Goal: Task Accomplishment & Management: Complete application form

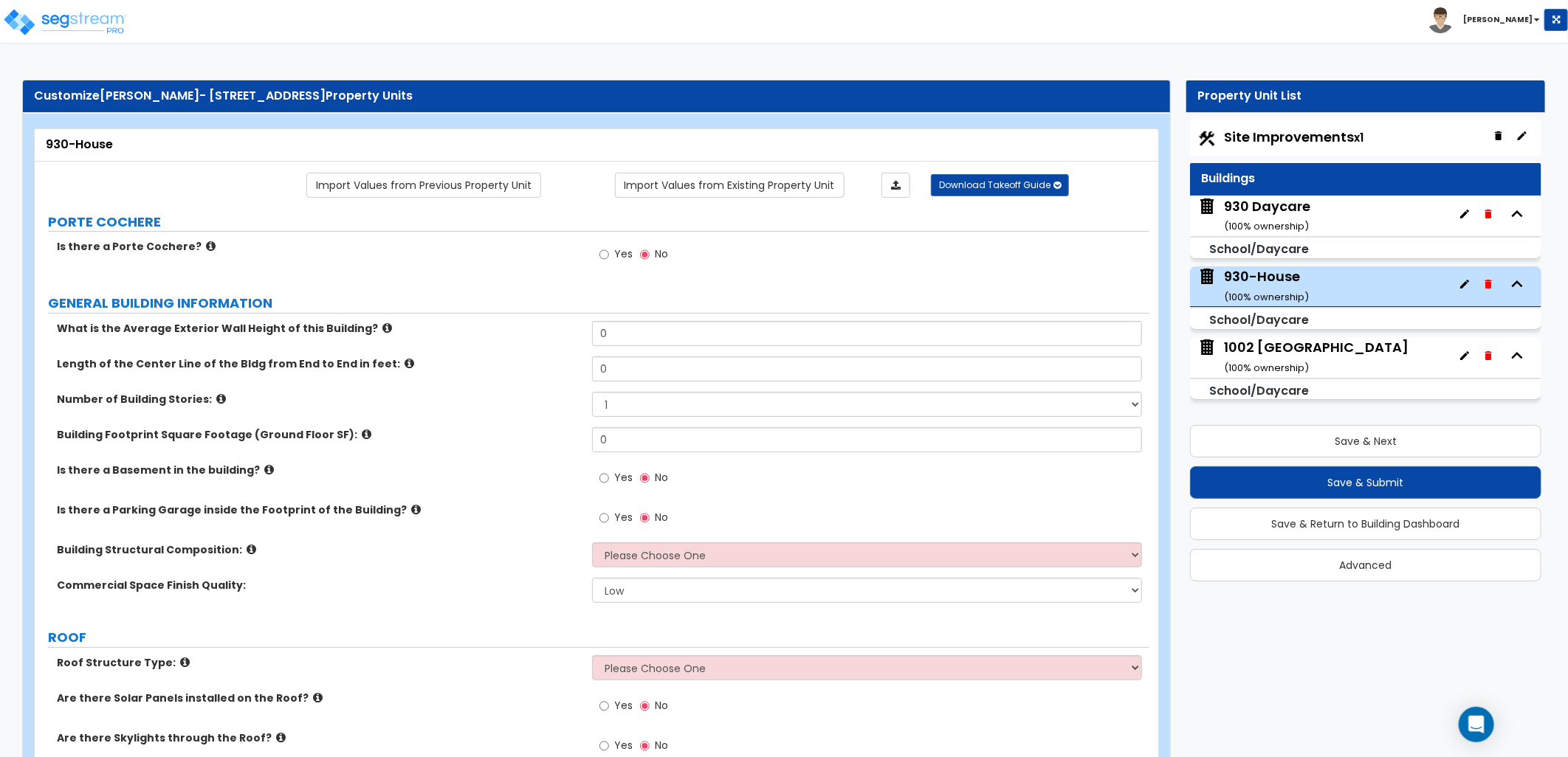
click at [1259, 135] on span "Site Improvements x1" at bounding box center [1293, 137] width 140 height 19
select select "2"
select select "1"
select select "2"
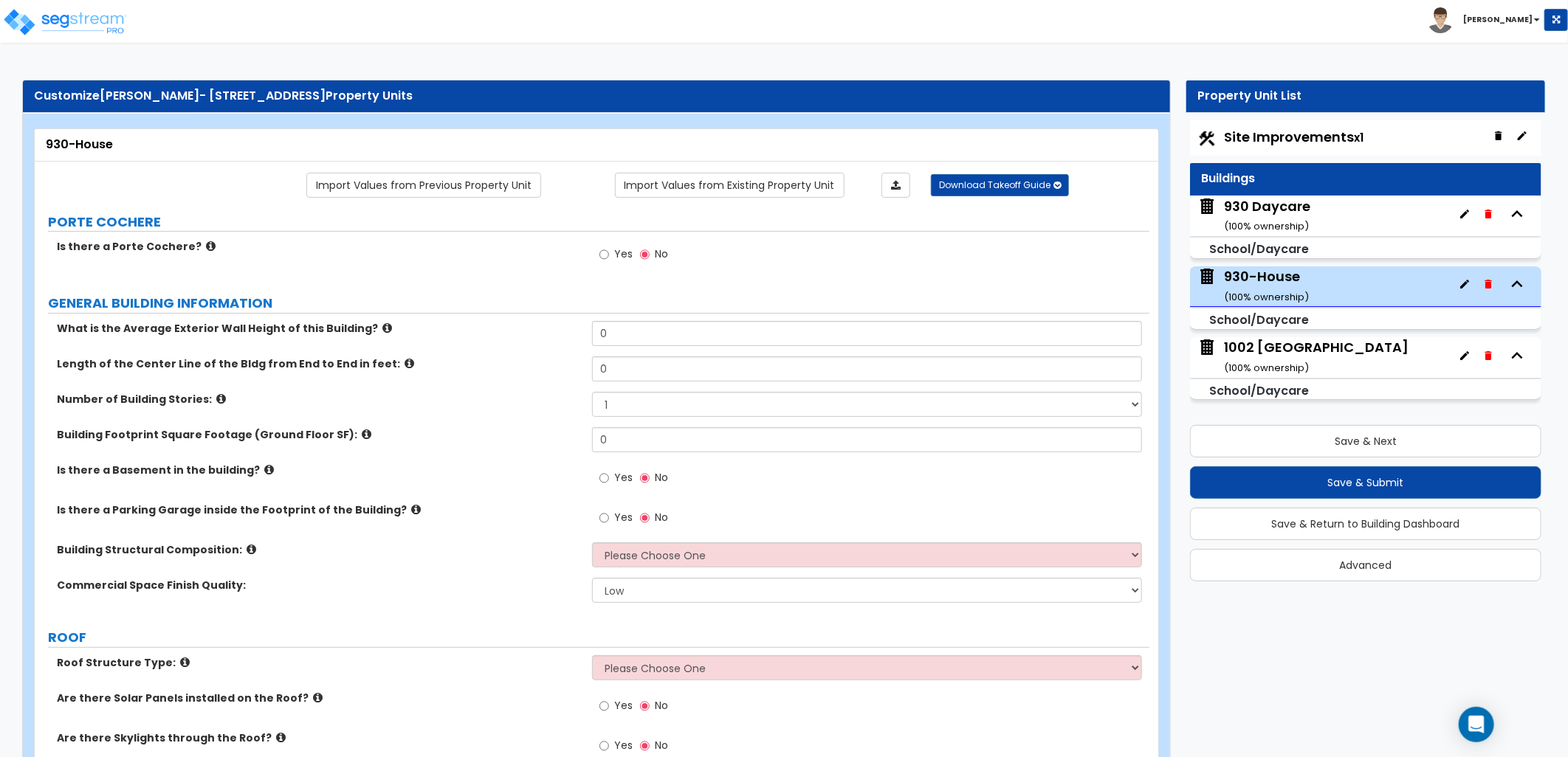
select select "1"
select select "2"
select select "1"
select select "4"
select select "2"
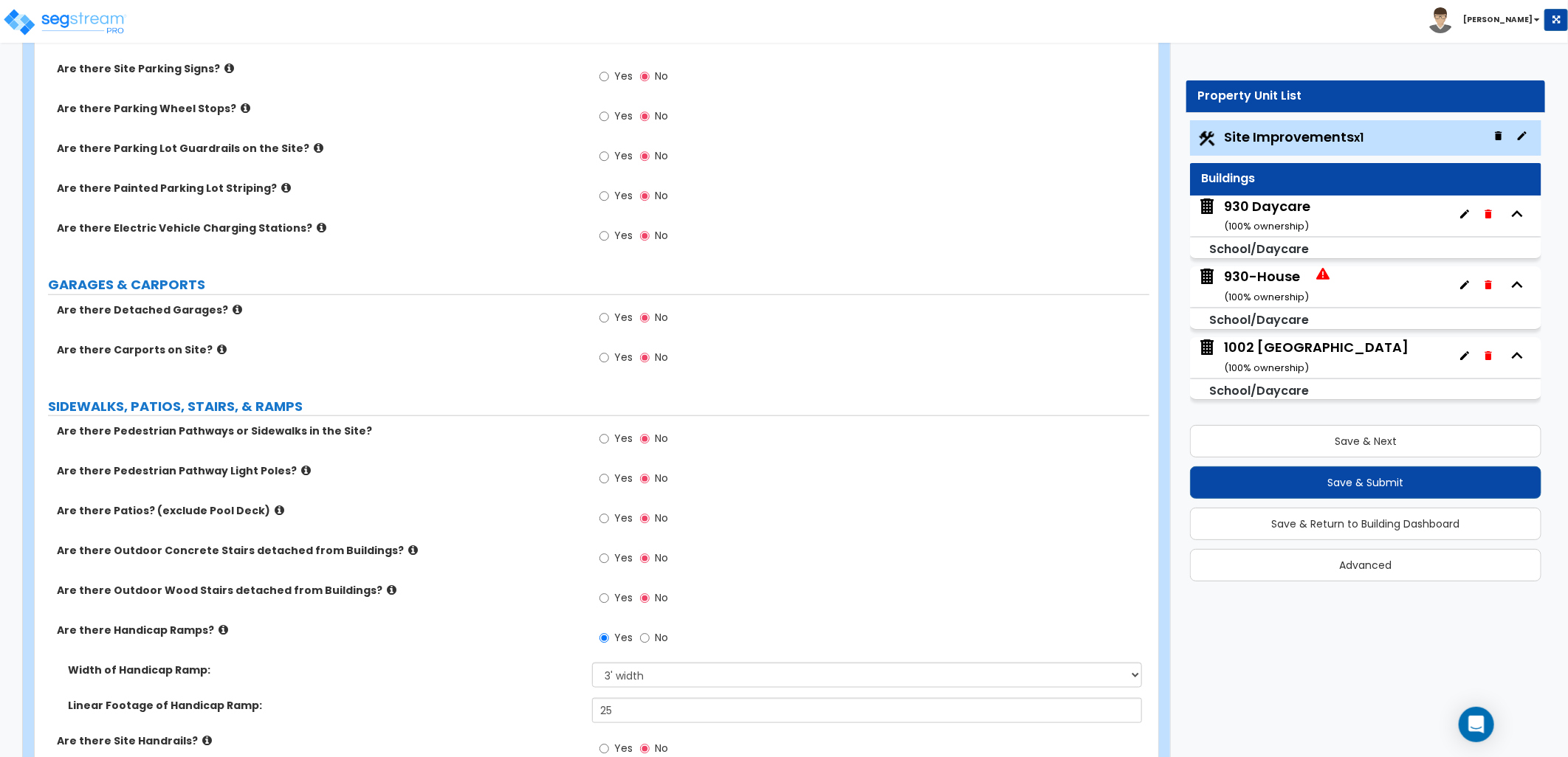
scroll to position [1311, 0]
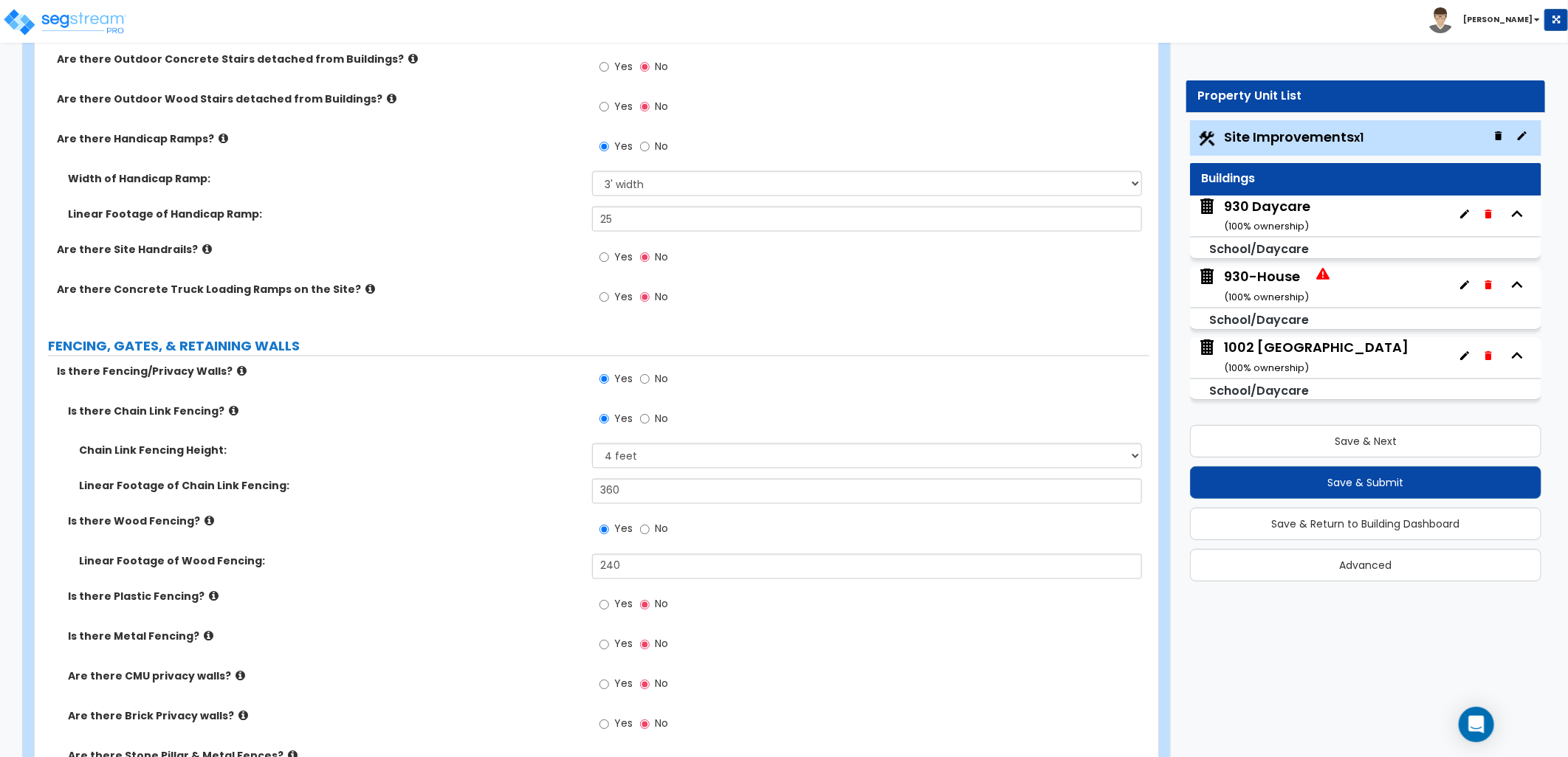
click at [1312, 216] on div "930 Daycare ( 100 % ownership)" at bounding box center [1366, 216] width 352 height 41
click at [1267, 218] on div "930 Daycare ( 100 % ownership)" at bounding box center [1266, 216] width 87 height 37
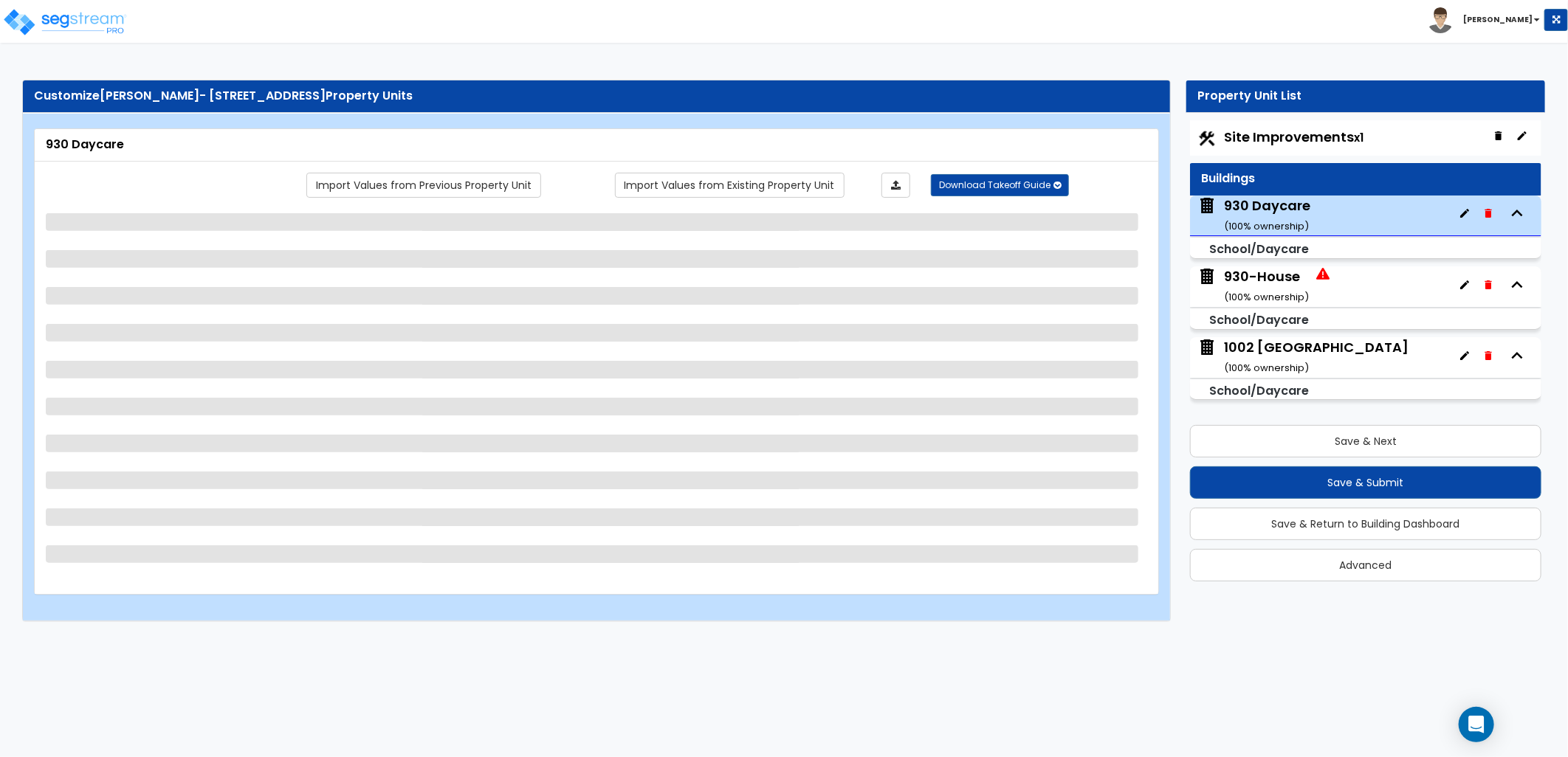
select select "5"
select select "1"
select select "10"
select select "2"
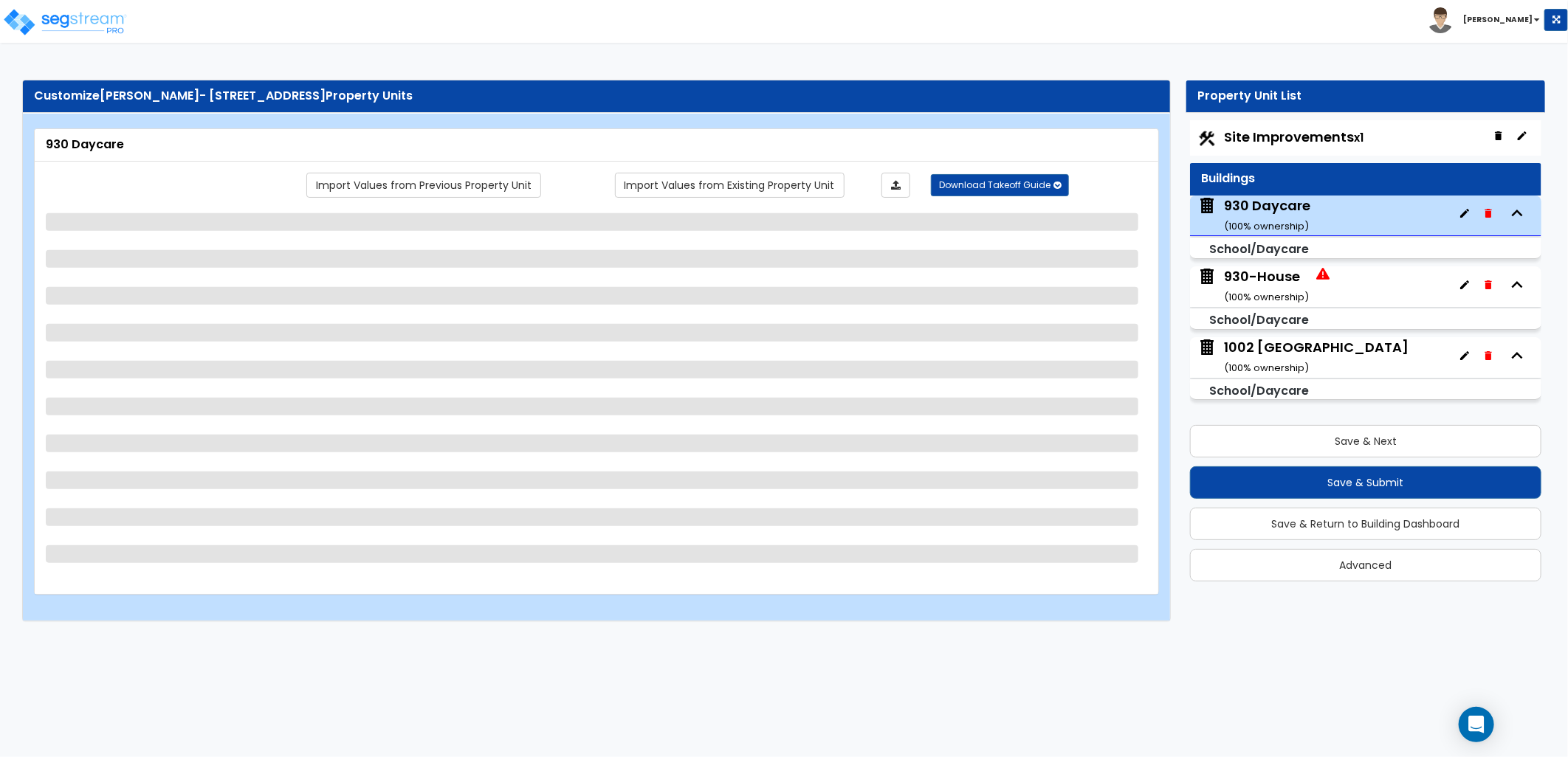
select select "3"
select select "2"
select select "1"
select select "2"
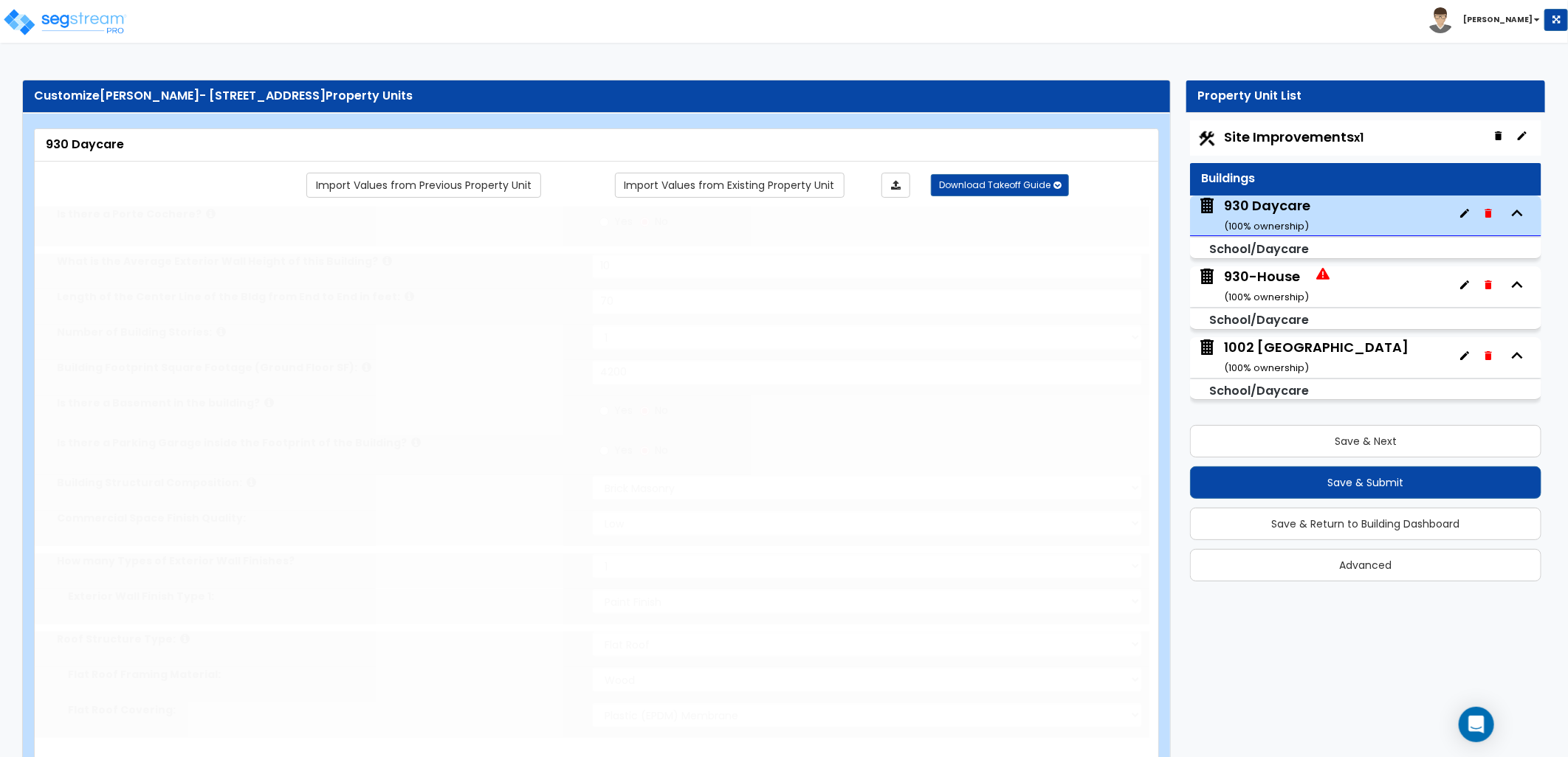
radio input "true"
select select "3"
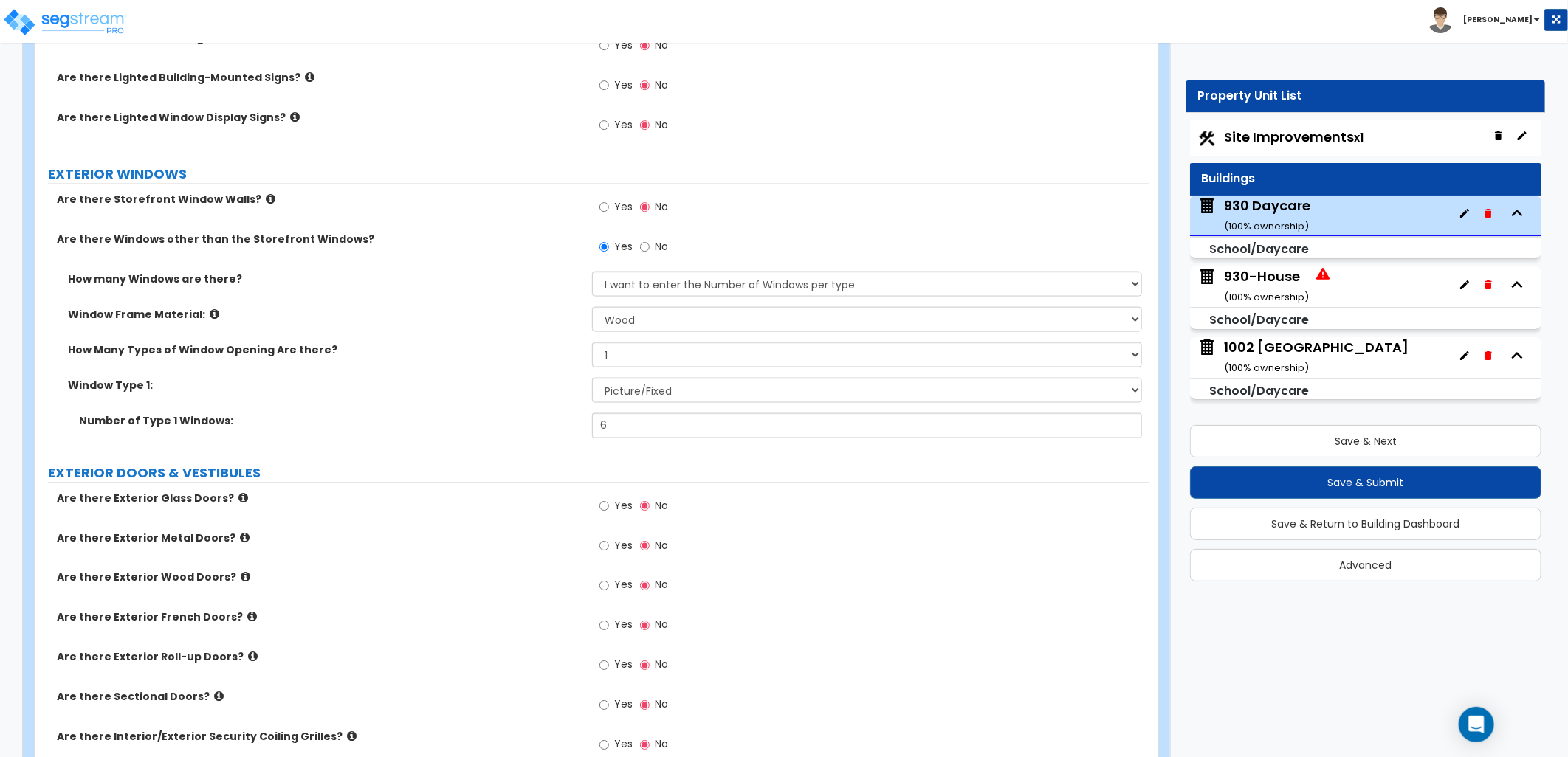
scroll to position [1229, 0]
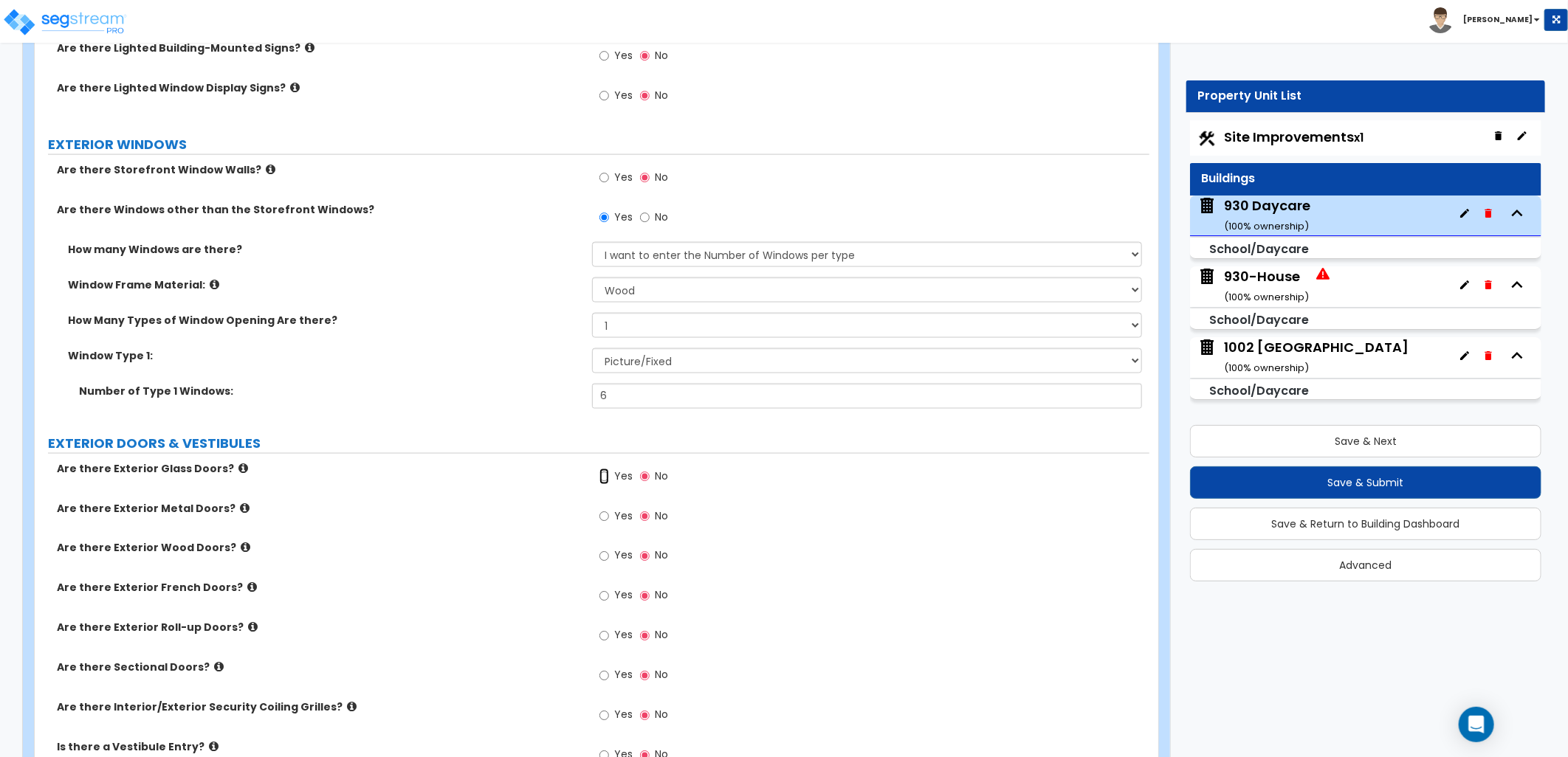
click at [603, 477] on input "Yes" at bounding box center [604, 476] width 9 height 16
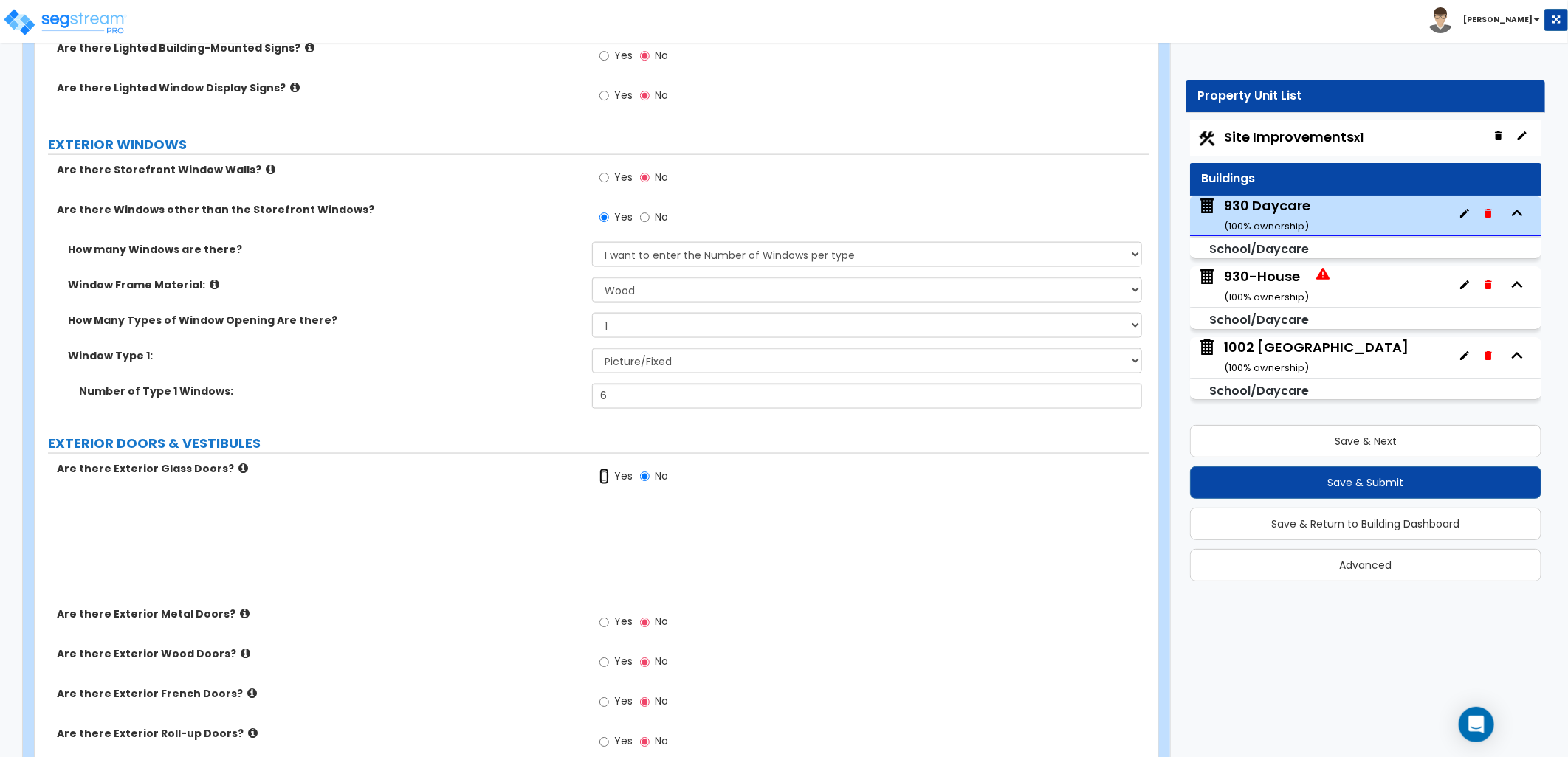
radio input "true"
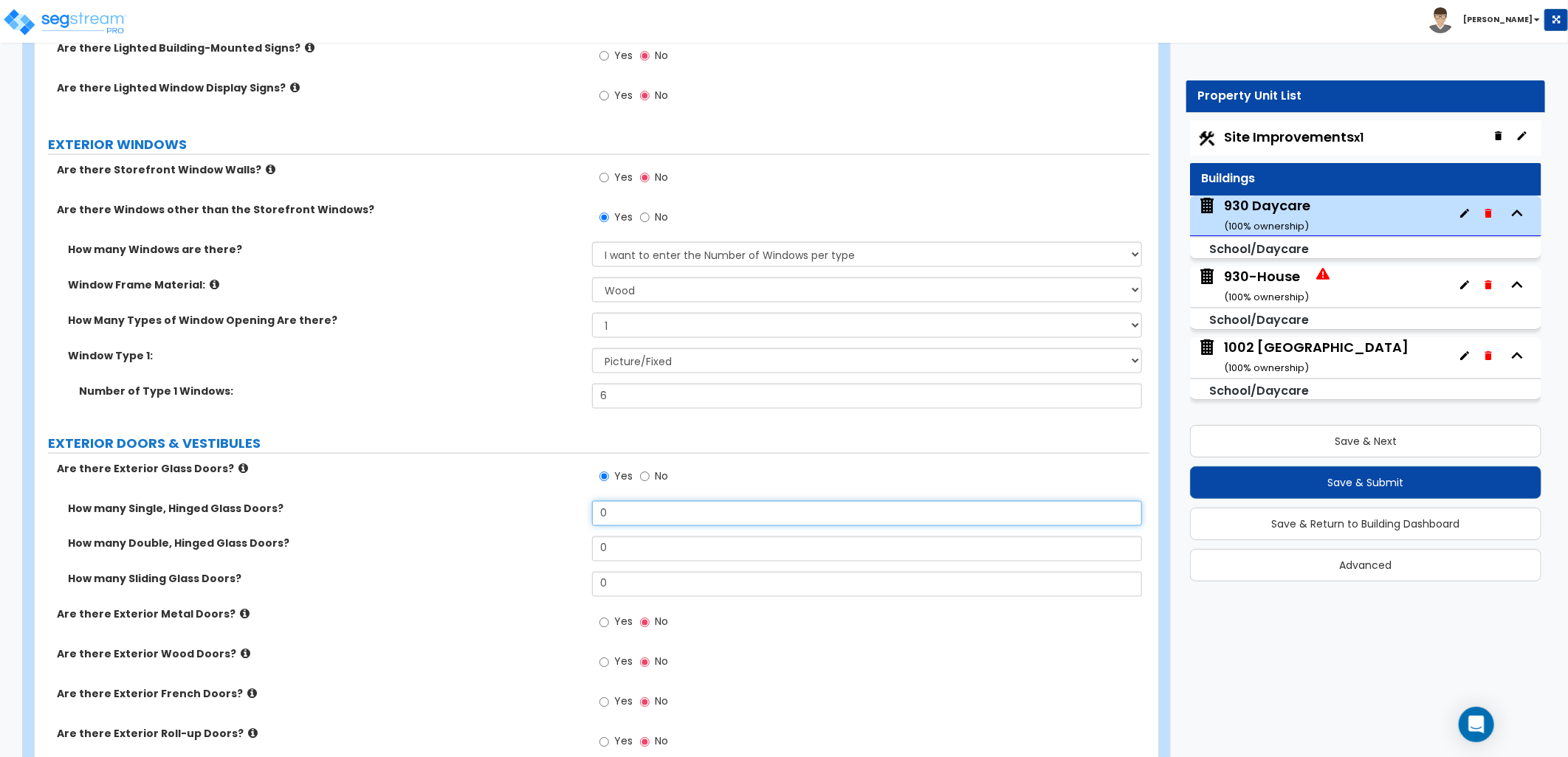
drag, startPoint x: 621, startPoint y: 513, endPoint x: 581, endPoint y: 518, distance: 40.3
click at [583, 518] on div "How many Single, Hinged Glass Doors? 0" at bounding box center [592, 519] width 1115 height 35
type input "1"
click at [537, 482] on div "Are there Exterior Glass Doors? Yes No" at bounding box center [592, 481] width 1115 height 40
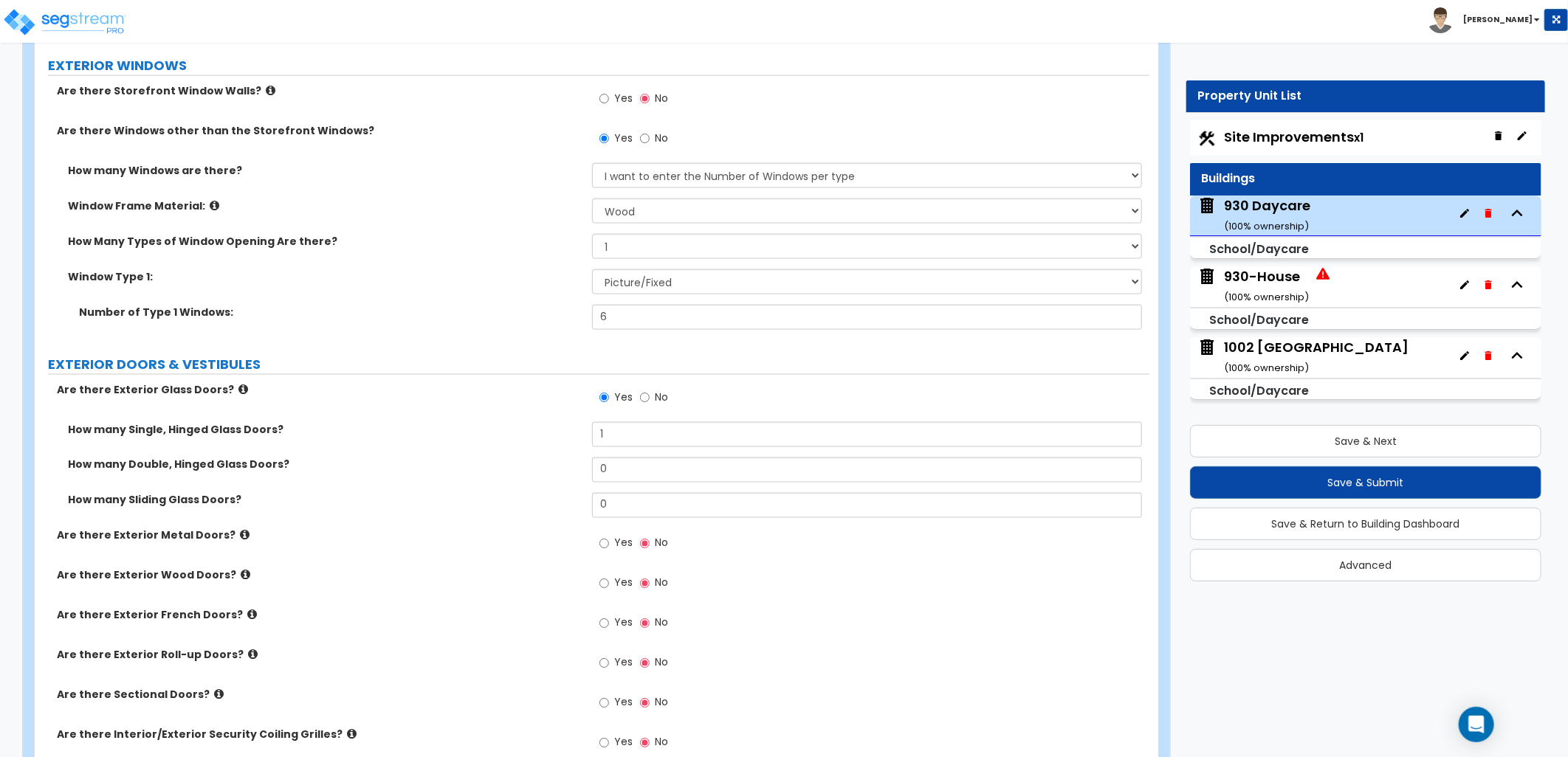
scroll to position [1393, 0]
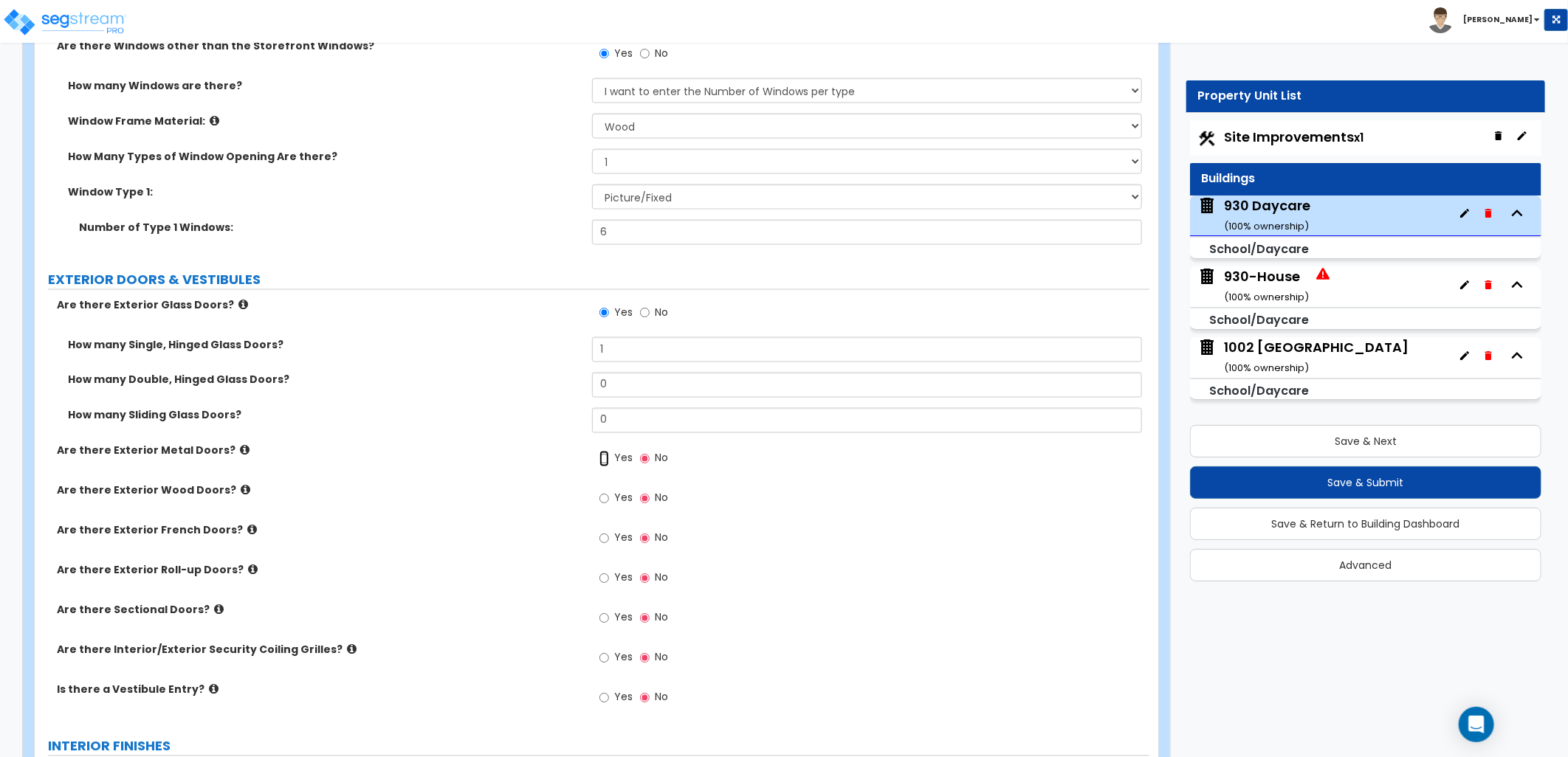
click at [602, 461] on input "Yes" at bounding box center [604, 458] width 9 height 16
radio input "true"
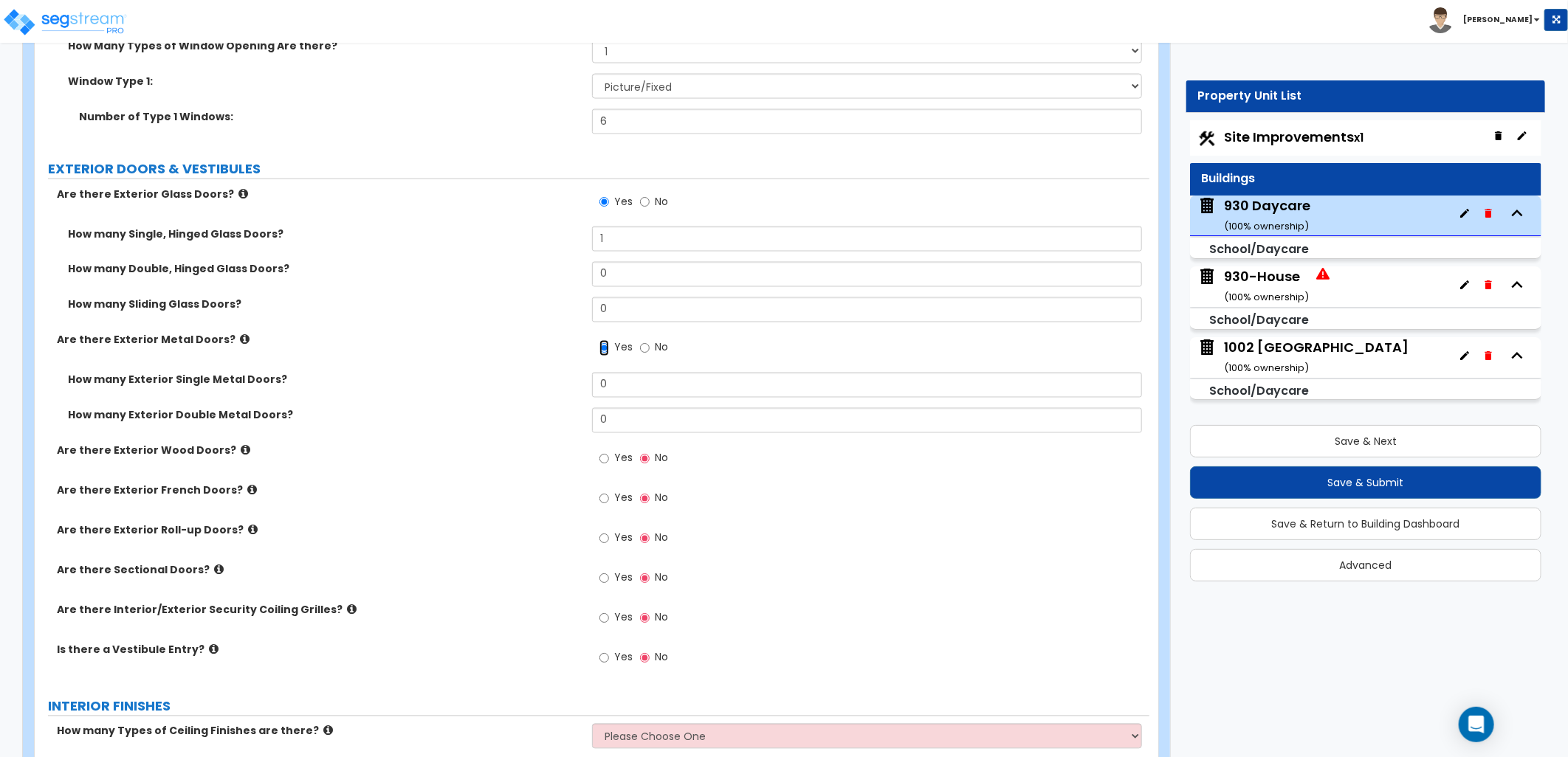
scroll to position [1476, 0]
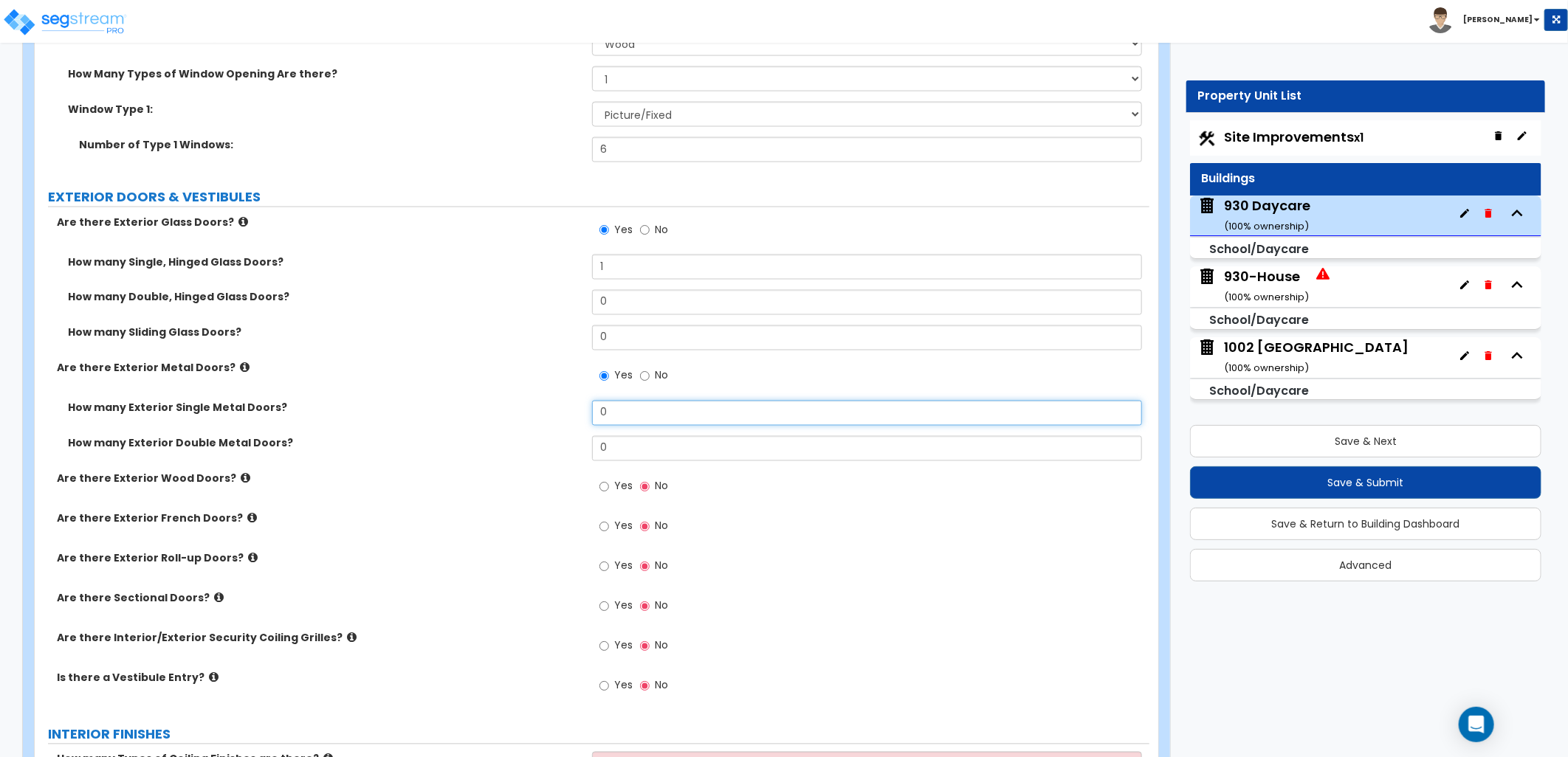
drag, startPoint x: 558, startPoint y: 418, endPoint x: 550, endPoint y: 418, distance: 8.0
click at [552, 418] on div "How many Exterior Single Metal Doors? 0" at bounding box center [592, 418] width 1115 height 35
type input "2"
click at [547, 418] on div "How many Exterior Single Metal Doors? 2" at bounding box center [592, 418] width 1115 height 35
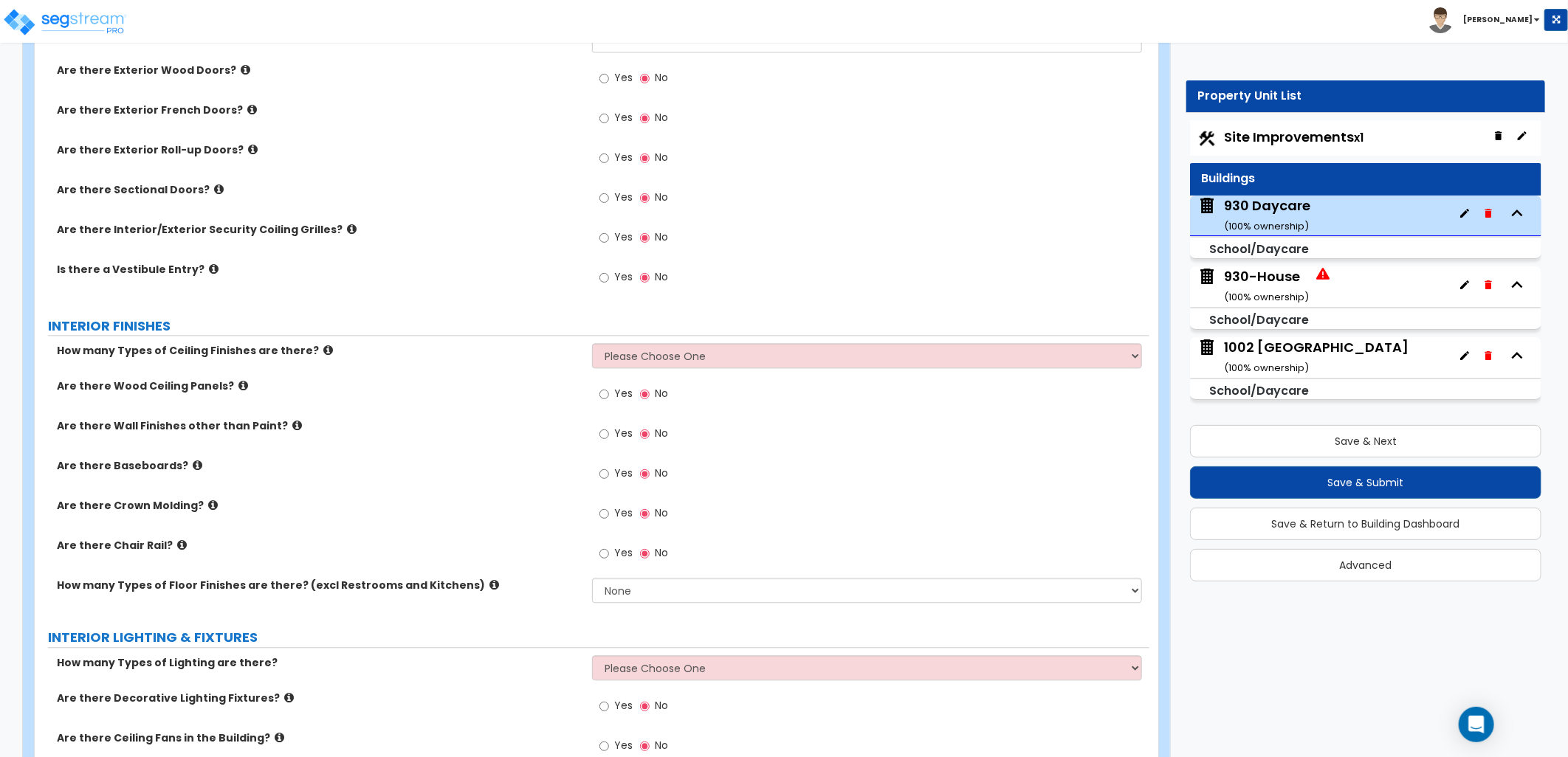
scroll to position [1885, 0]
click at [323, 351] on icon at bounding box center [328, 350] width 9 height 11
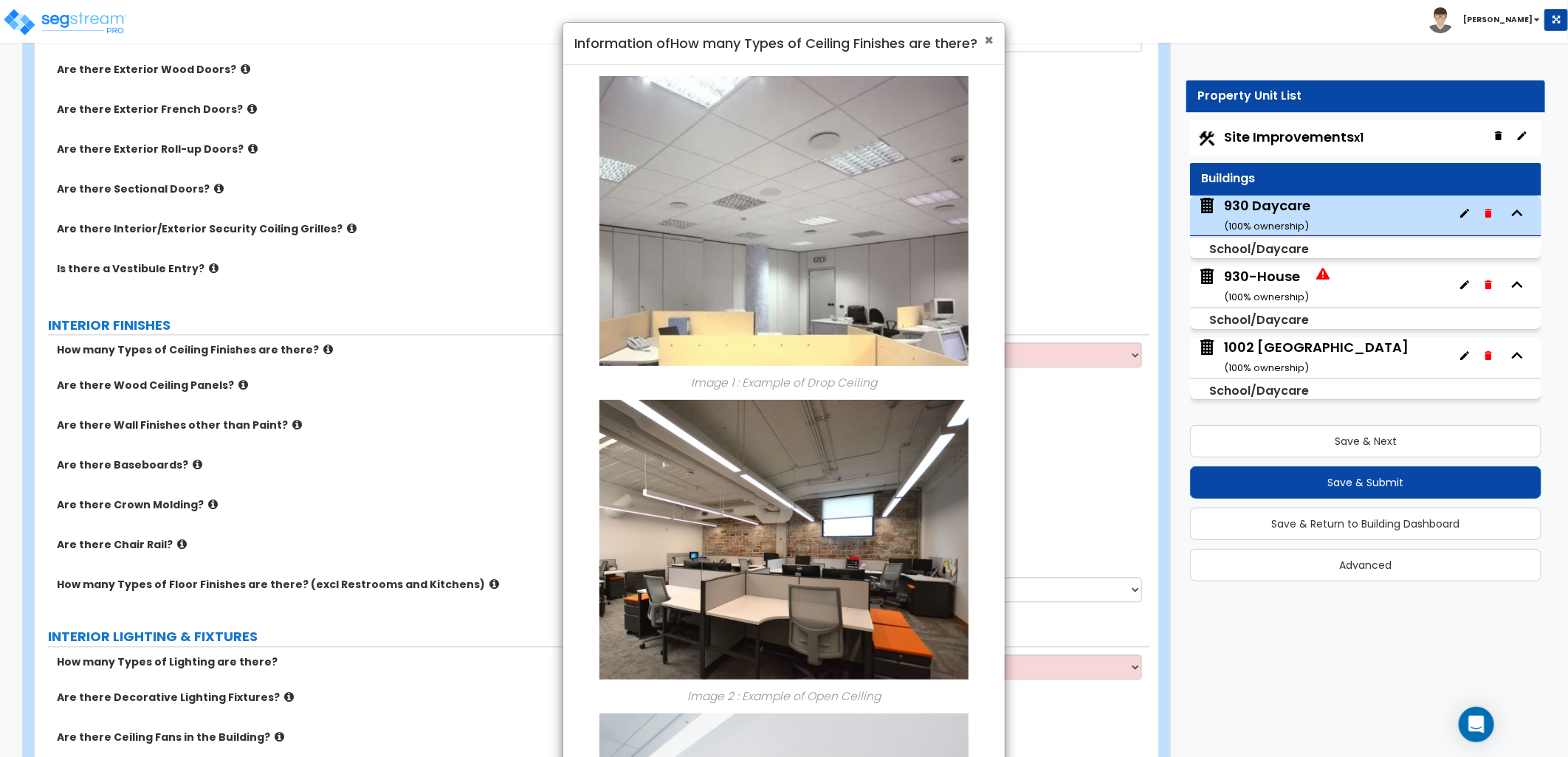
click at [987, 37] on span "×" at bounding box center [988, 40] width 9 height 21
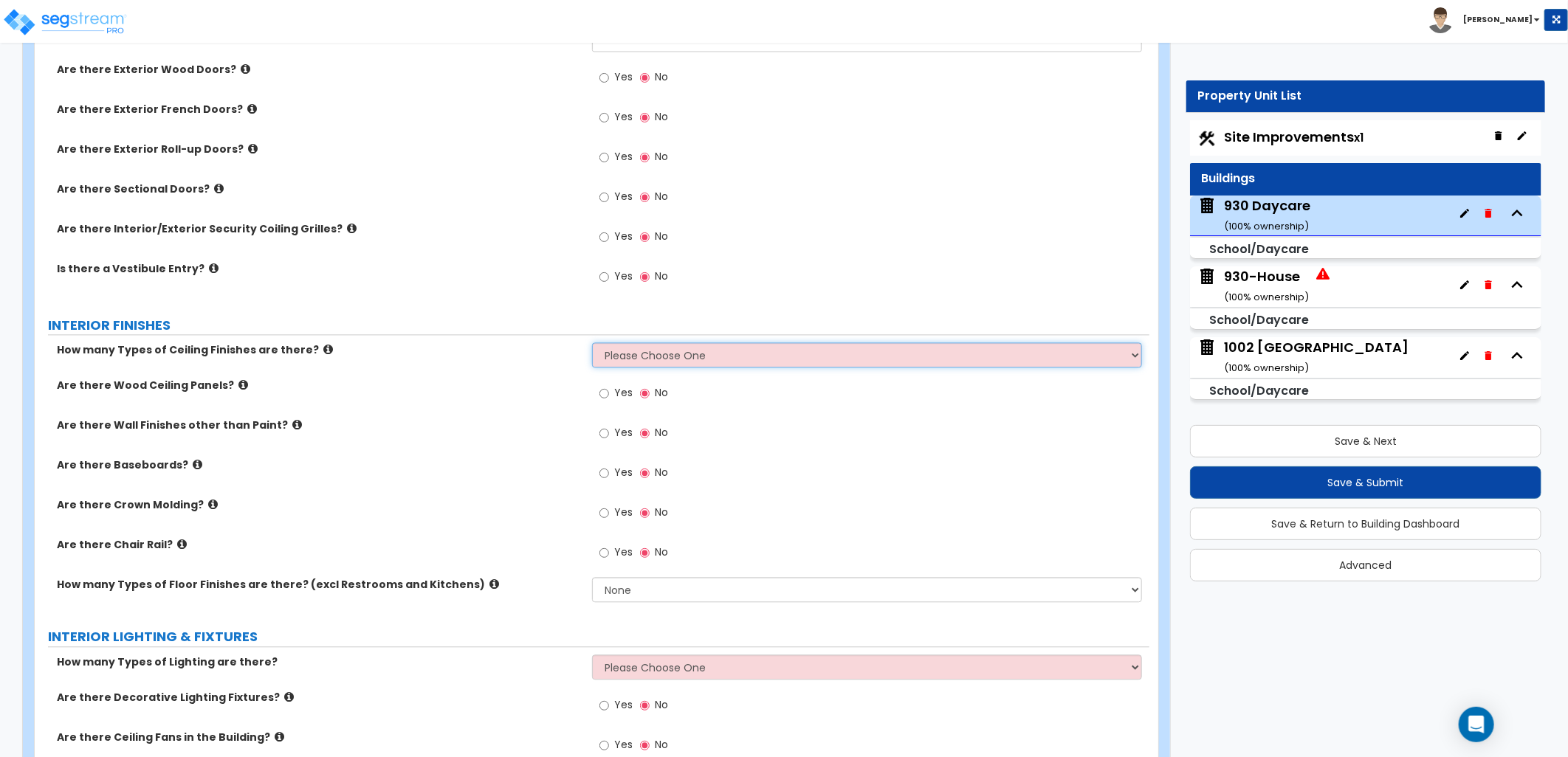
click at [674, 364] on select "Please Choose One 1 2 3" at bounding box center [866, 354] width 550 height 25
select select "1"
click at [592, 342] on select "Please Choose One 1 2 3" at bounding box center [866, 354] width 550 height 25
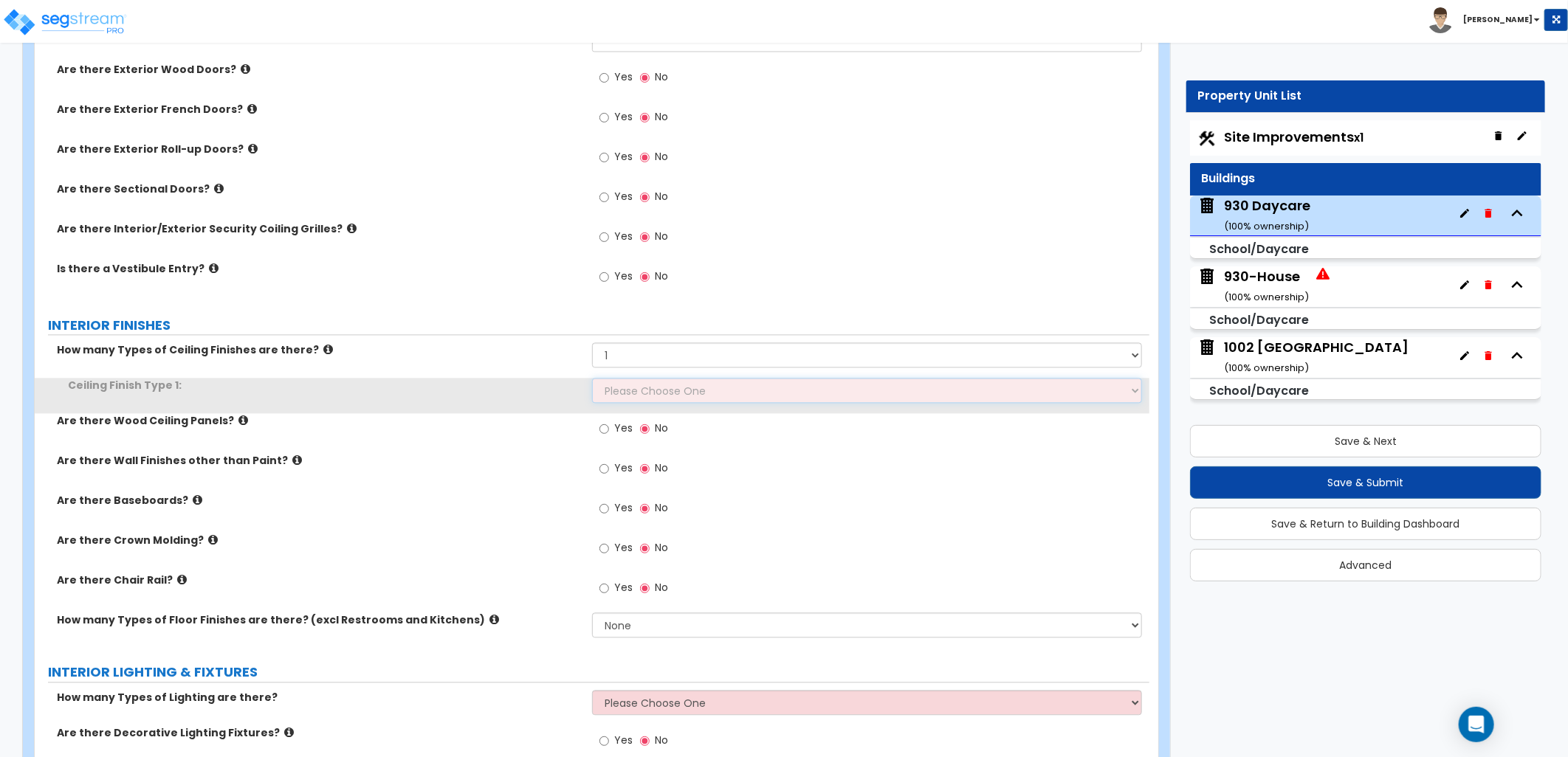
click at [645, 394] on select "Please Choose One Drywall Ceiling Open Ceiling Drop Ceiling" at bounding box center [866, 390] width 550 height 25
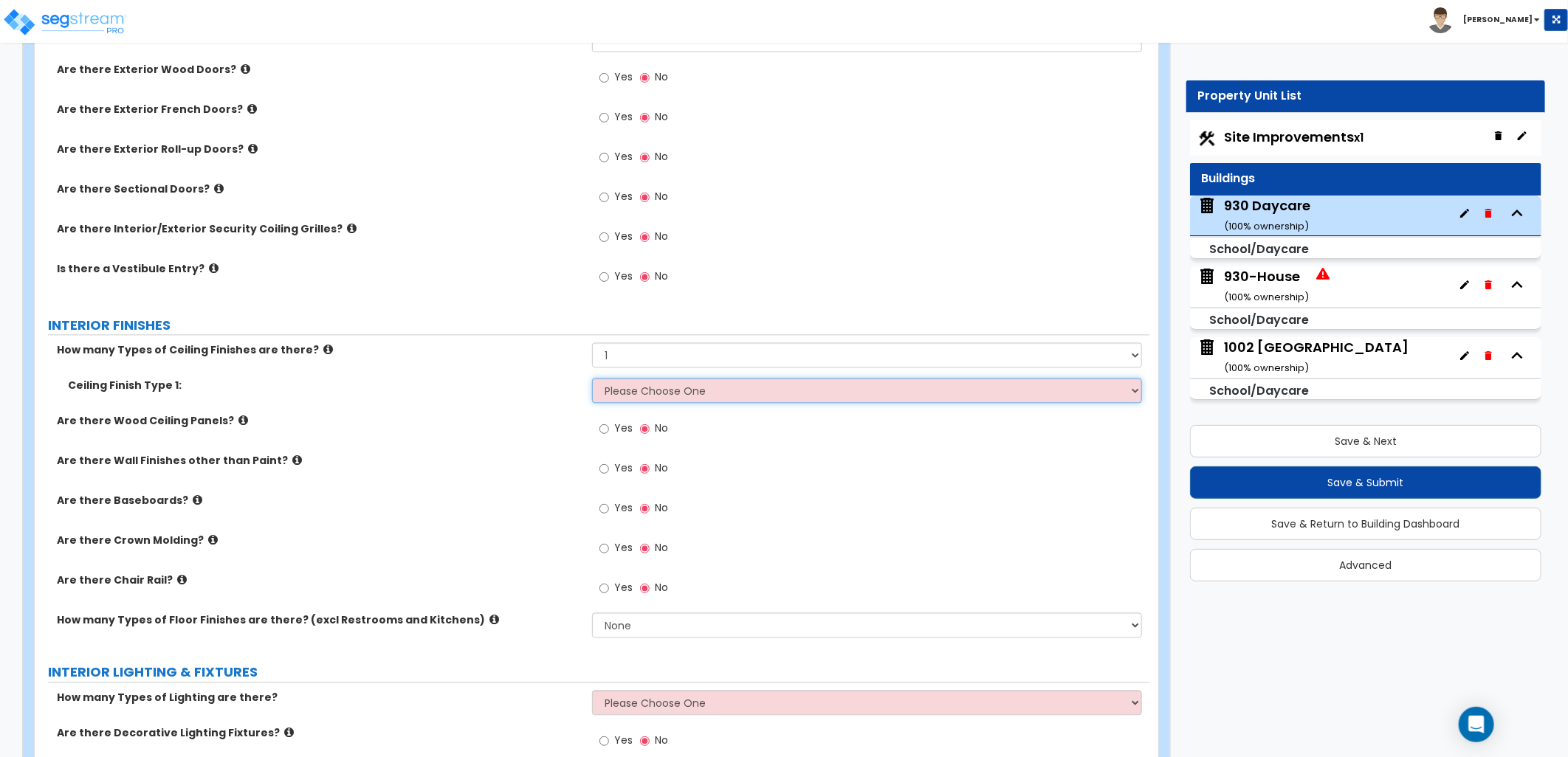
select select "3"
click at [592, 378] on select "Please Choose One Drywall Ceiling Open Ceiling Drop Ceiling" at bounding box center [866, 390] width 550 height 25
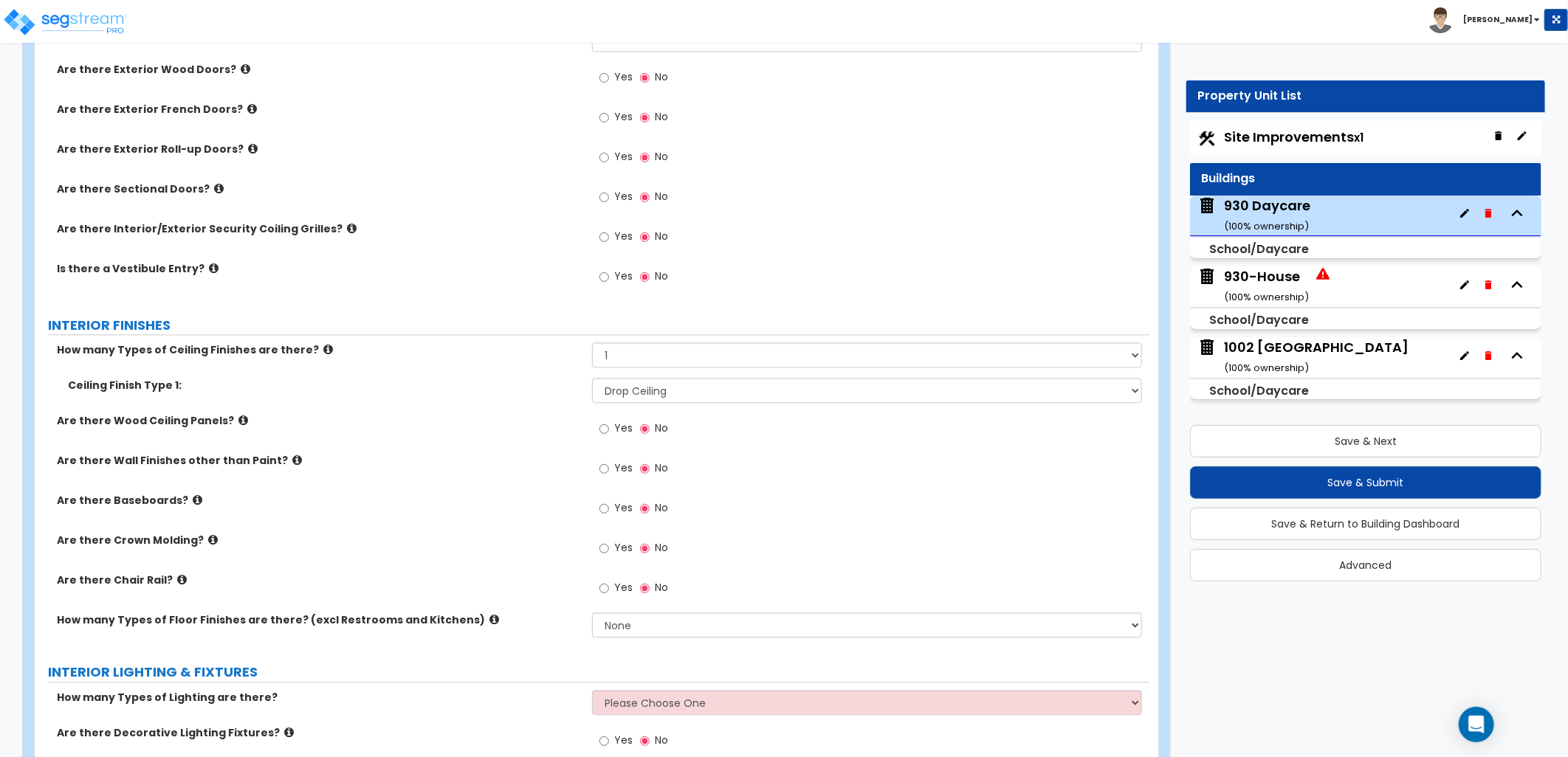
click at [305, 541] on label "Are there Crown Molding?" at bounding box center [318, 540] width 524 height 15
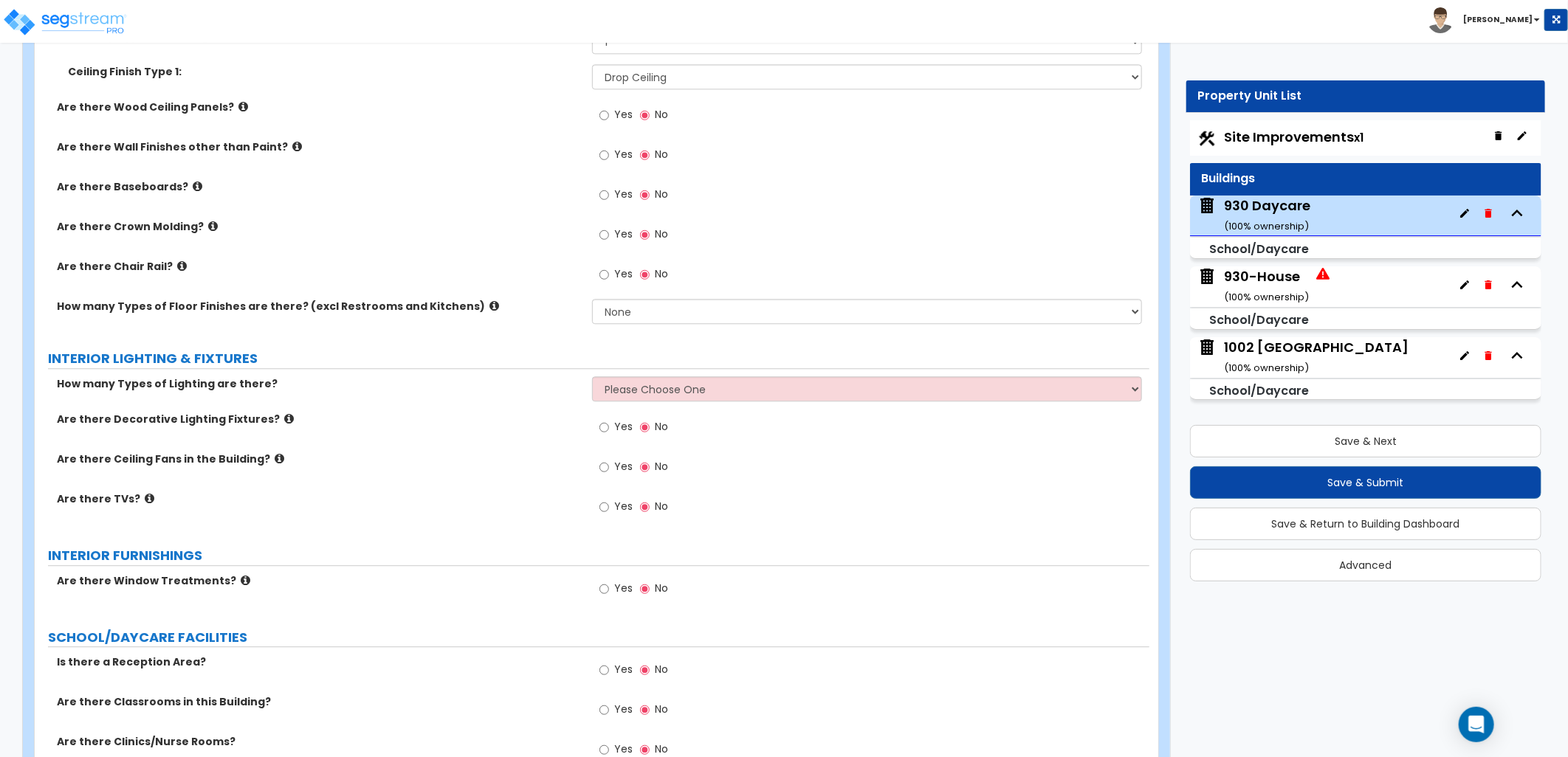
scroll to position [2295, 0]
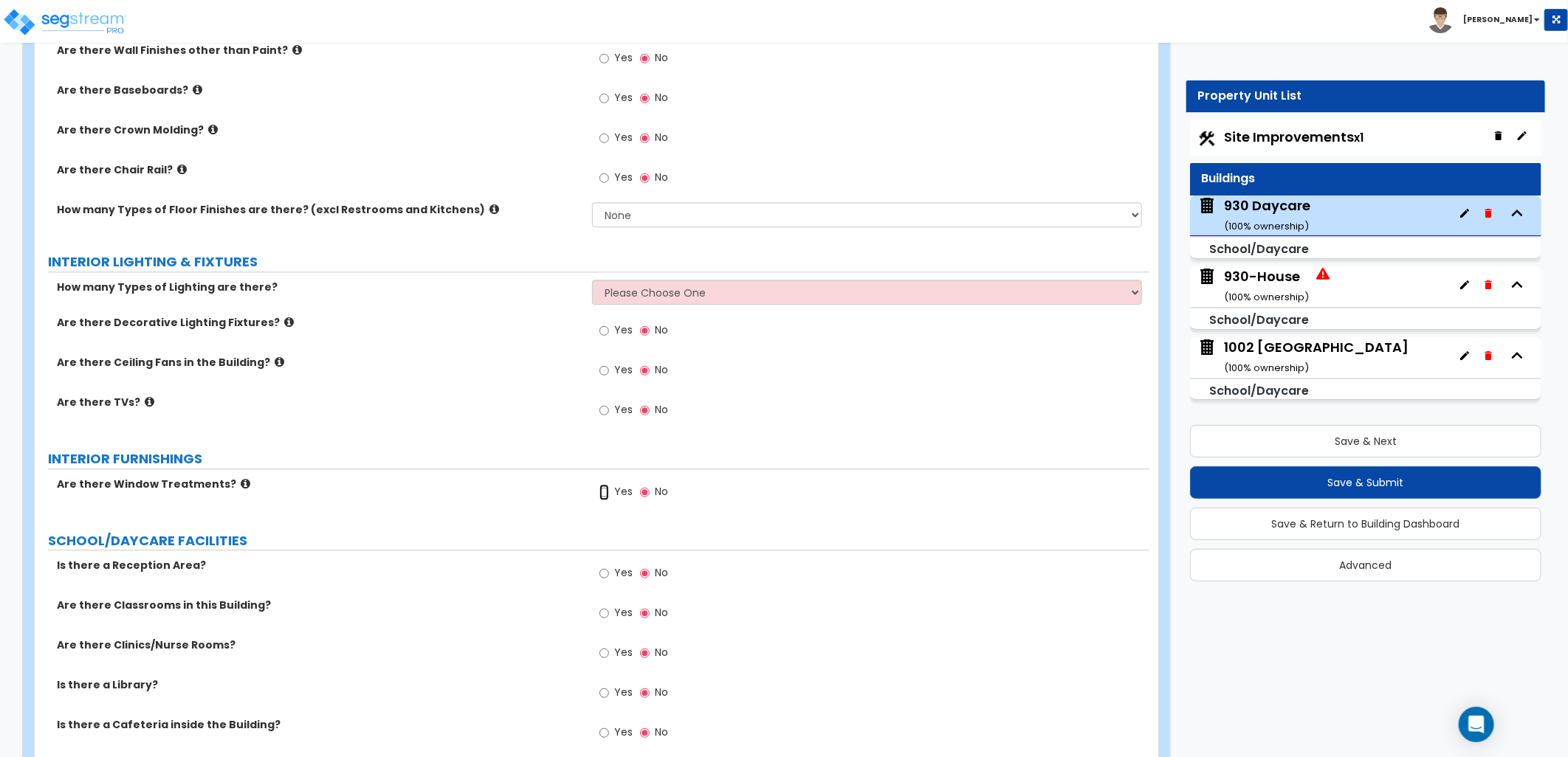
click at [607, 491] on input "Yes" at bounding box center [604, 491] width 9 height 16
radio input "true"
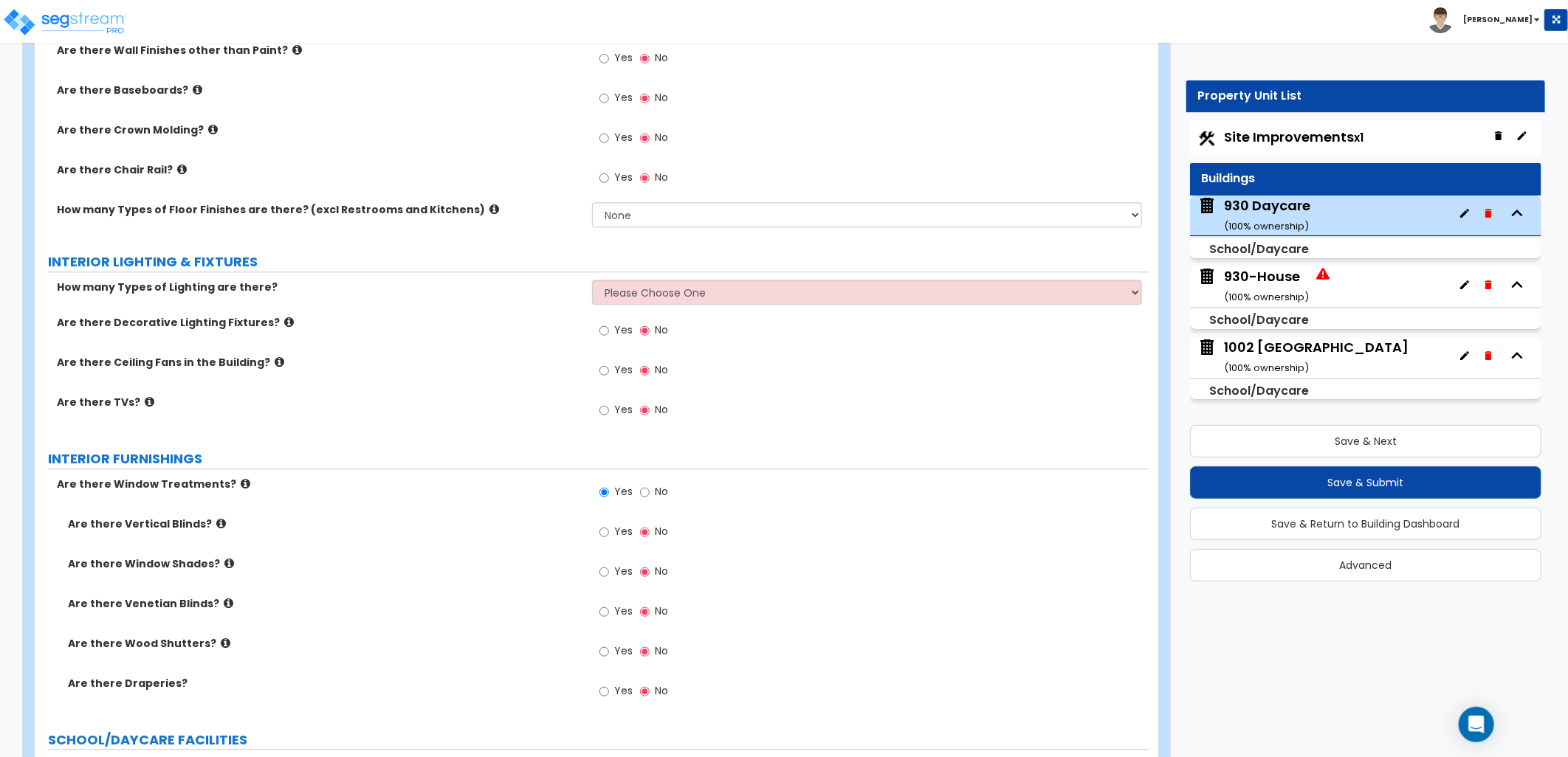
click at [241, 480] on icon at bounding box center [246, 484] width 9 height 11
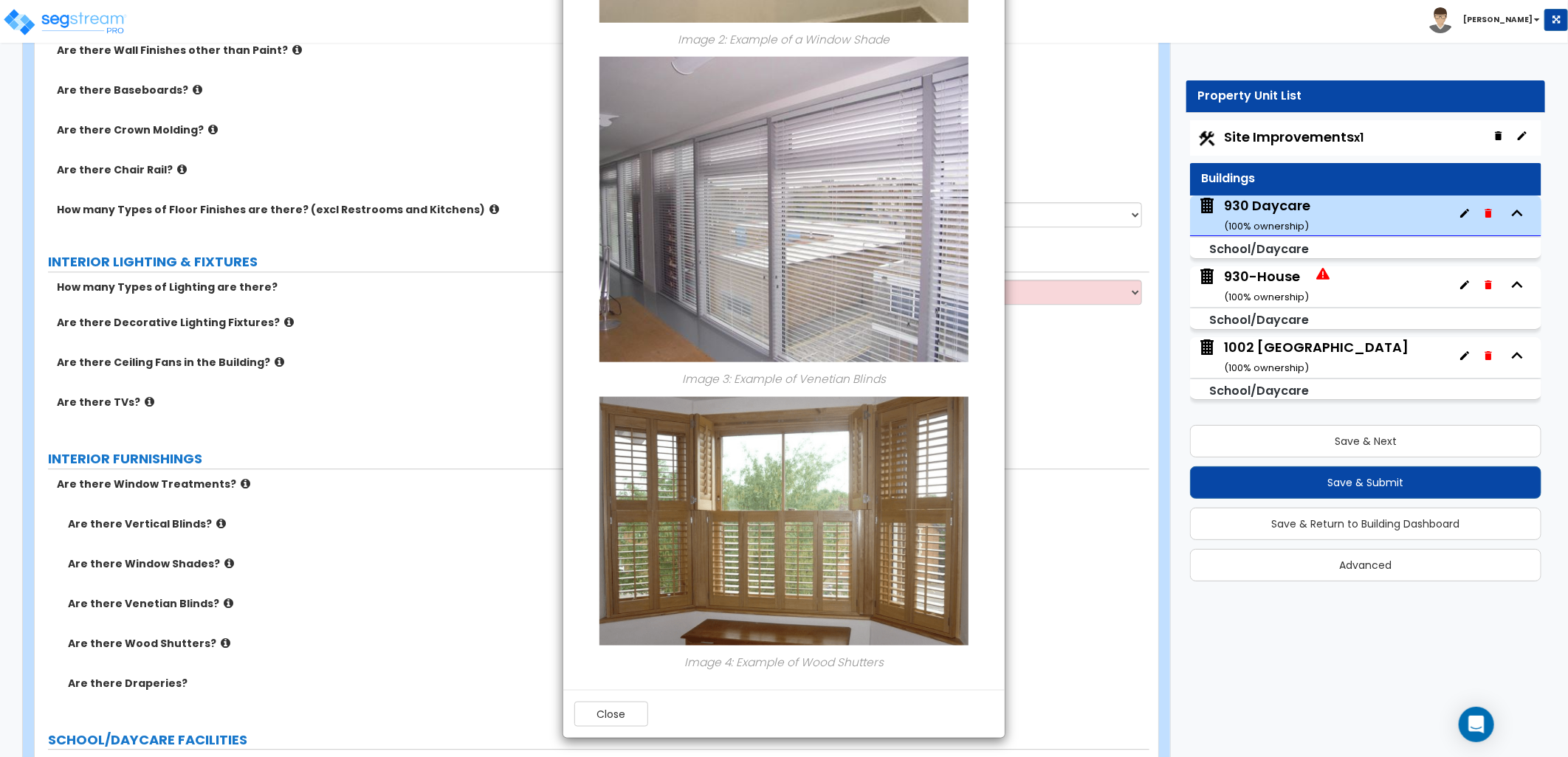
scroll to position [987, 0]
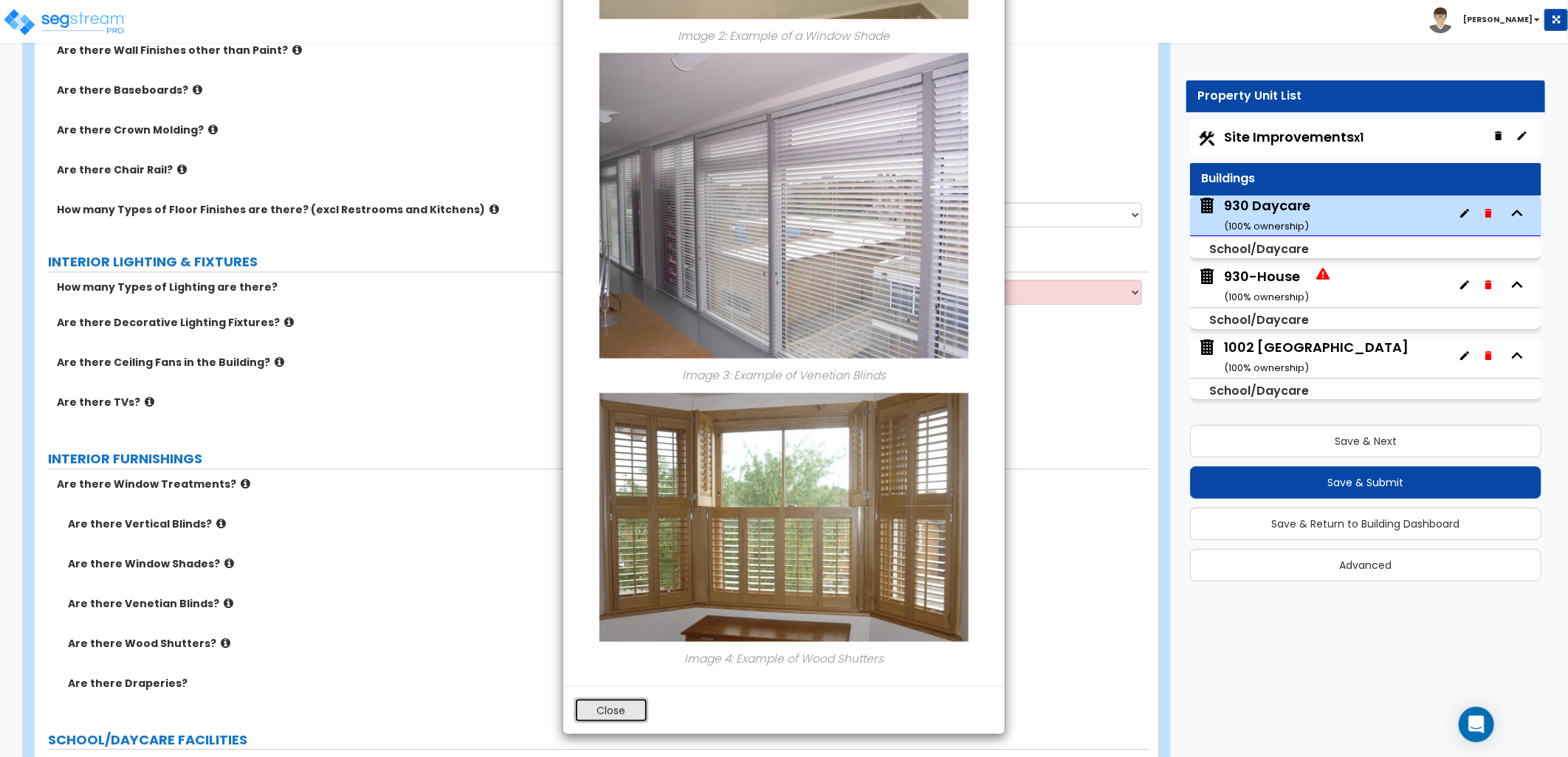
click at [612, 705] on button "Close" at bounding box center [610, 710] width 74 height 25
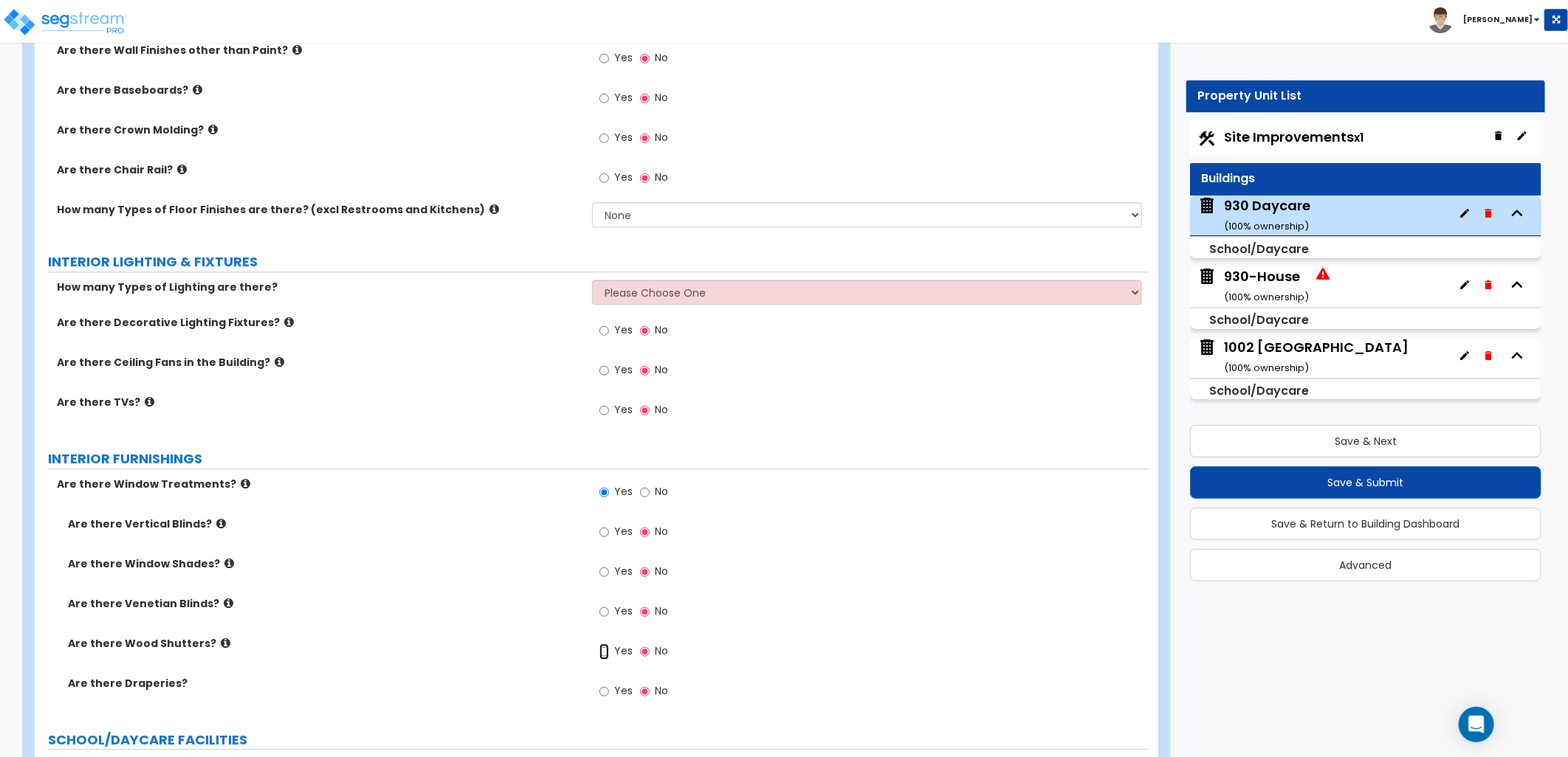
click at [603, 654] on input "Yes" at bounding box center [604, 651] width 9 height 16
radio input "true"
click at [639, 218] on select "None 1 2 3 4" at bounding box center [866, 214] width 550 height 25
select select "1"
click at [592, 202] on select "None 1 2 3 4" at bounding box center [866, 214] width 550 height 25
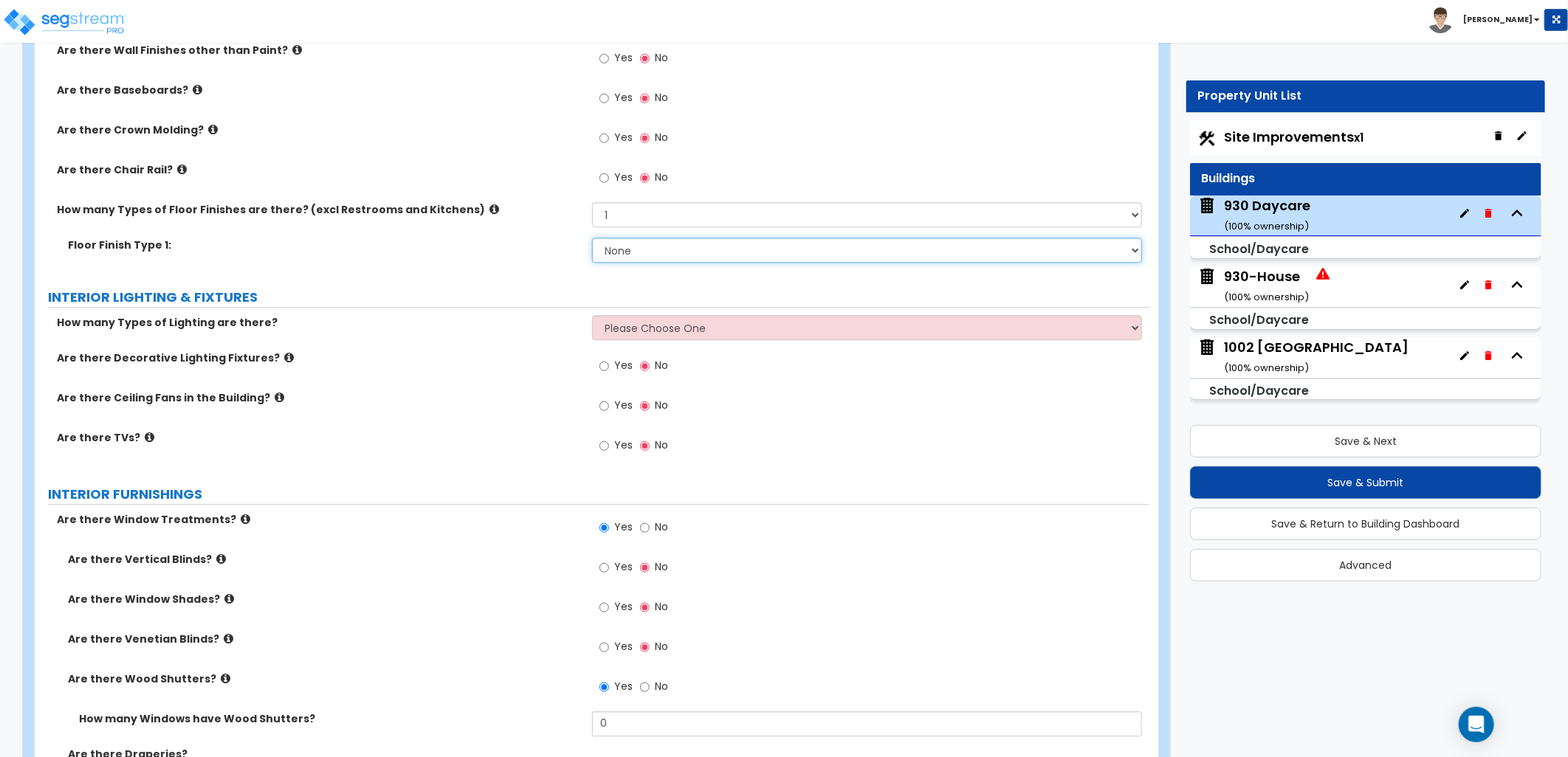
click at [663, 247] on select "None Tile Flooring Hardwood Flooring Resilient Laminate Flooring VCT Flooring S…" at bounding box center [866, 249] width 550 height 25
select select "5"
click at [592, 237] on select "None Tile Flooring Hardwood Flooring Resilient Laminate Flooring VCT Flooring S…" at bounding box center [866, 249] width 550 height 25
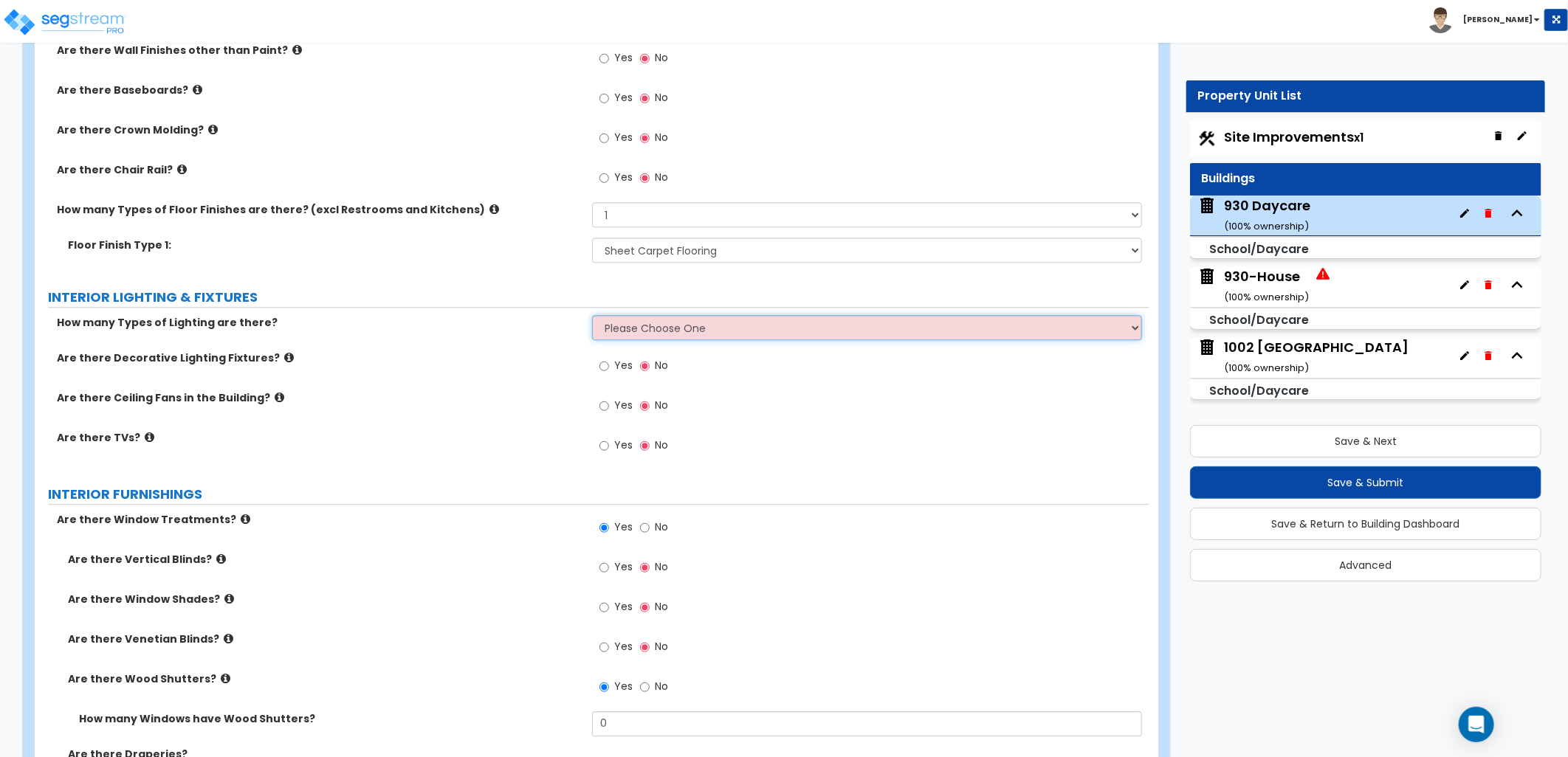
click at [646, 326] on select "Please Choose One 1 2 3" at bounding box center [866, 327] width 550 height 25
select select "1"
click at [592, 315] on select "Please Choose One 1 2 3" at bounding box center [866, 327] width 550 height 25
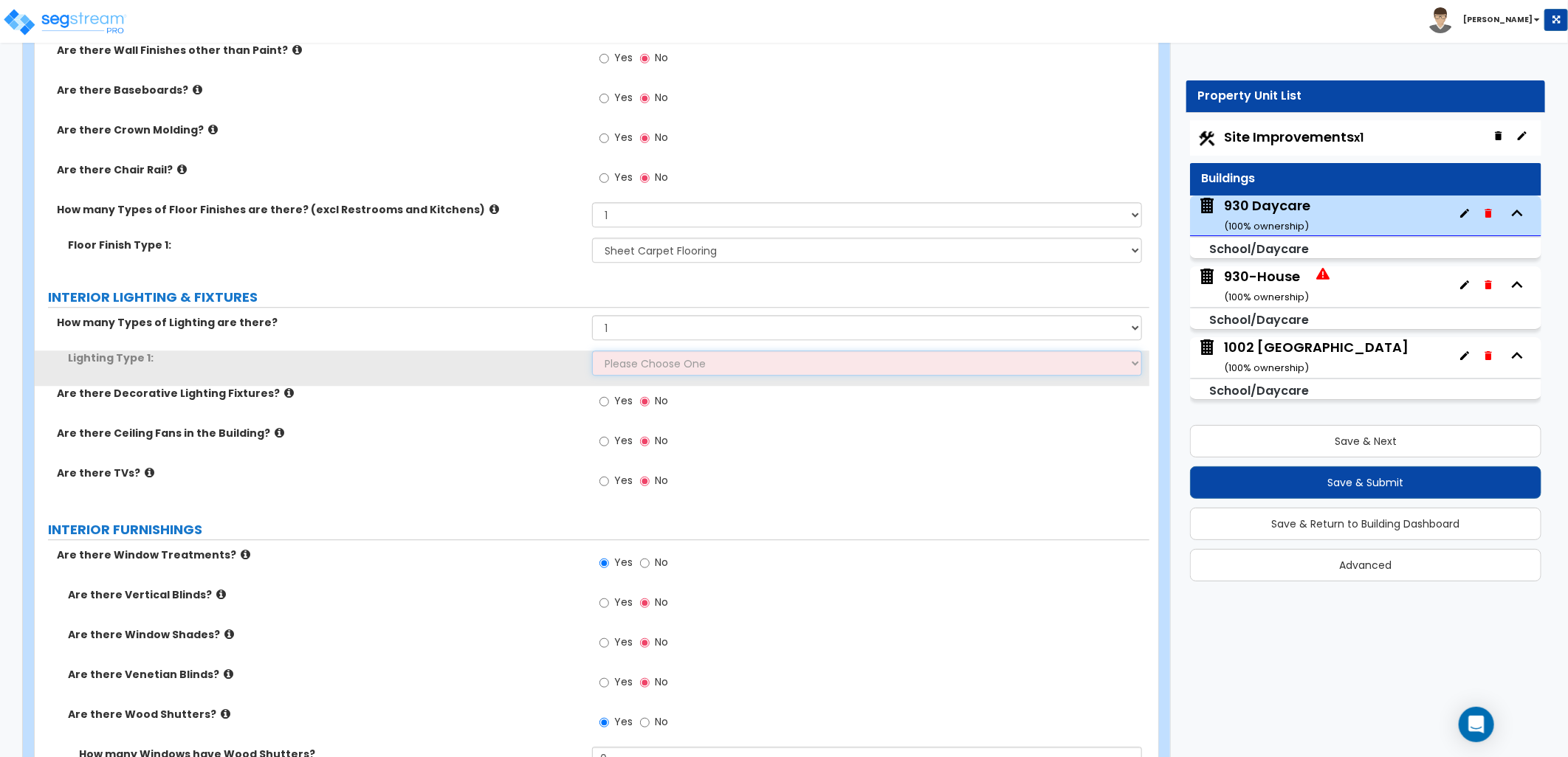
click at [659, 365] on select "Please Choose One LED Surface-Mounted LED Recessed Fluorescent Surface-Mounted …" at bounding box center [866, 363] width 550 height 25
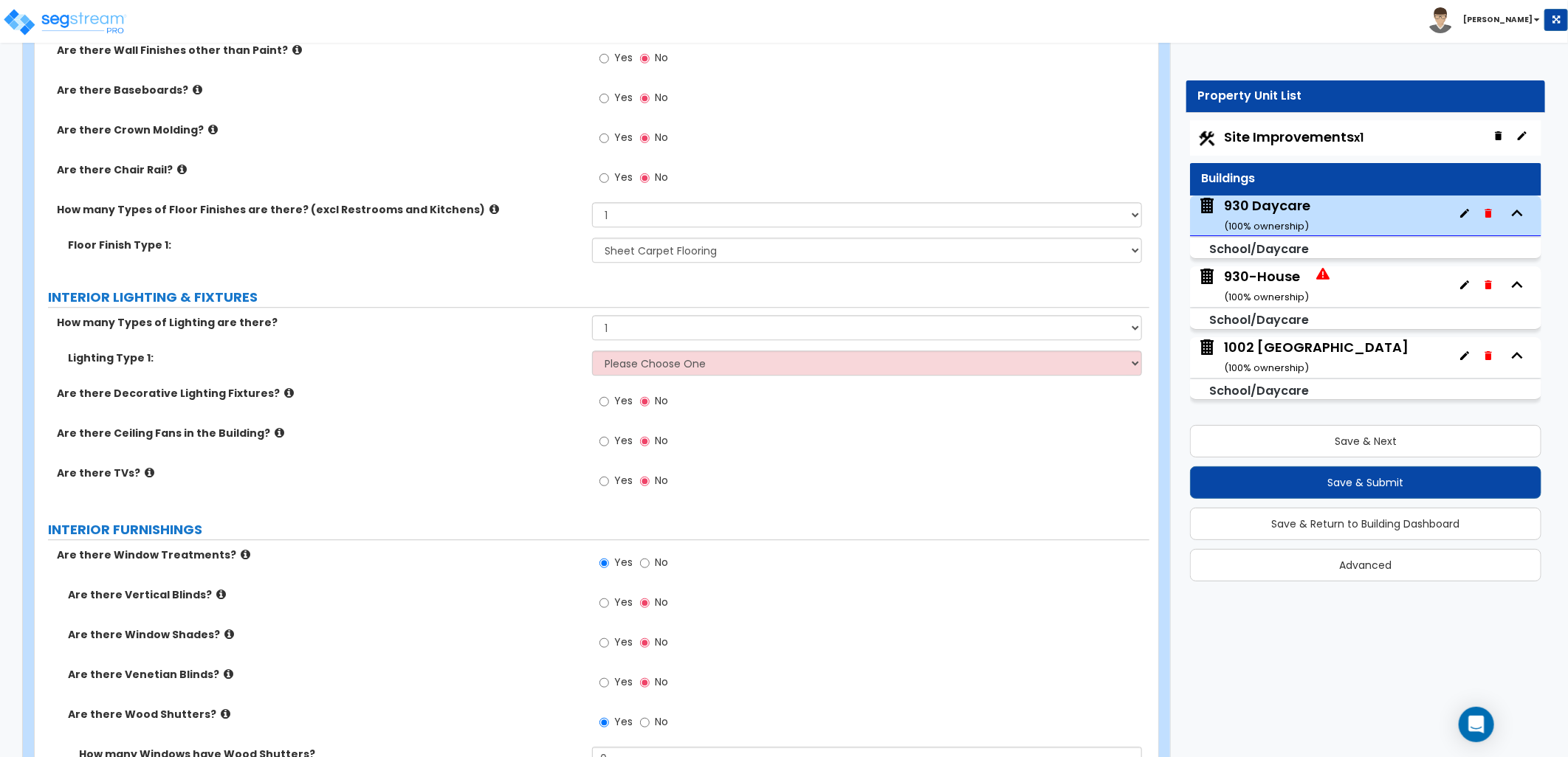
click at [328, 373] on div "Lighting Type 1: Please Choose One LED Surface-Mounted LED Recessed Fluorescent…" at bounding box center [592, 368] width 1115 height 35
click at [684, 360] on select "Please Choose One LED Surface-Mounted LED Recessed Fluorescent Surface-Mounted …" at bounding box center [866, 363] width 550 height 25
click at [644, 365] on select "Please Choose One LED Surface-Mounted LED Recessed Fluorescent Surface-Mounted …" at bounding box center [866, 363] width 550 height 25
click at [726, 354] on select "Please Choose One LED Surface-Mounted LED Recessed Fluorescent Surface-Mounted …" at bounding box center [866, 363] width 550 height 25
select select "4"
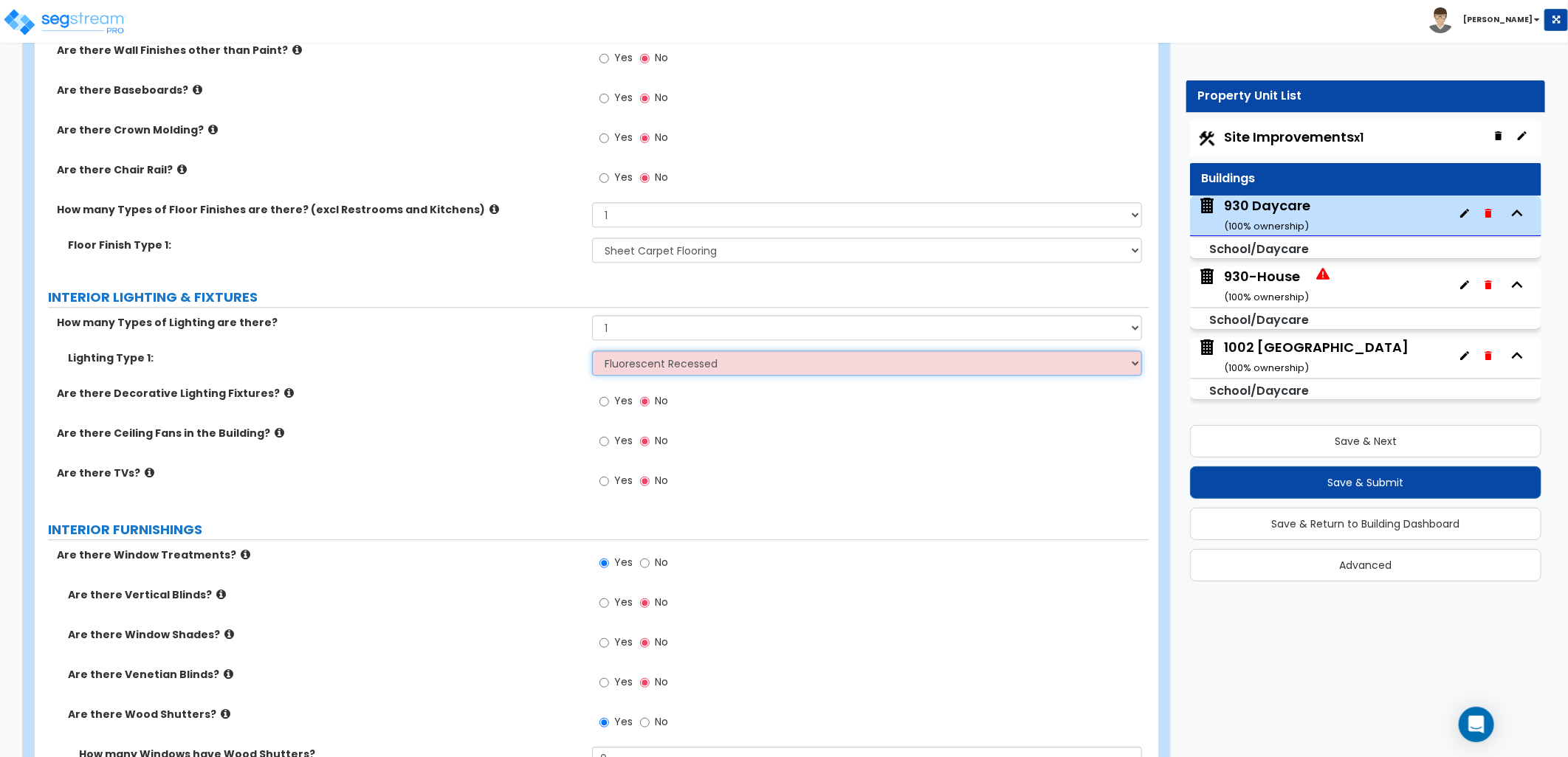
click at [592, 351] on select "Please Choose One LED Surface-Mounted LED Recessed Fluorescent Surface-Mounted …" at bounding box center [866, 363] width 550 height 25
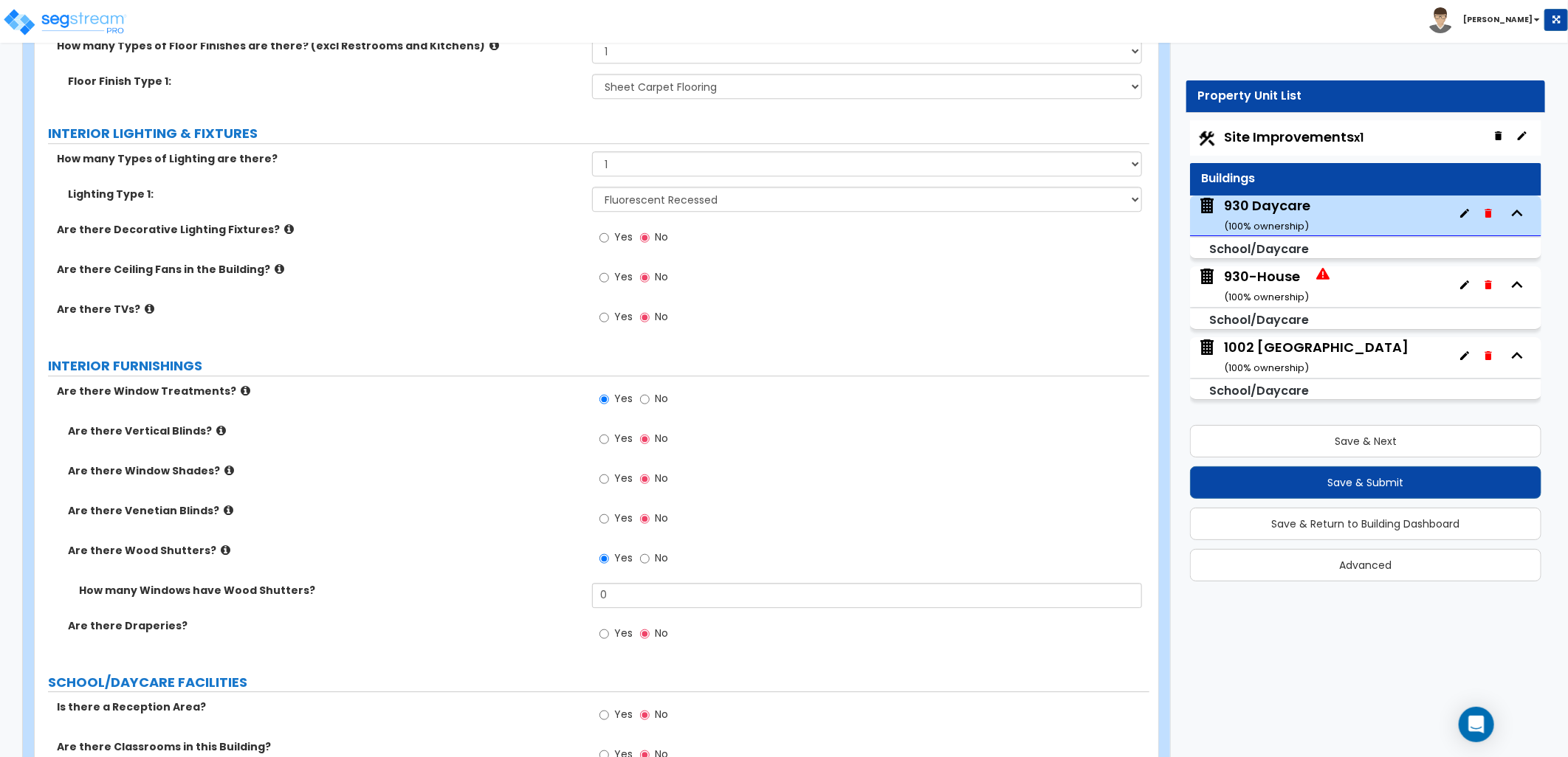
scroll to position [2541, 0]
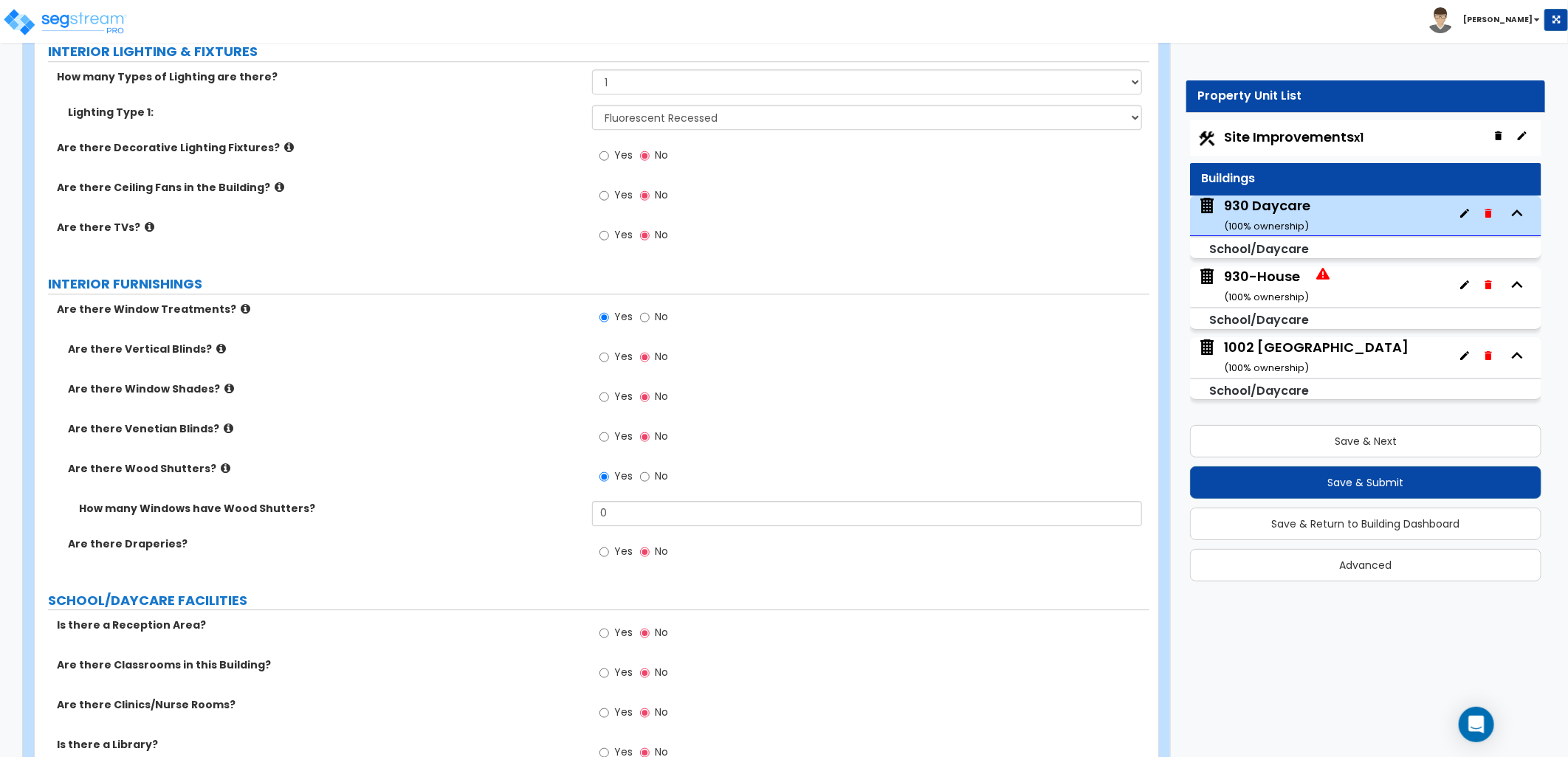
click at [223, 429] on icon at bounding box center [228, 429] width 9 height 11
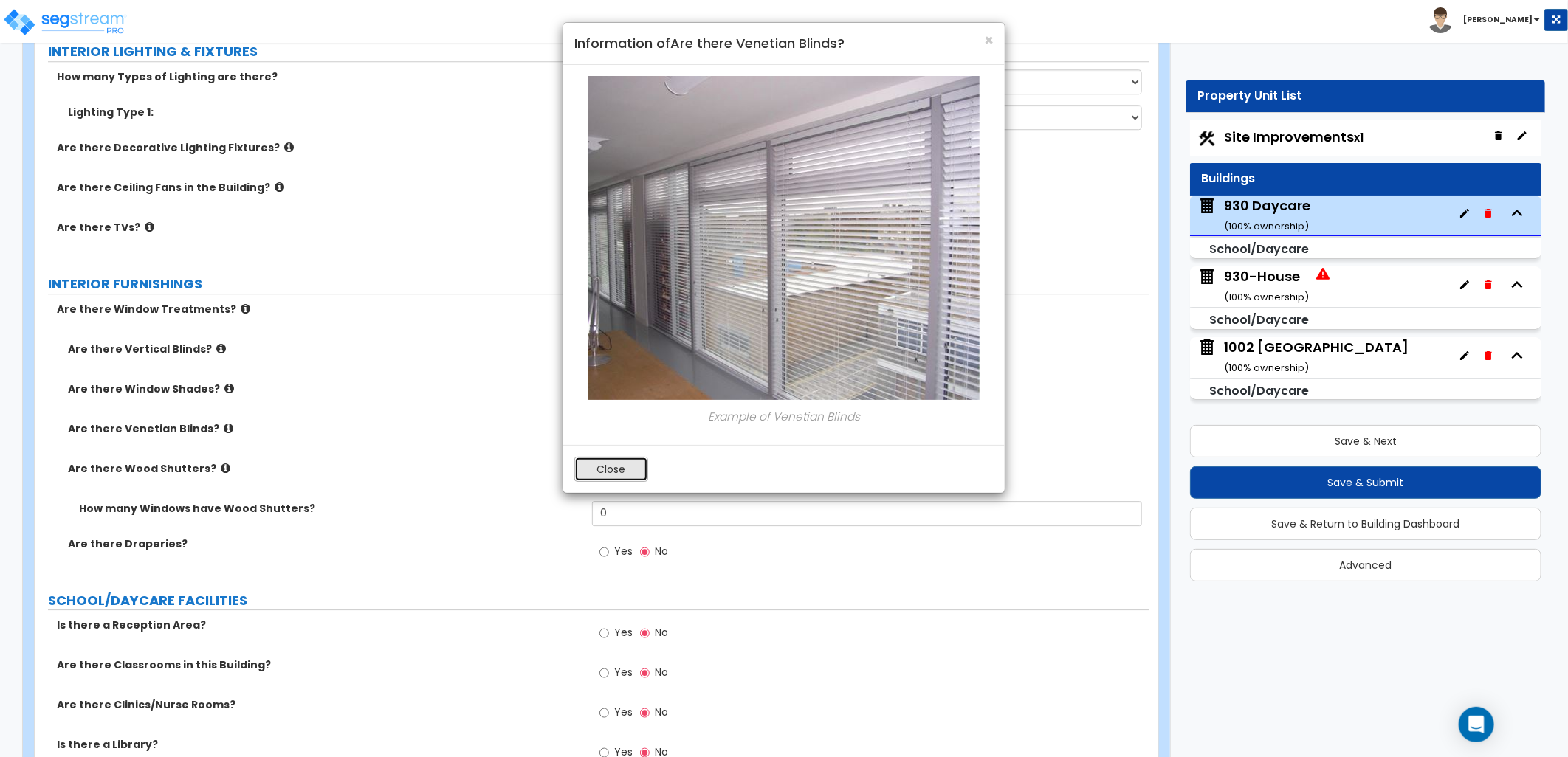
click at [612, 469] on button "Close" at bounding box center [610, 469] width 74 height 25
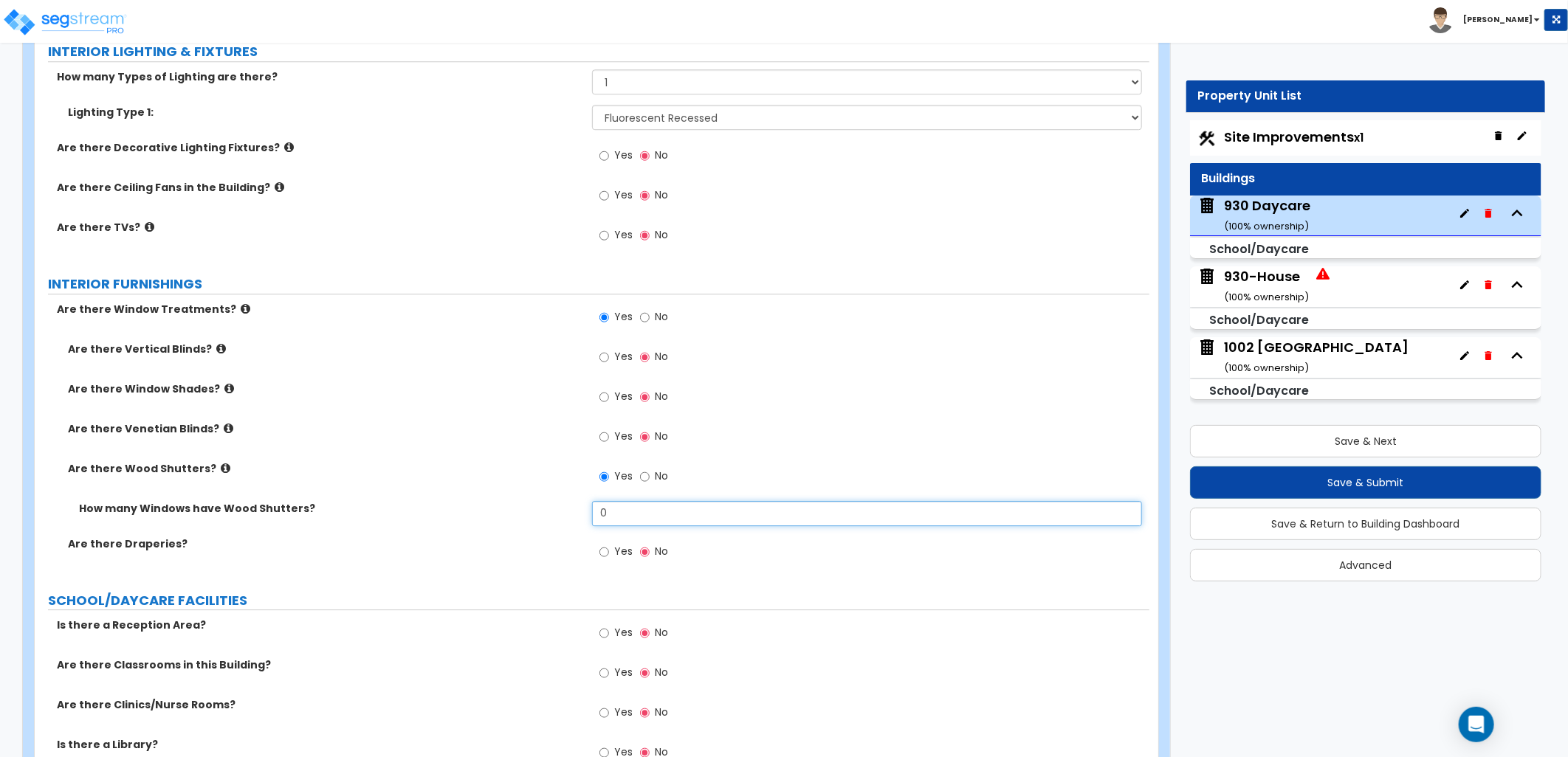
drag, startPoint x: 562, startPoint y: 515, endPoint x: 587, endPoint y: 515, distance: 25.0
click at [558, 515] on div "How many Windows have Wood Shutters? 0" at bounding box center [592, 519] width 1115 height 35
type input "6"
click at [605, 437] on input "Yes" at bounding box center [604, 436] width 9 height 16
radio input "true"
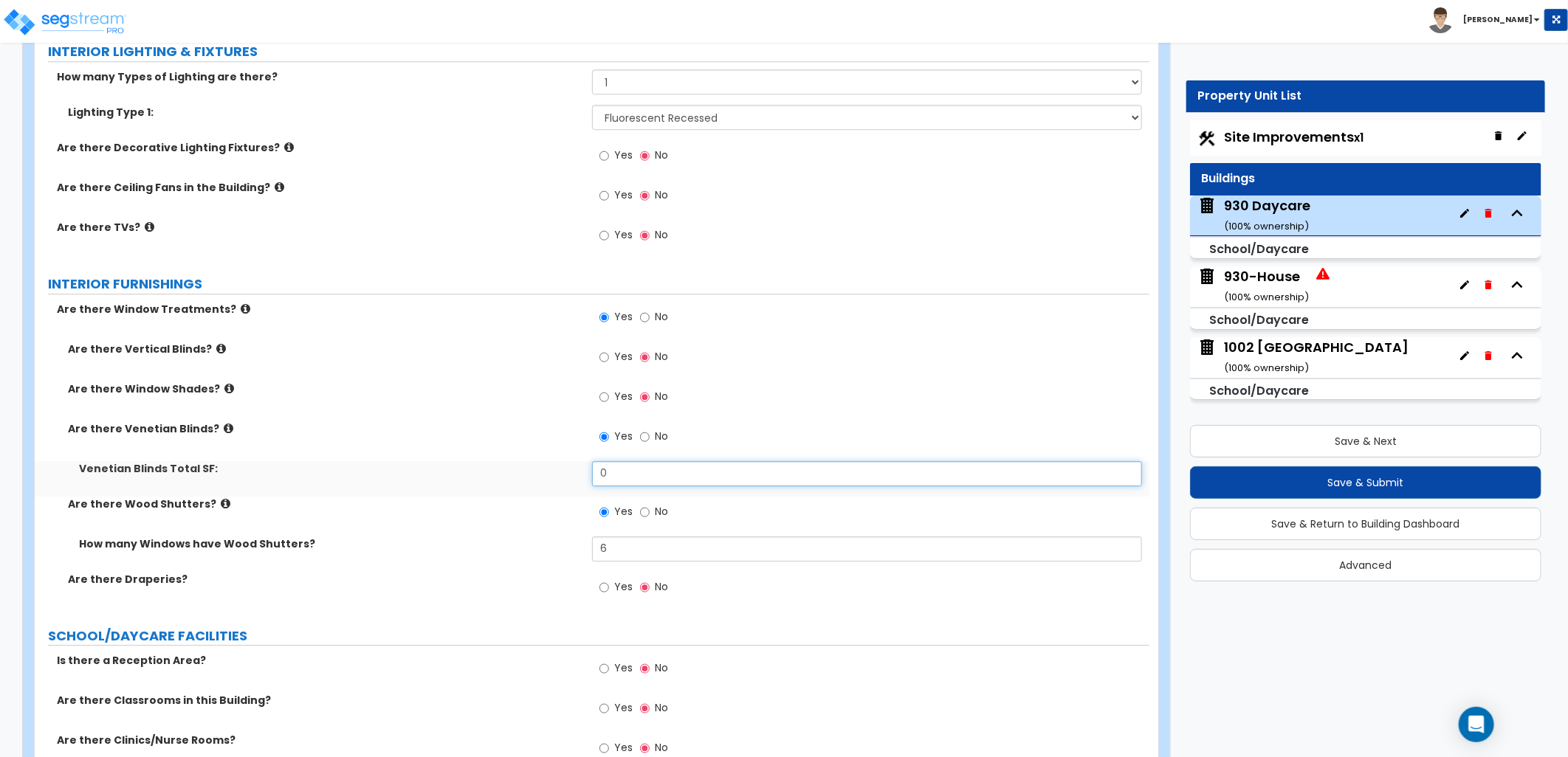
click at [577, 470] on div "Venetian Blinds Total SF: 0" at bounding box center [592, 479] width 1115 height 35
type input "20"
click at [808, 431] on div "Yes No" at bounding box center [870, 441] width 557 height 40
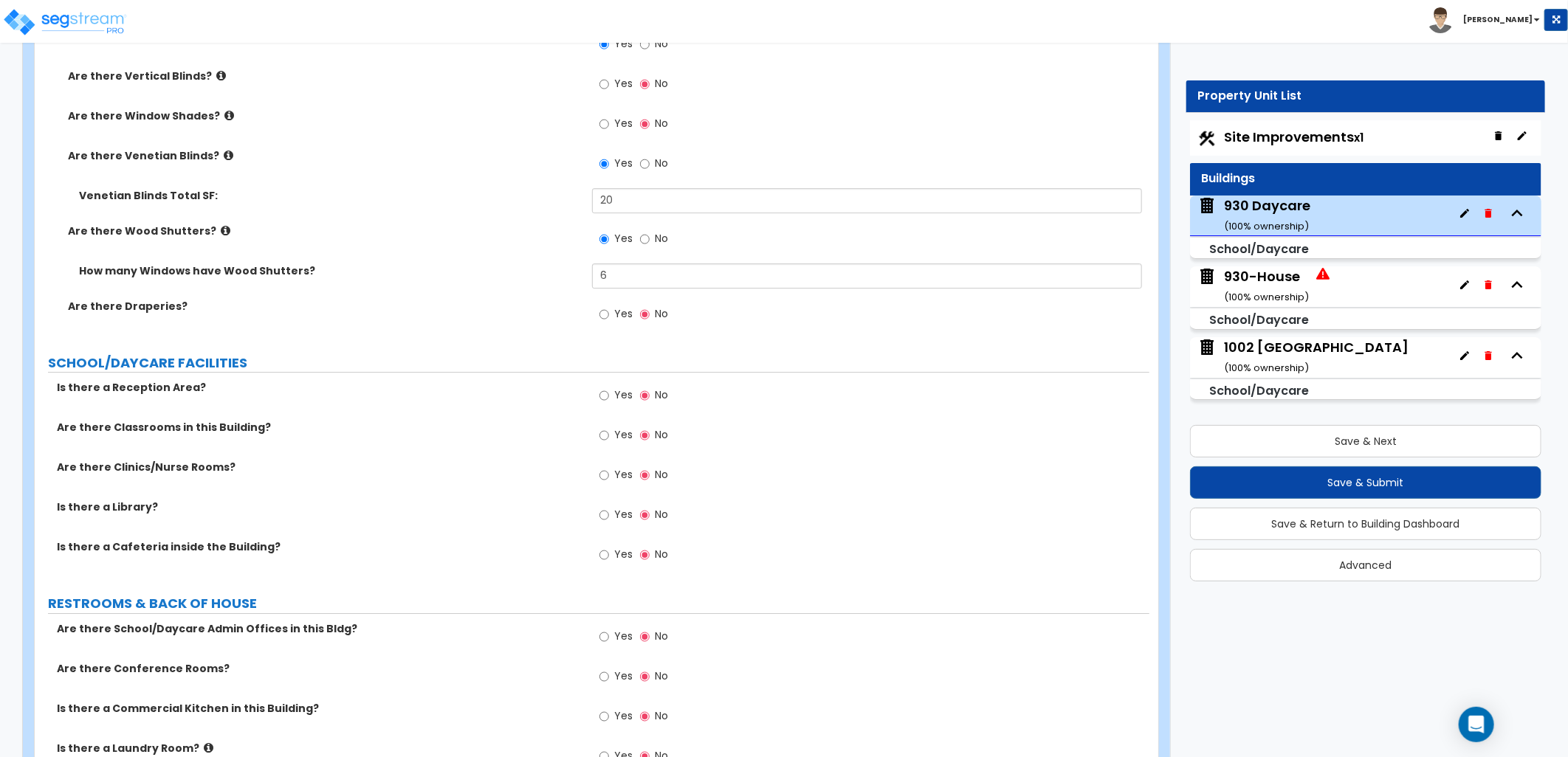
scroll to position [2843, 0]
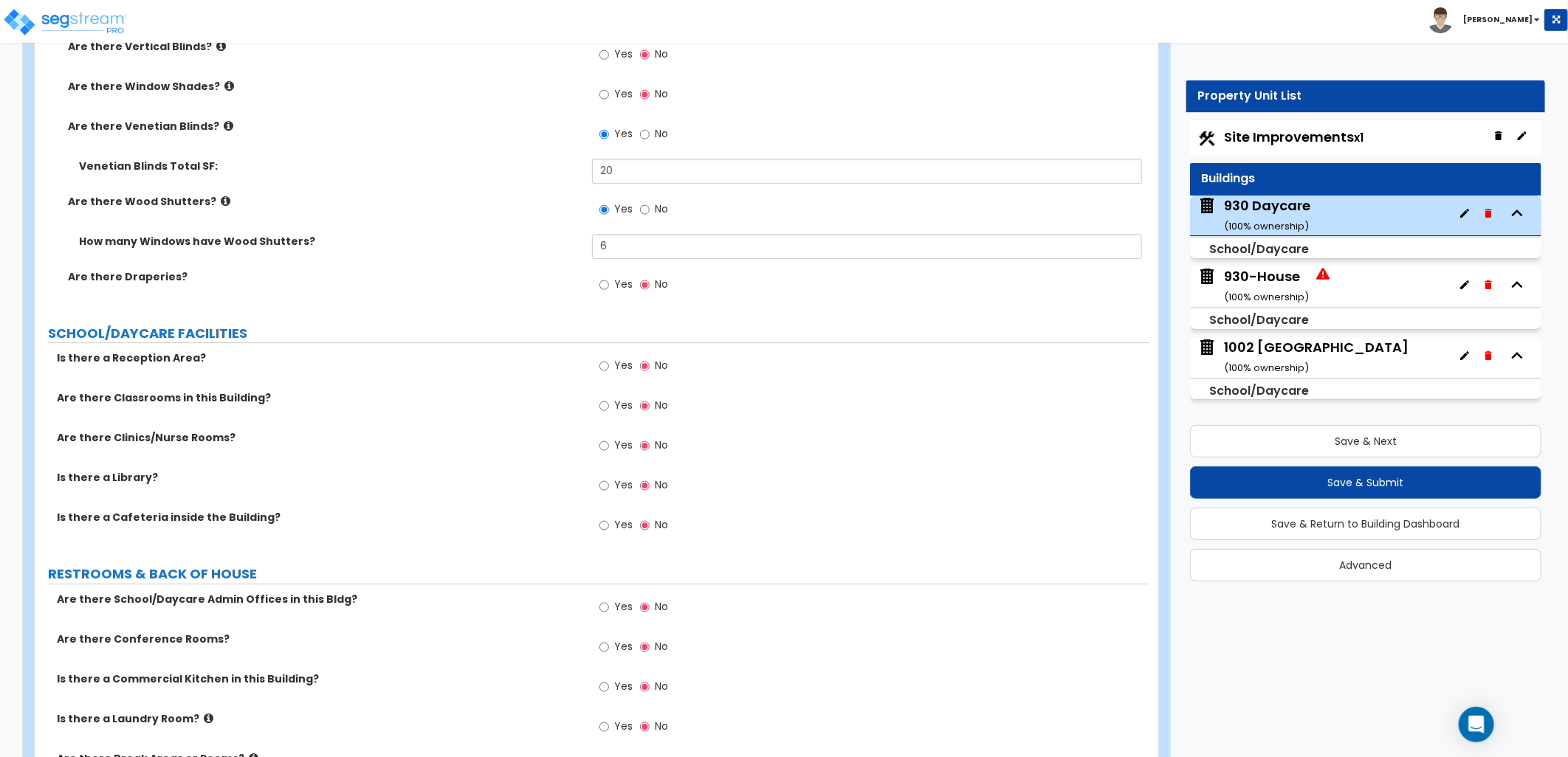
drag, startPoint x: 609, startPoint y: 402, endPoint x: 601, endPoint y: 405, distance: 8.5
click at [609, 402] on label "Yes" at bounding box center [616, 406] width 34 height 25
click at [609, 402] on input "Yes" at bounding box center [604, 405] width 9 height 16
radio input "true"
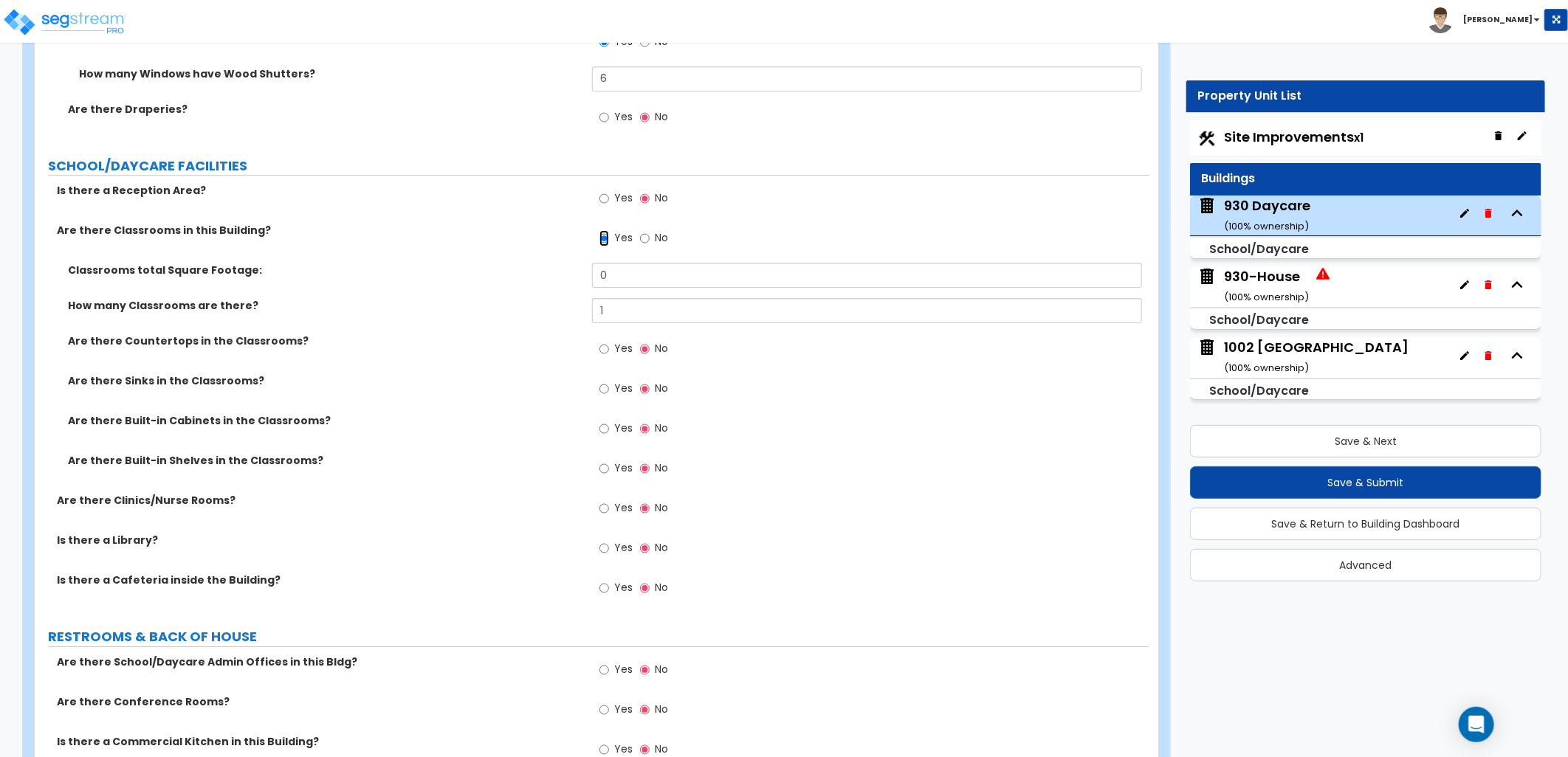
scroll to position [3007, 0]
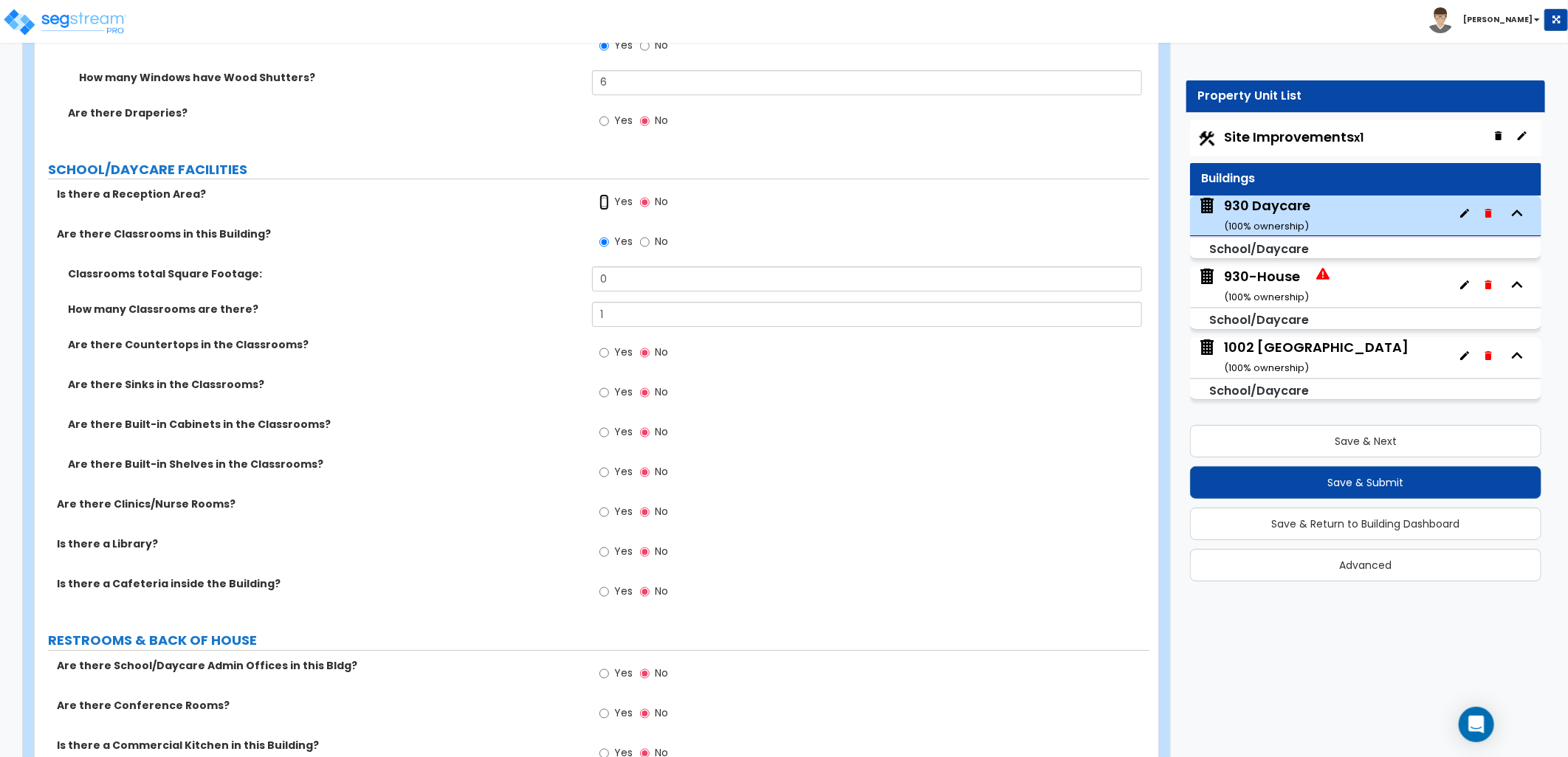
click at [608, 201] on input "Yes" at bounding box center [604, 202] width 9 height 16
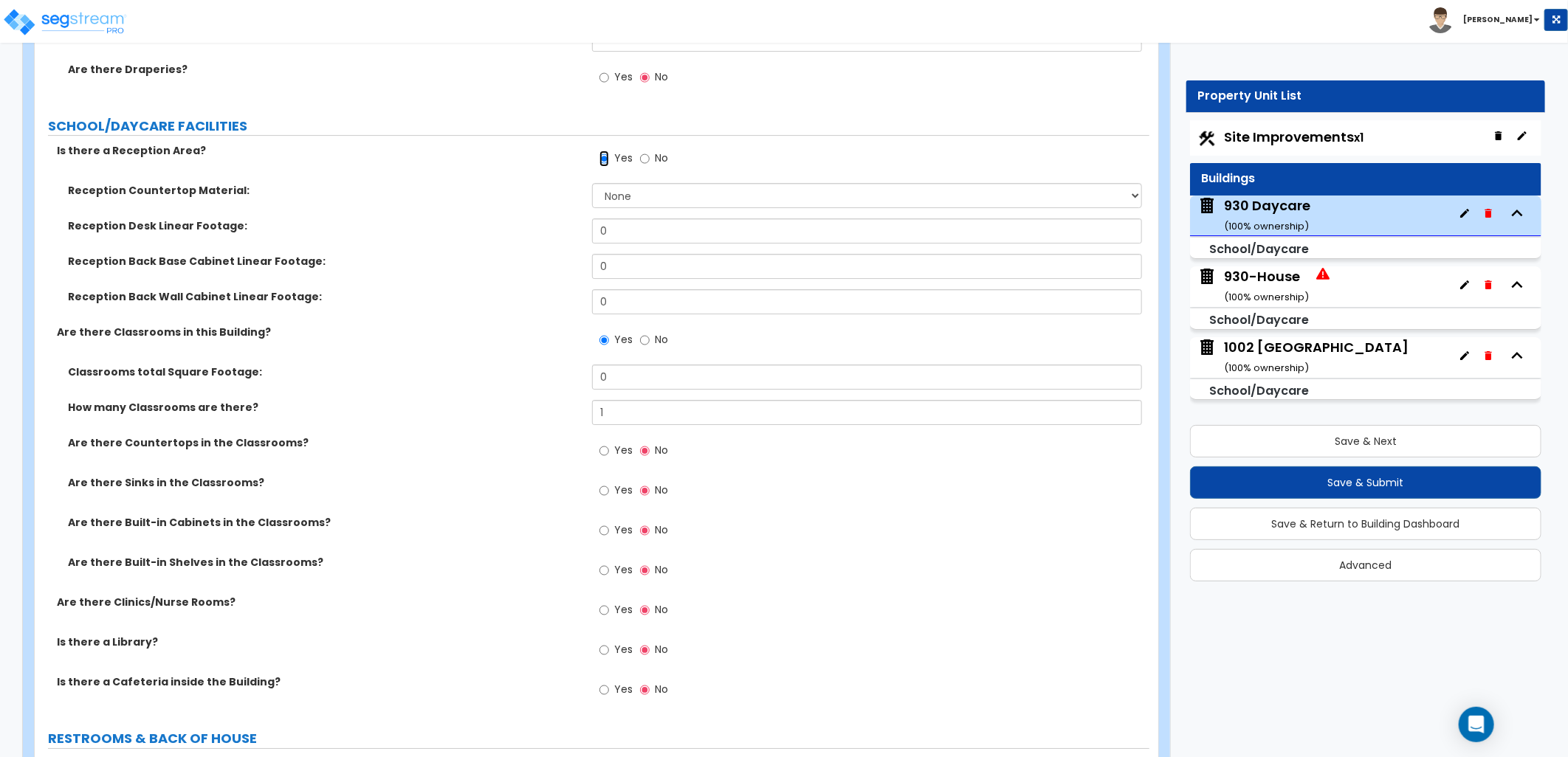
scroll to position [3088, 0]
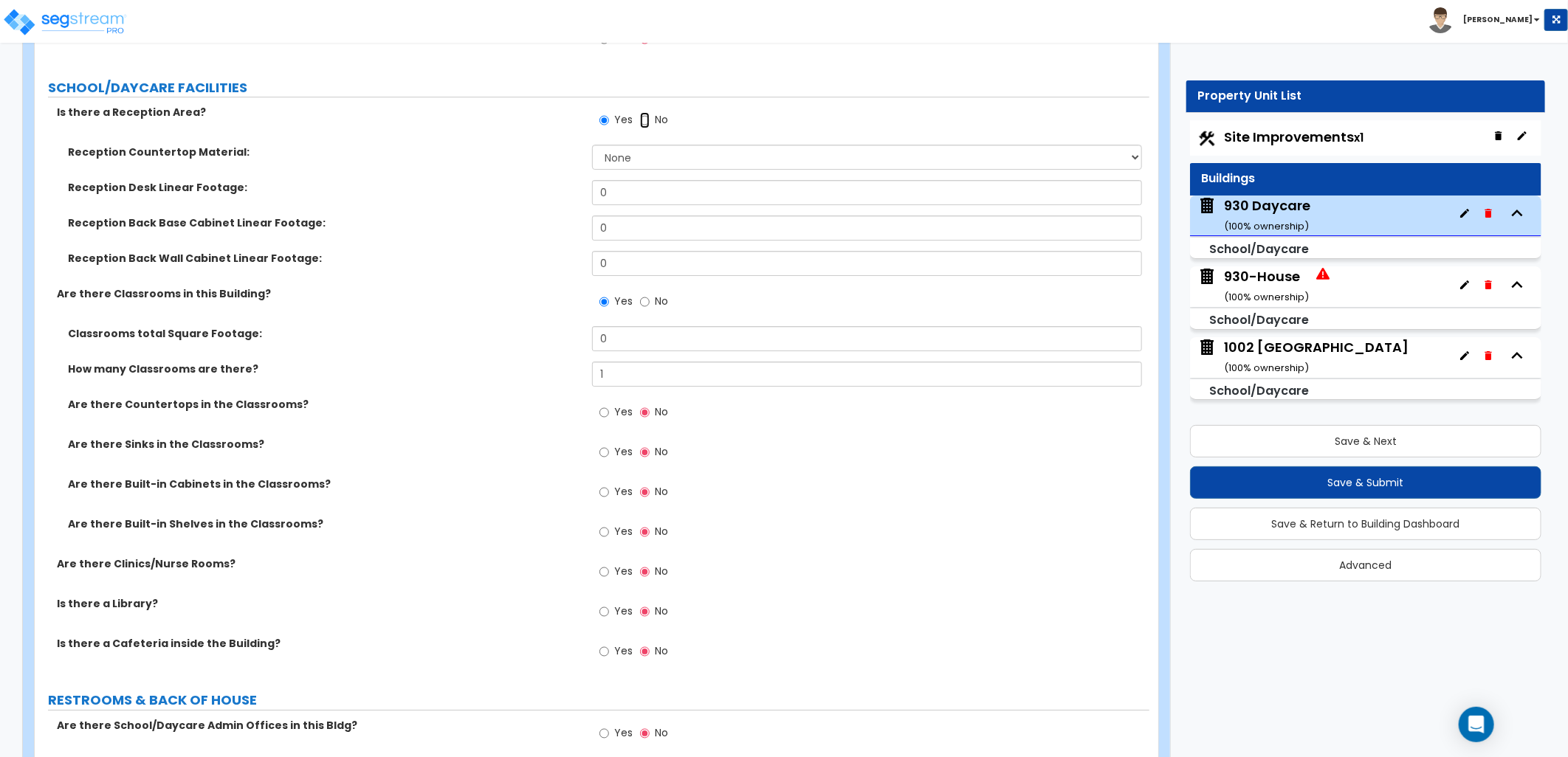
click at [644, 121] on input "No" at bounding box center [645, 120] width 9 height 16
radio input "false"
radio input "true"
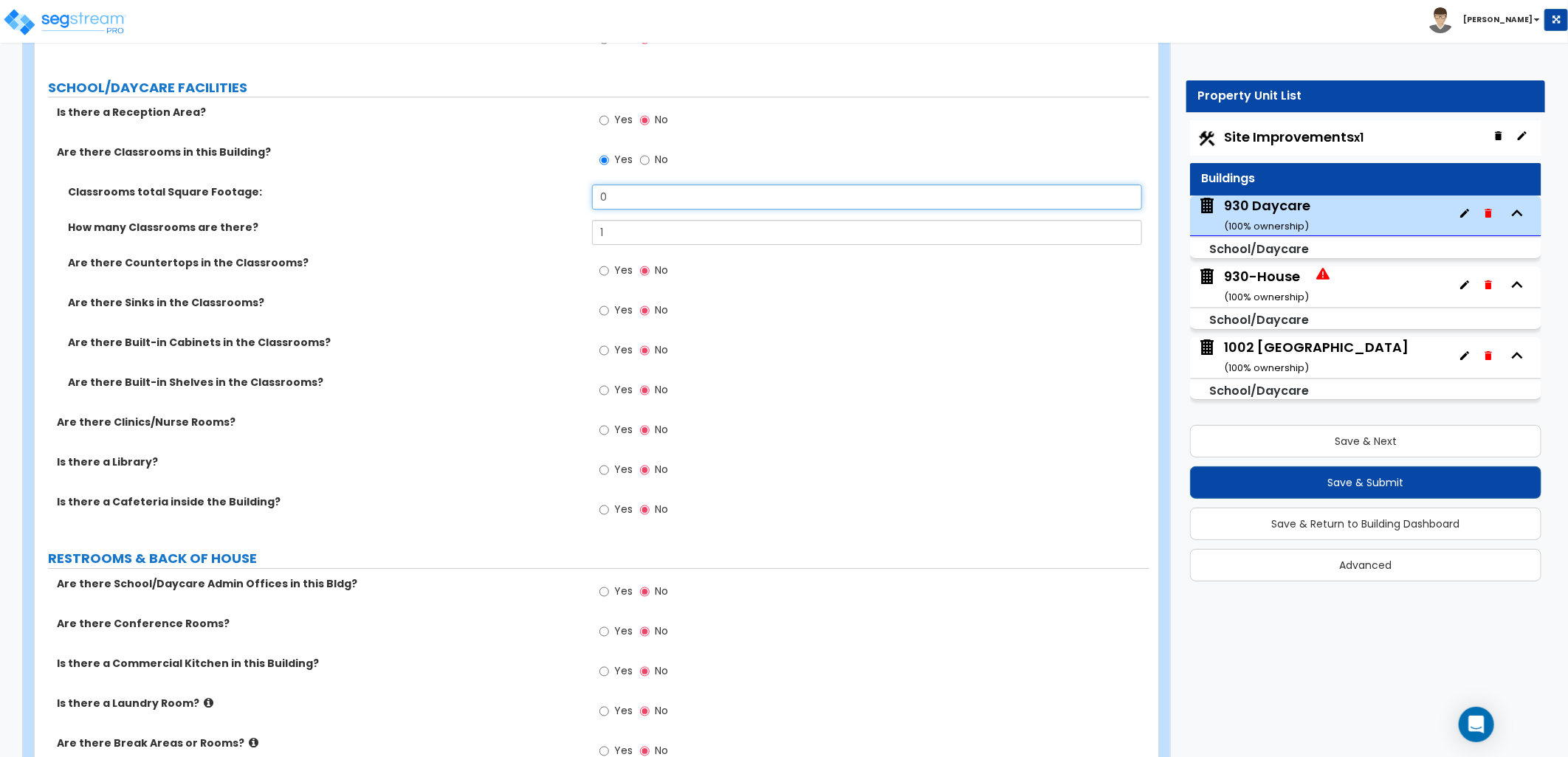
click at [542, 186] on div "Classrooms total Square Footage: 0" at bounding box center [592, 202] width 1115 height 35
type input "800"
click at [607, 272] on input "Yes" at bounding box center [604, 270] width 9 height 16
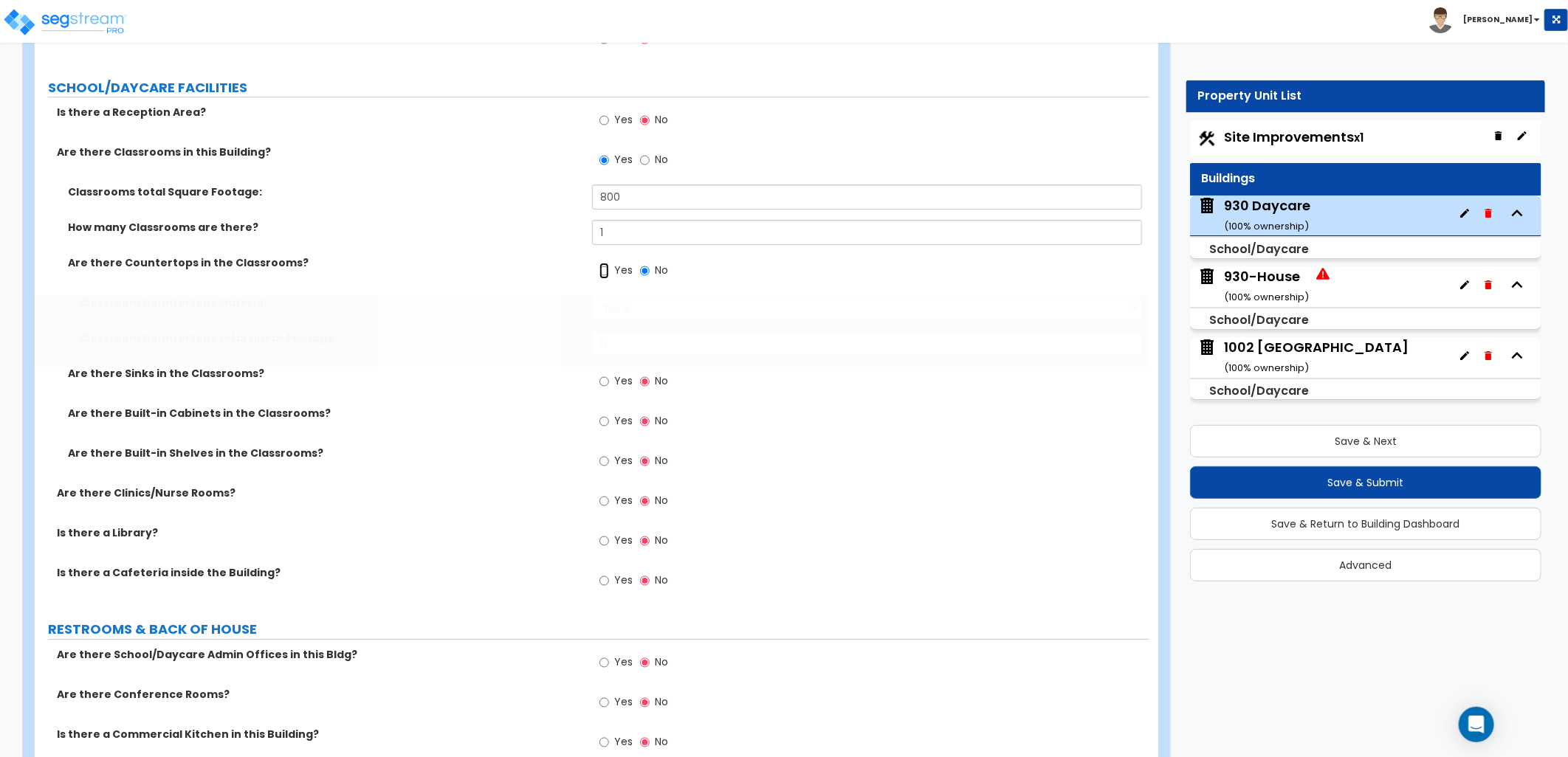
radio input "true"
click at [601, 374] on input "Yes" at bounding box center [604, 380] width 9 height 16
radio input "true"
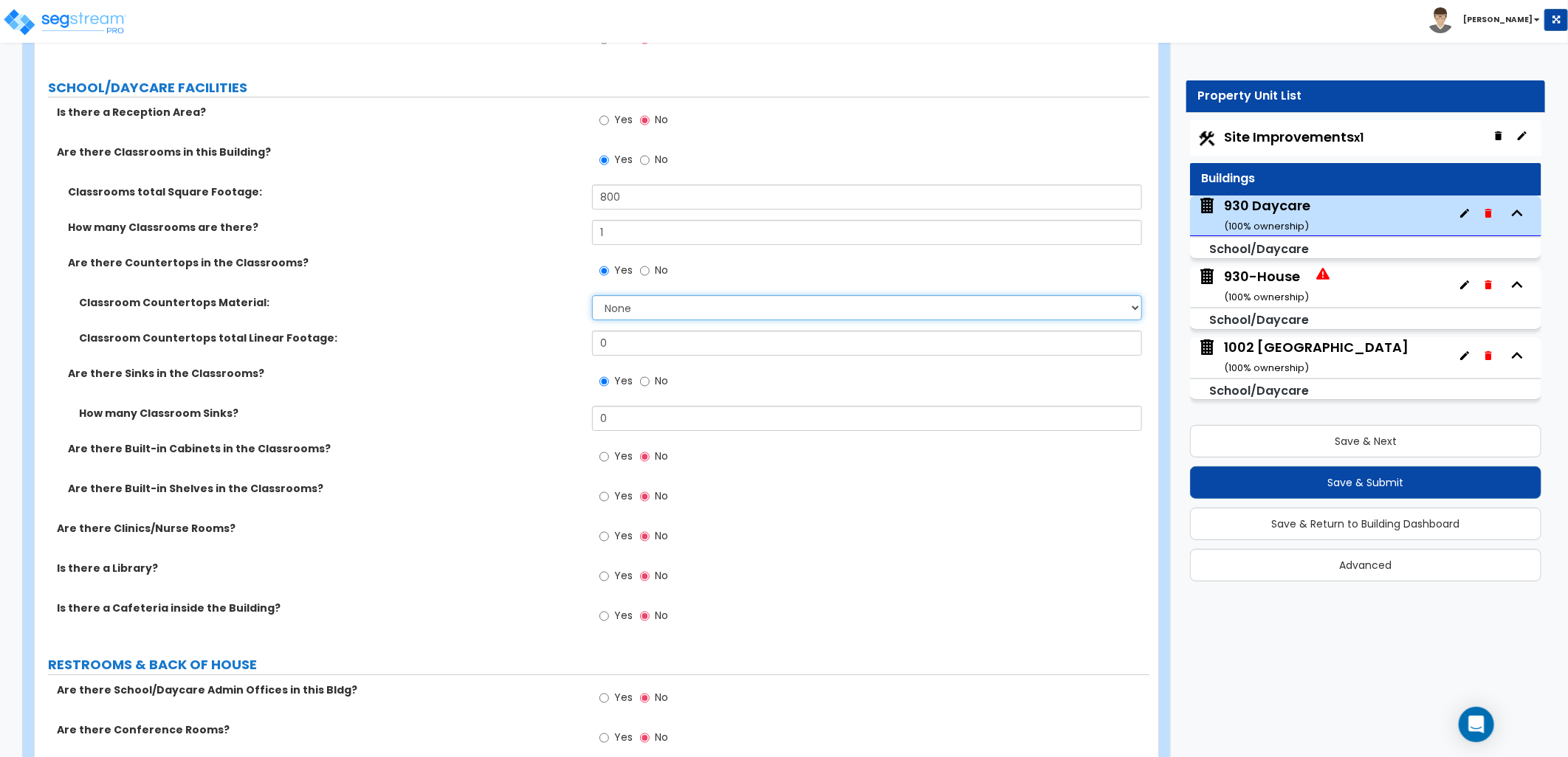
click at [668, 305] on select "None Plastic Laminate Solid Surface Stone Quartz Marble Tile Wood Stainless Ste…" at bounding box center [866, 307] width 550 height 25
select select "1"
click at [592, 295] on select "None Plastic Laminate Solid Surface Stone Quartz Marble Tile Wood Stainless Ste…" at bounding box center [866, 307] width 550 height 25
drag, startPoint x: 633, startPoint y: 344, endPoint x: 563, endPoint y: 339, distance: 70.2
click at [564, 339] on div "Classroom Countertops total Linear Footage: 0" at bounding box center [592, 348] width 1115 height 35
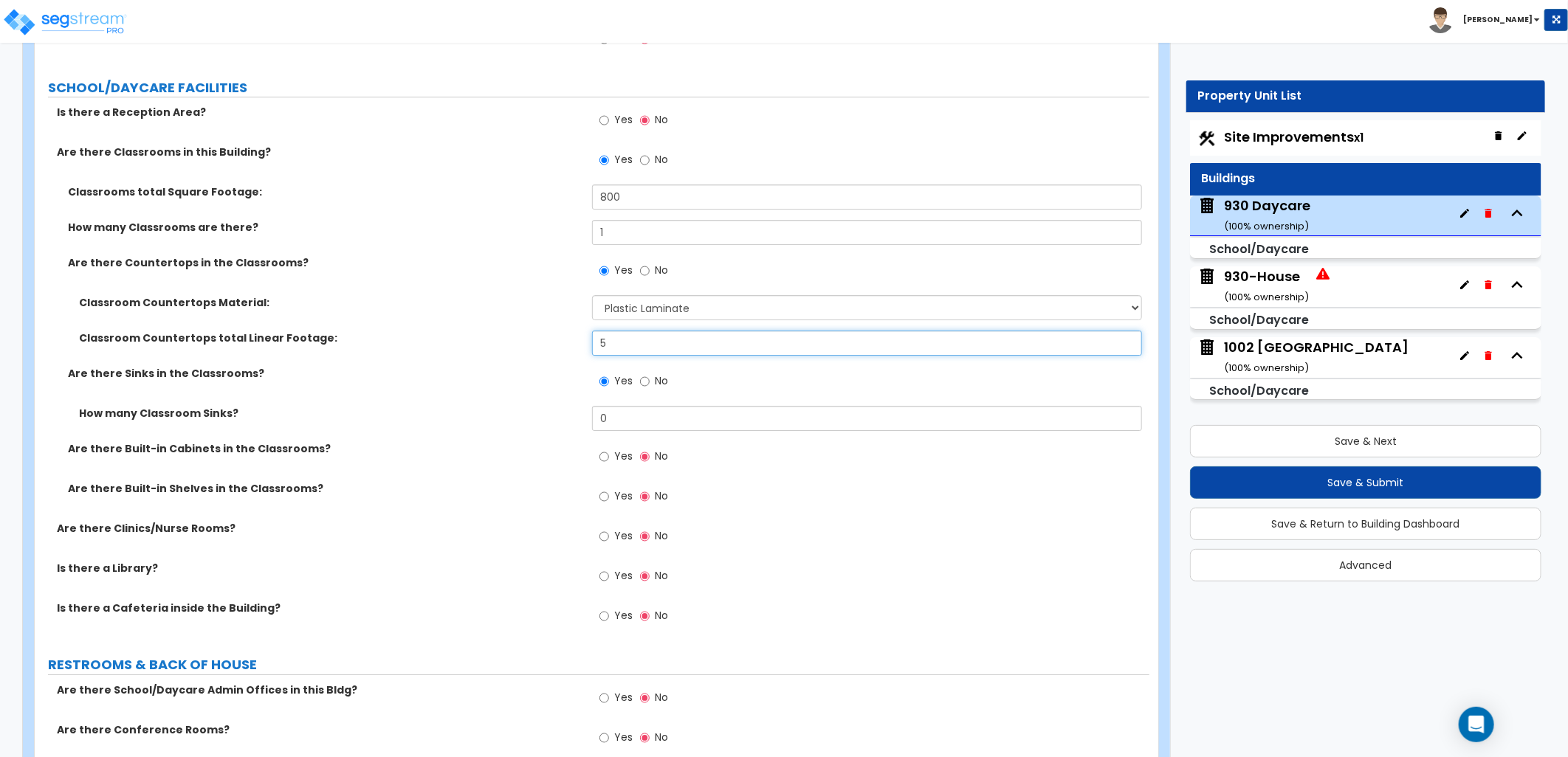
type input "5"
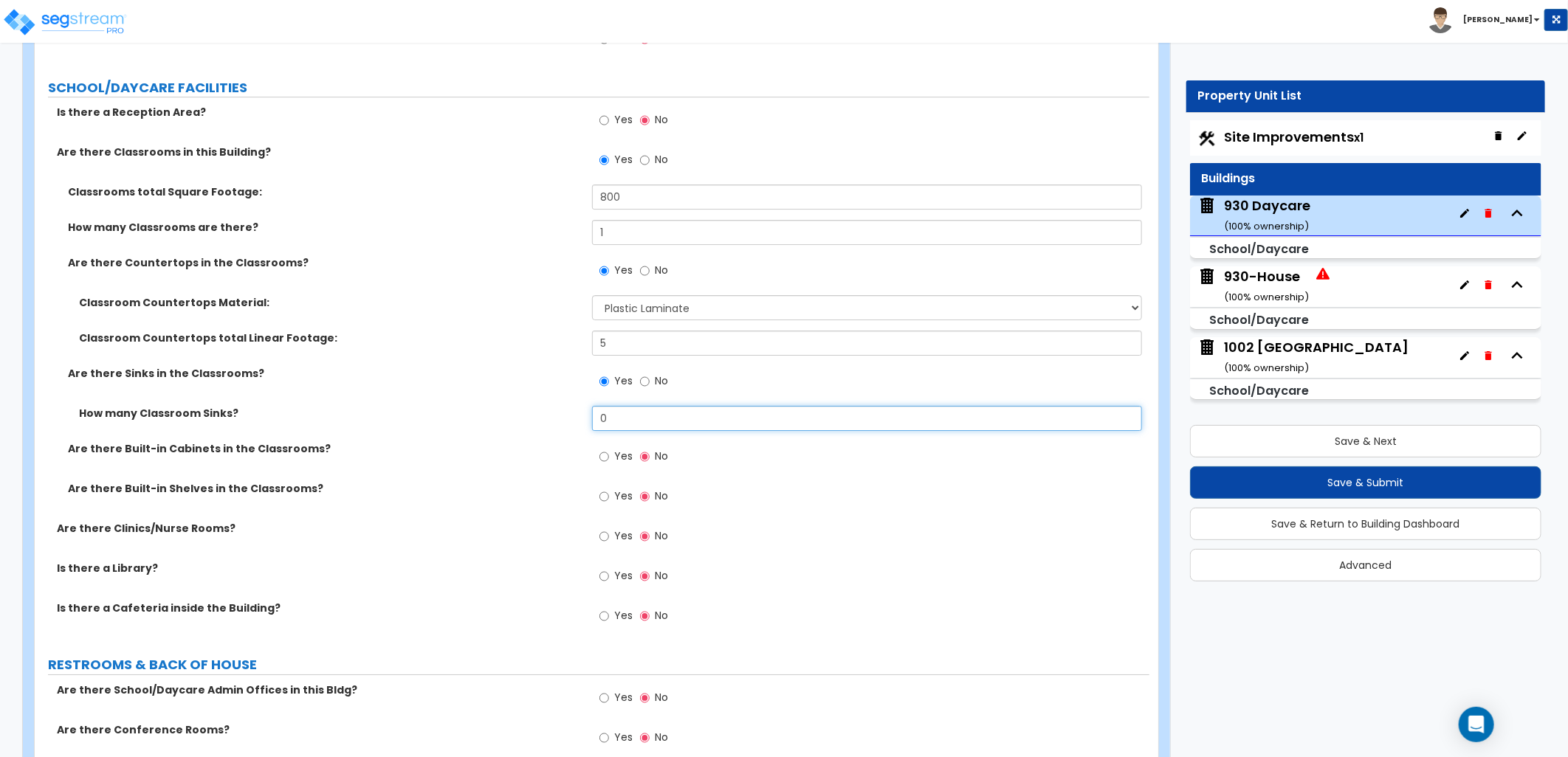
drag, startPoint x: 609, startPoint y: 420, endPoint x: 585, endPoint y: 421, distance: 24.0
click at [585, 421] on div "How many Classroom Sinks? 0" at bounding box center [592, 423] width 1115 height 35
type input "1"
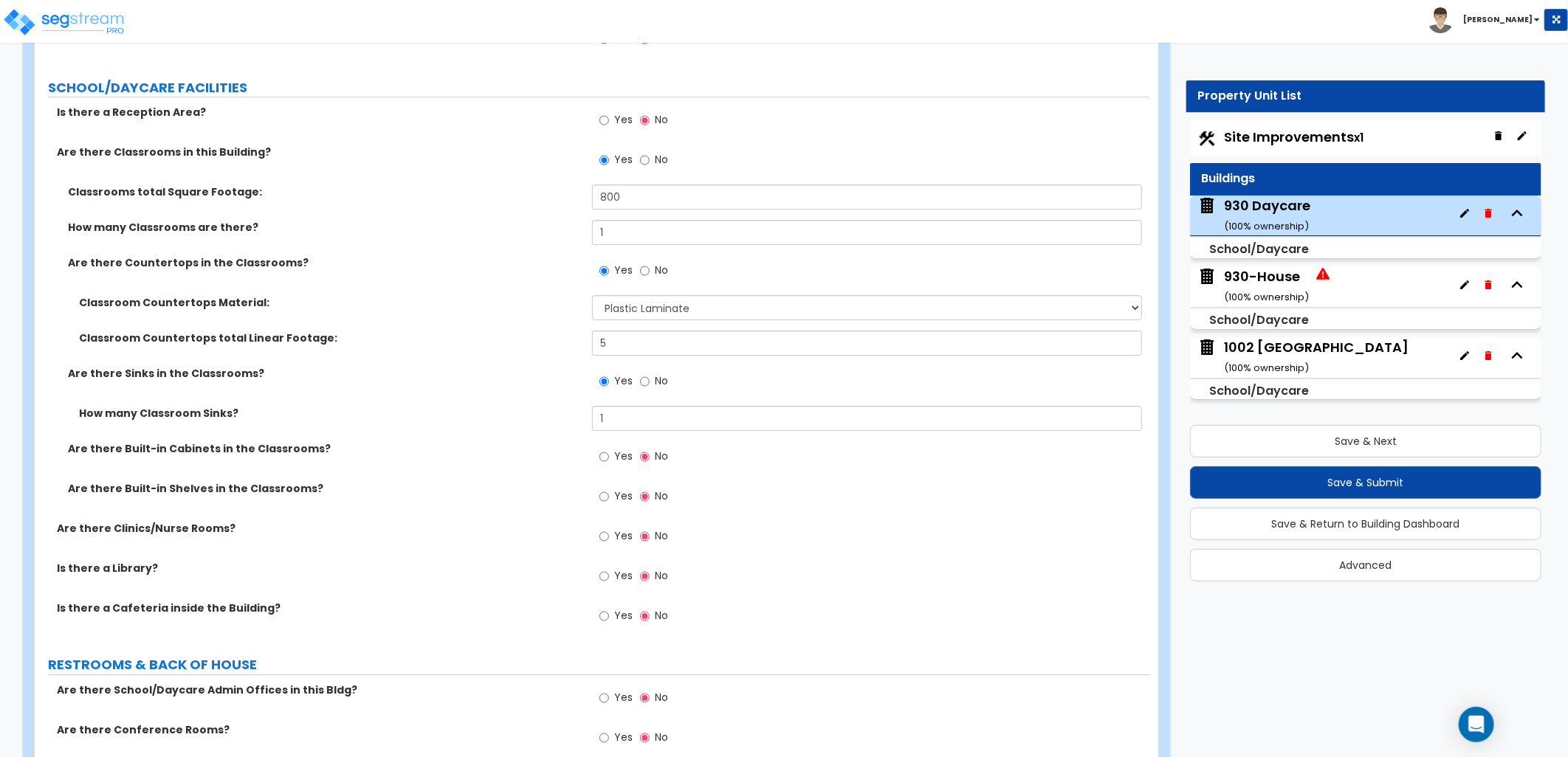
click at [799, 525] on div "Yes No" at bounding box center [870, 540] width 557 height 40
click at [607, 456] on input "Yes" at bounding box center [604, 456] width 9 height 16
radio input "true"
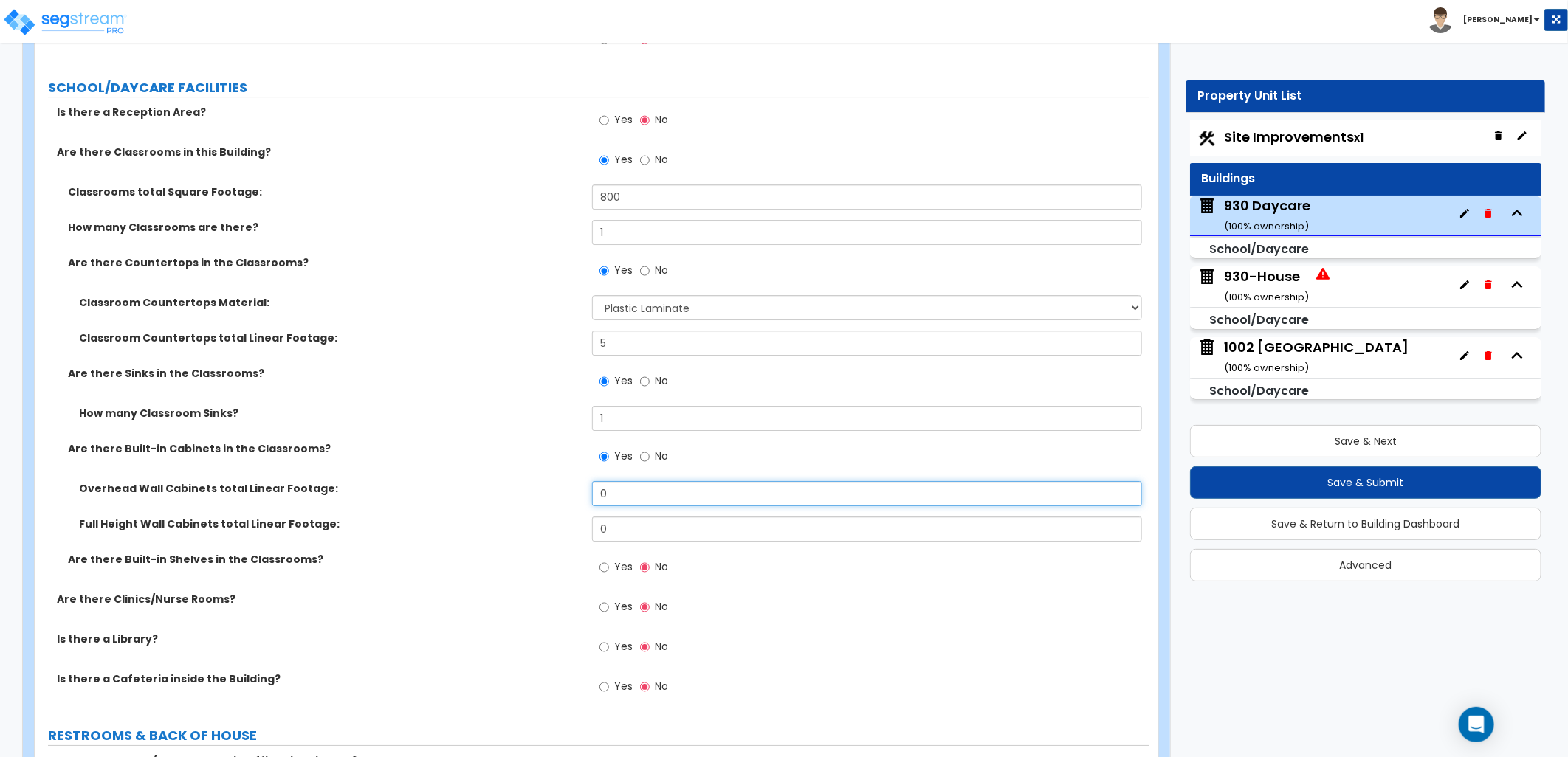
drag, startPoint x: 592, startPoint y: 485, endPoint x: 582, endPoint y: 485, distance: 10.0
click at [582, 485] on div "Overhead Wall Cabinets total Linear Footage: 0" at bounding box center [592, 498] width 1115 height 35
type input "5"
drag, startPoint x: 578, startPoint y: 517, endPoint x: 534, endPoint y: 512, distance: 44.3
click at [534, 512] on div "Overhead Wall Cabinets total Linear Footage: 5 Full Height Wall Cabinets total …" at bounding box center [592, 516] width 1092 height 71
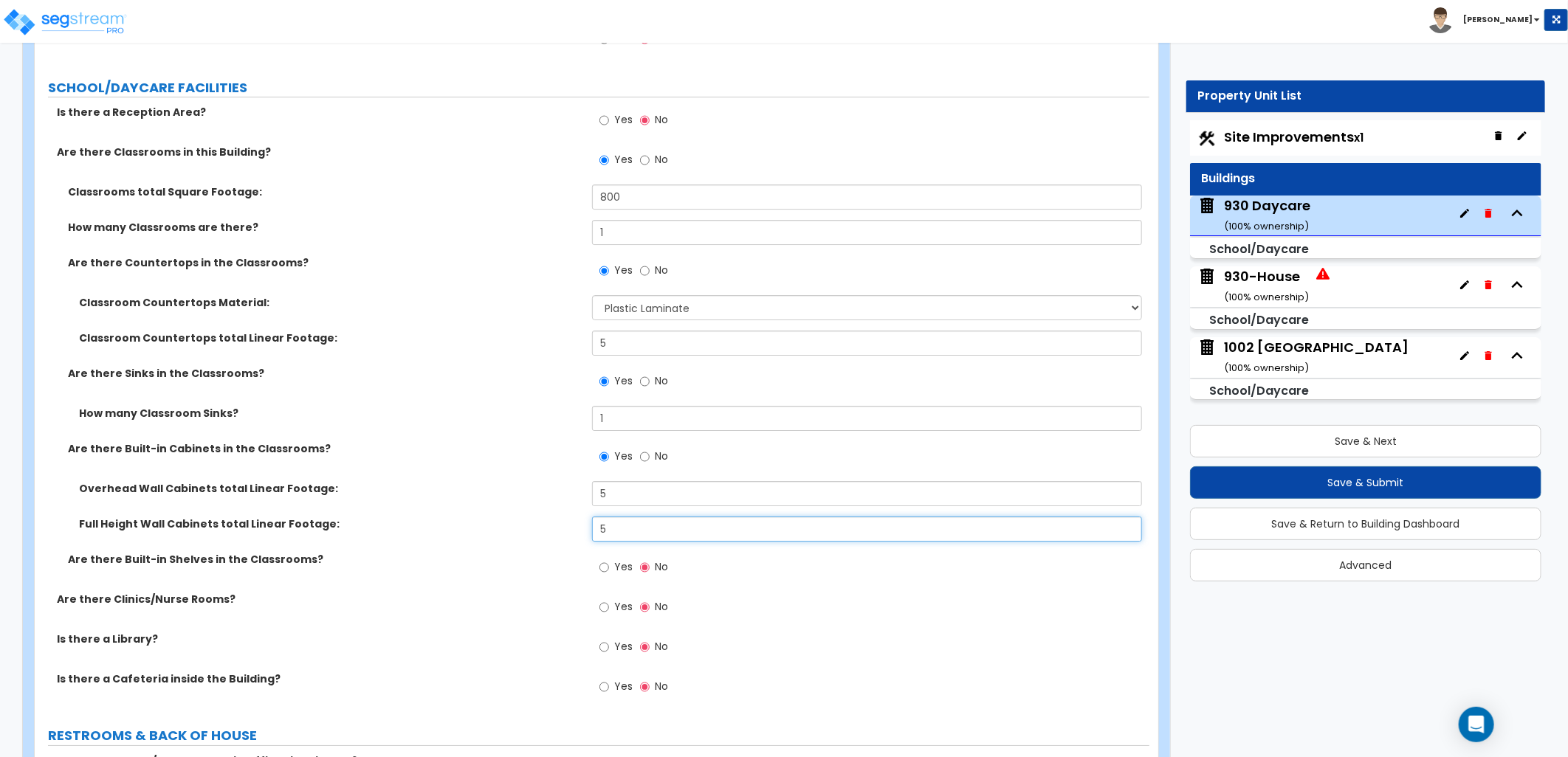
type input "5"
click at [529, 516] on label "Full Height Wall Cabinets total Linear Footage:" at bounding box center [329, 524] width 502 height 15
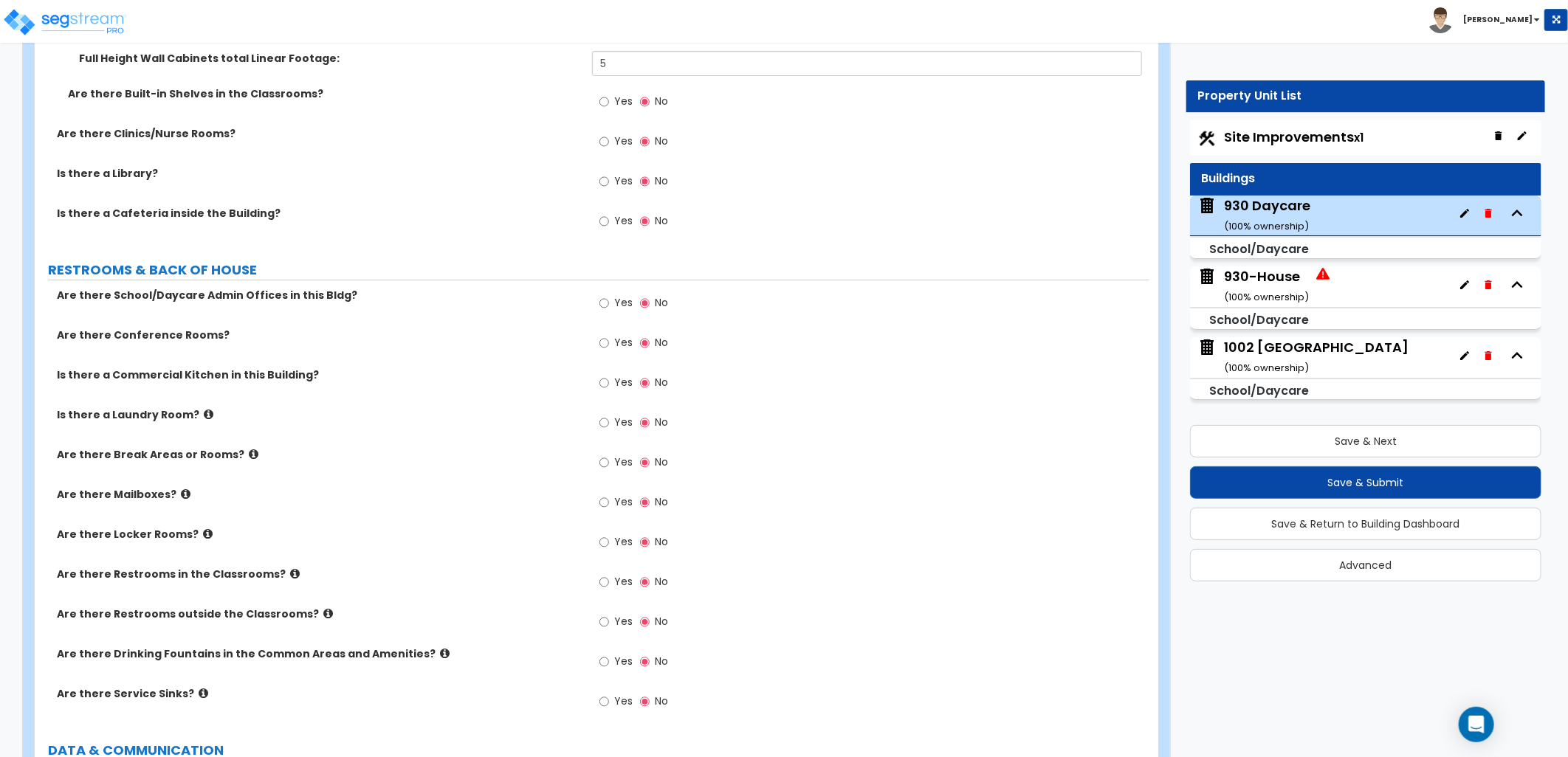
scroll to position [3580, 0]
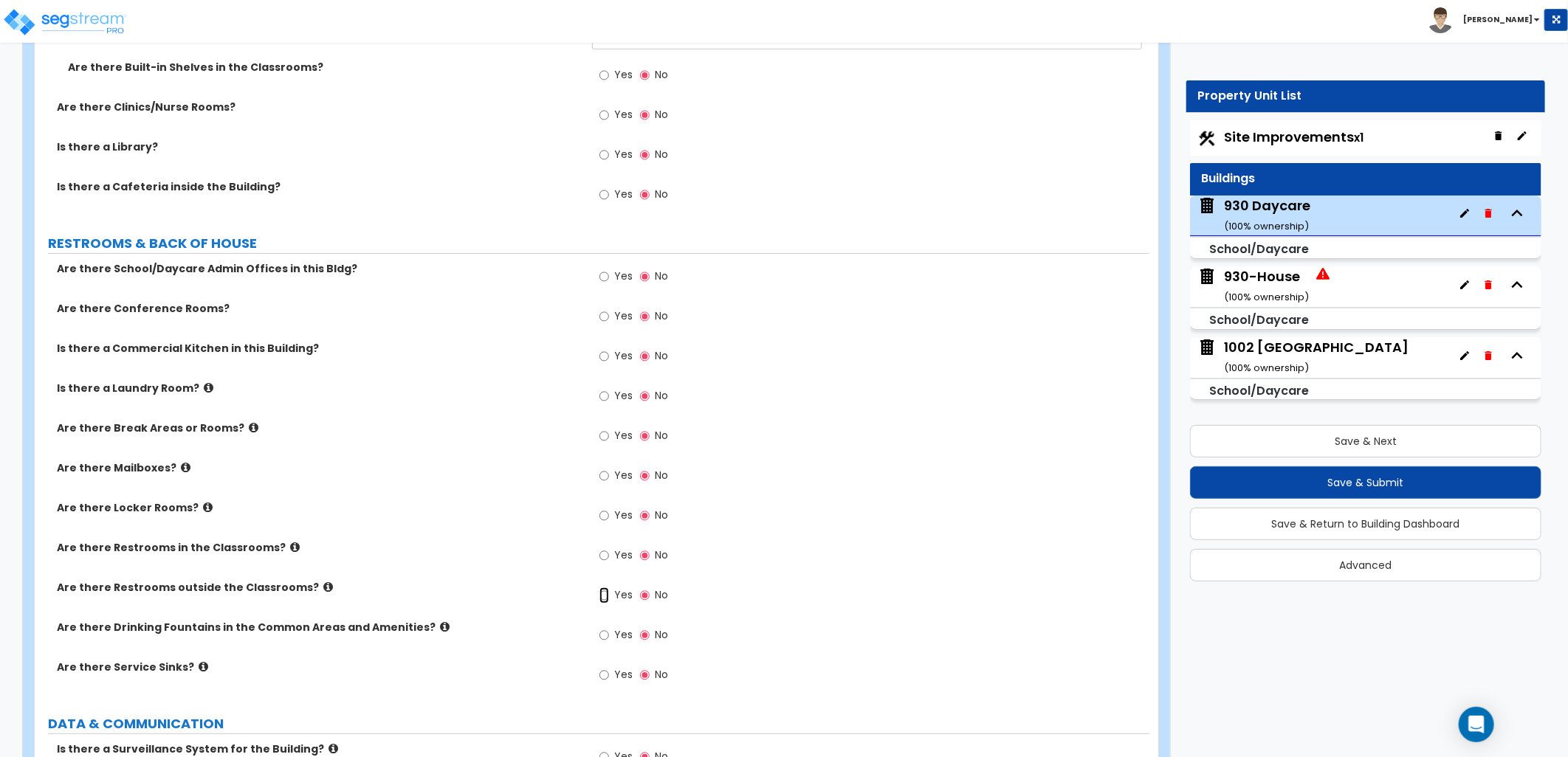
click at [609, 598] on input "Yes" at bounding box center [604, 594] width 9 height 16
radio input "true"
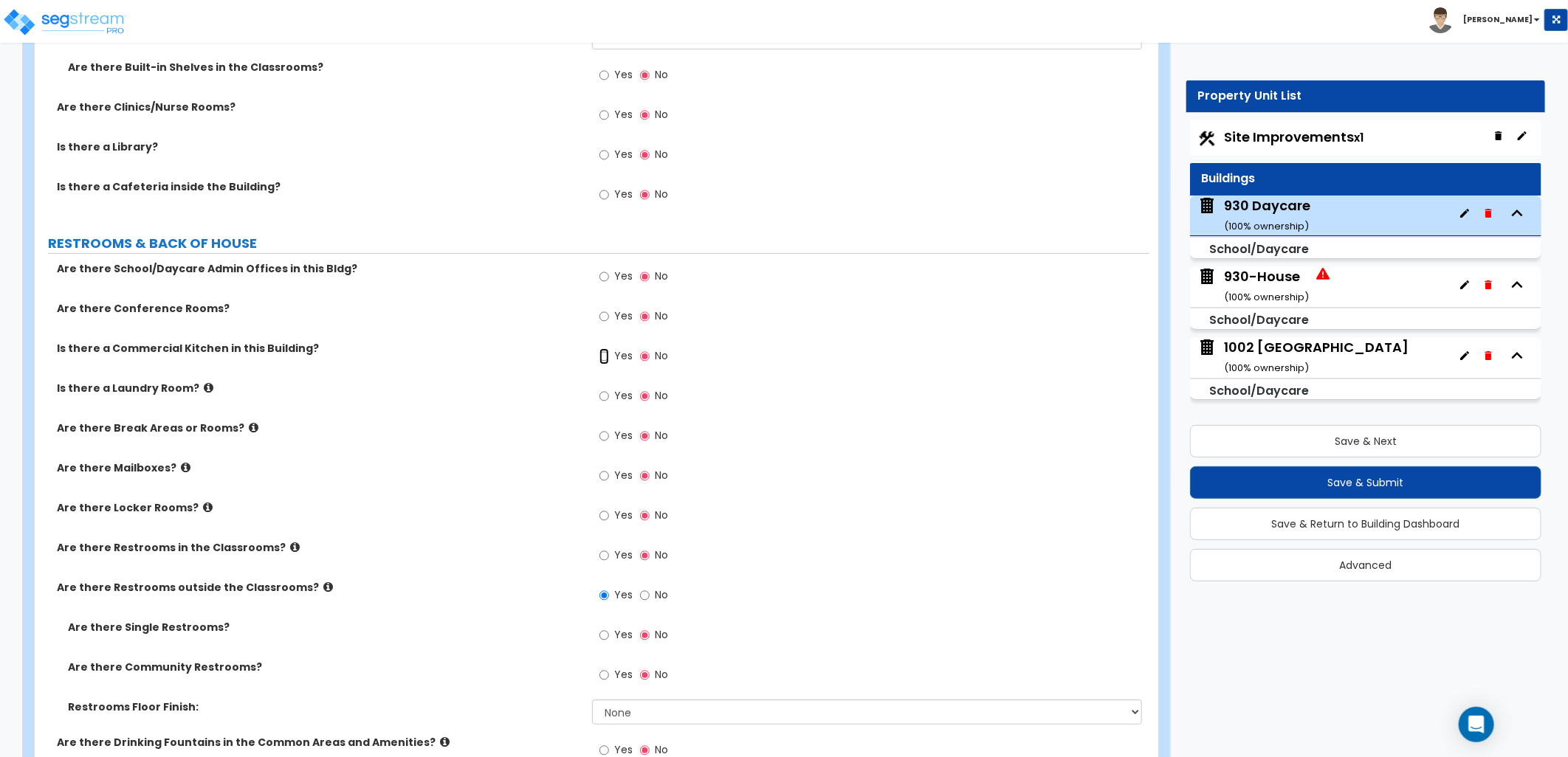
click at [604, 354] on input "Yes" at bounding box center [604, 355] width 9 height 16
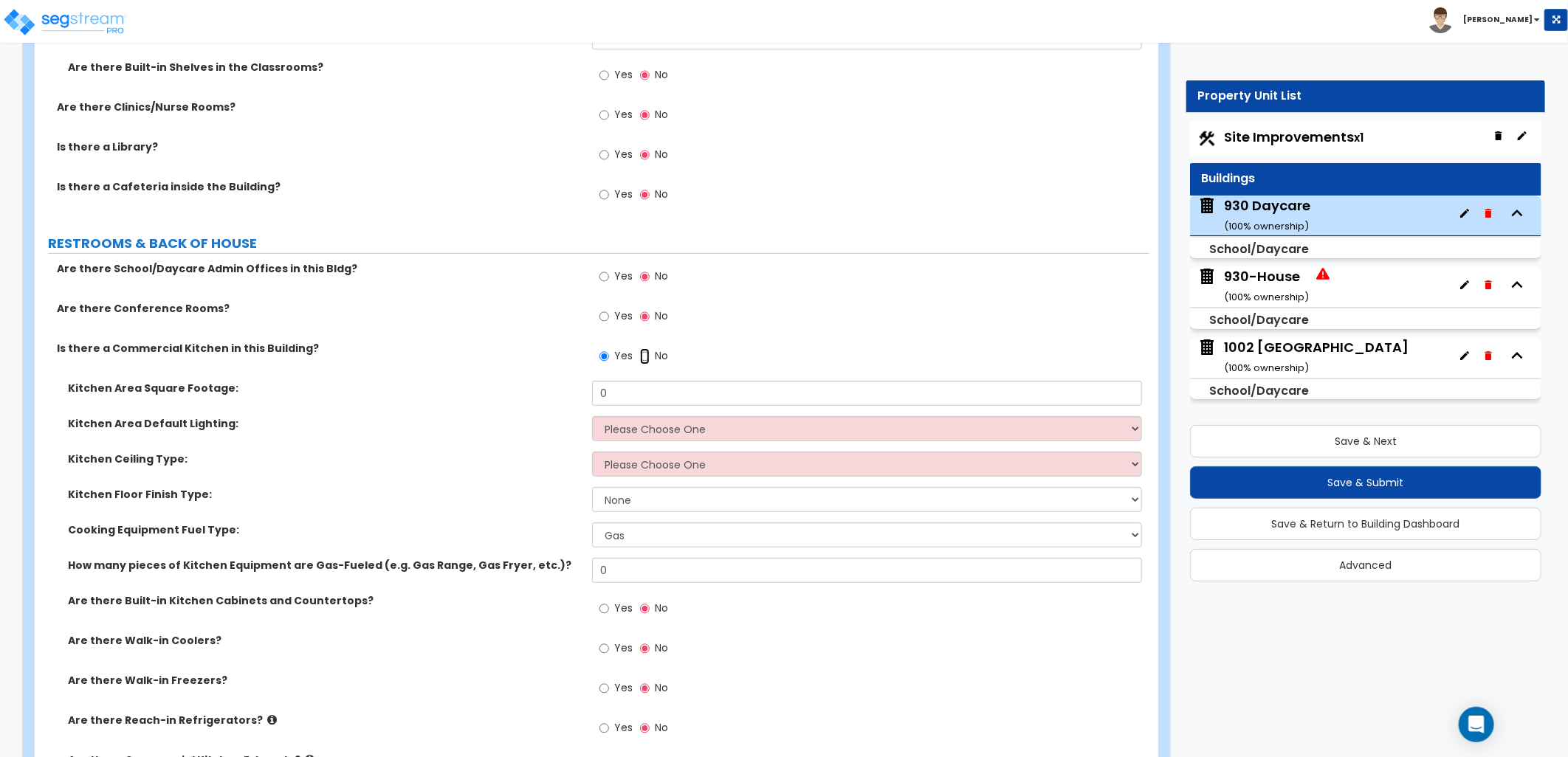
click at [644, 357] on input "No" at bounding box center [645, 355] width 9 height 16
radio input "false"
radio input "true"
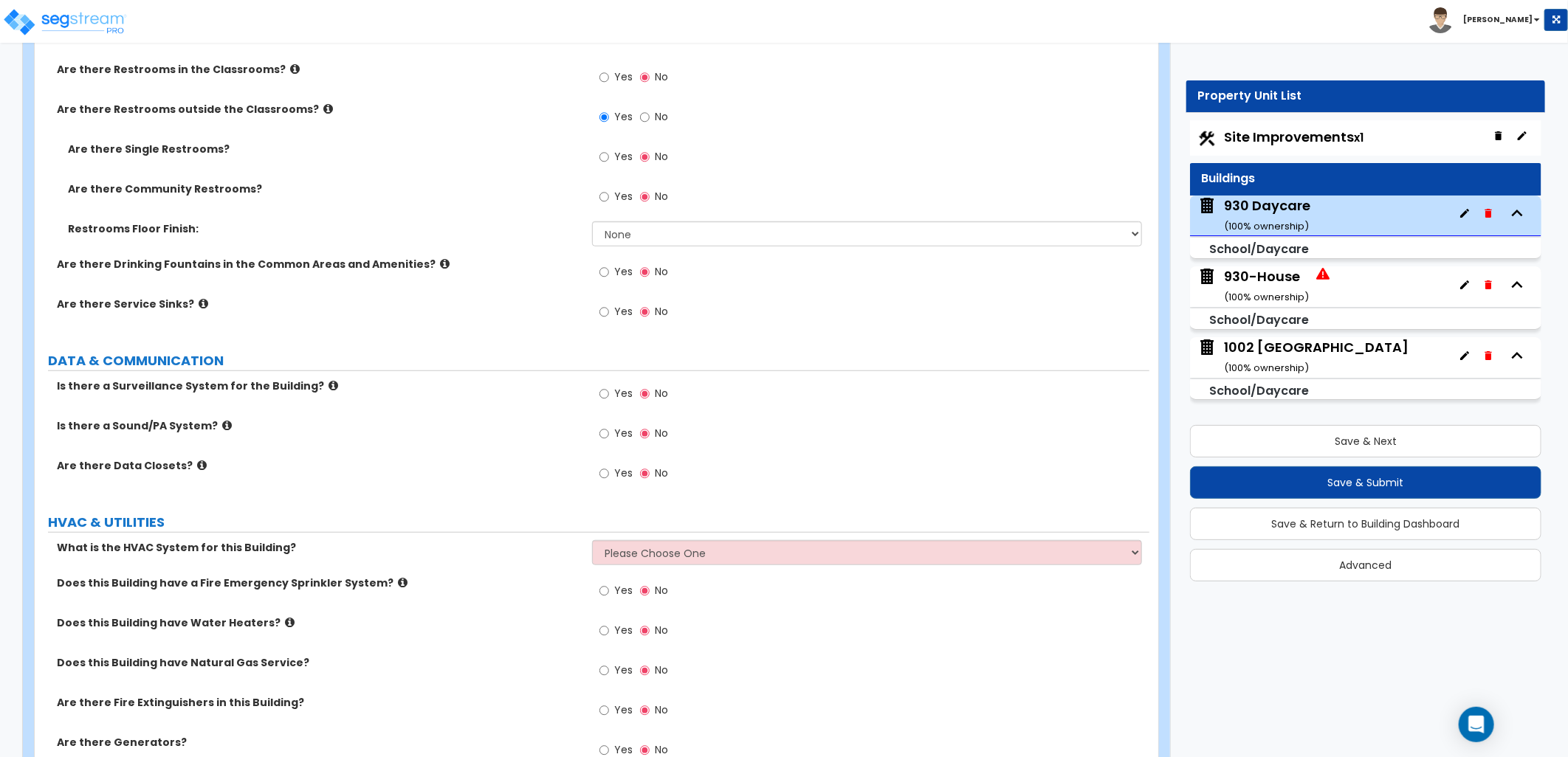
scroll to position [4142, 0]
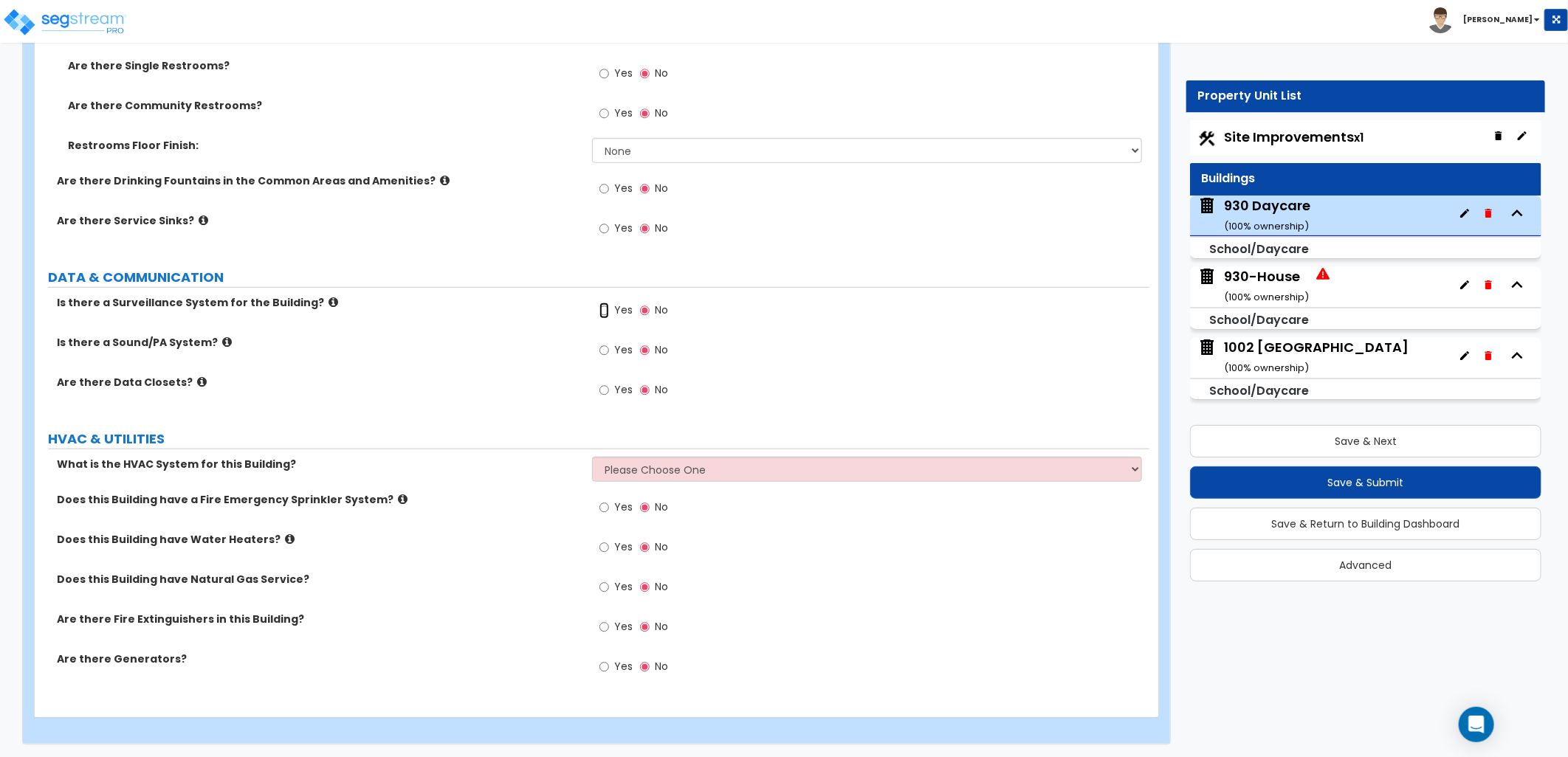
click at [608, 312] on input "Yes" at bounding box center [604, 310] width 9 height 16
radio input "true"
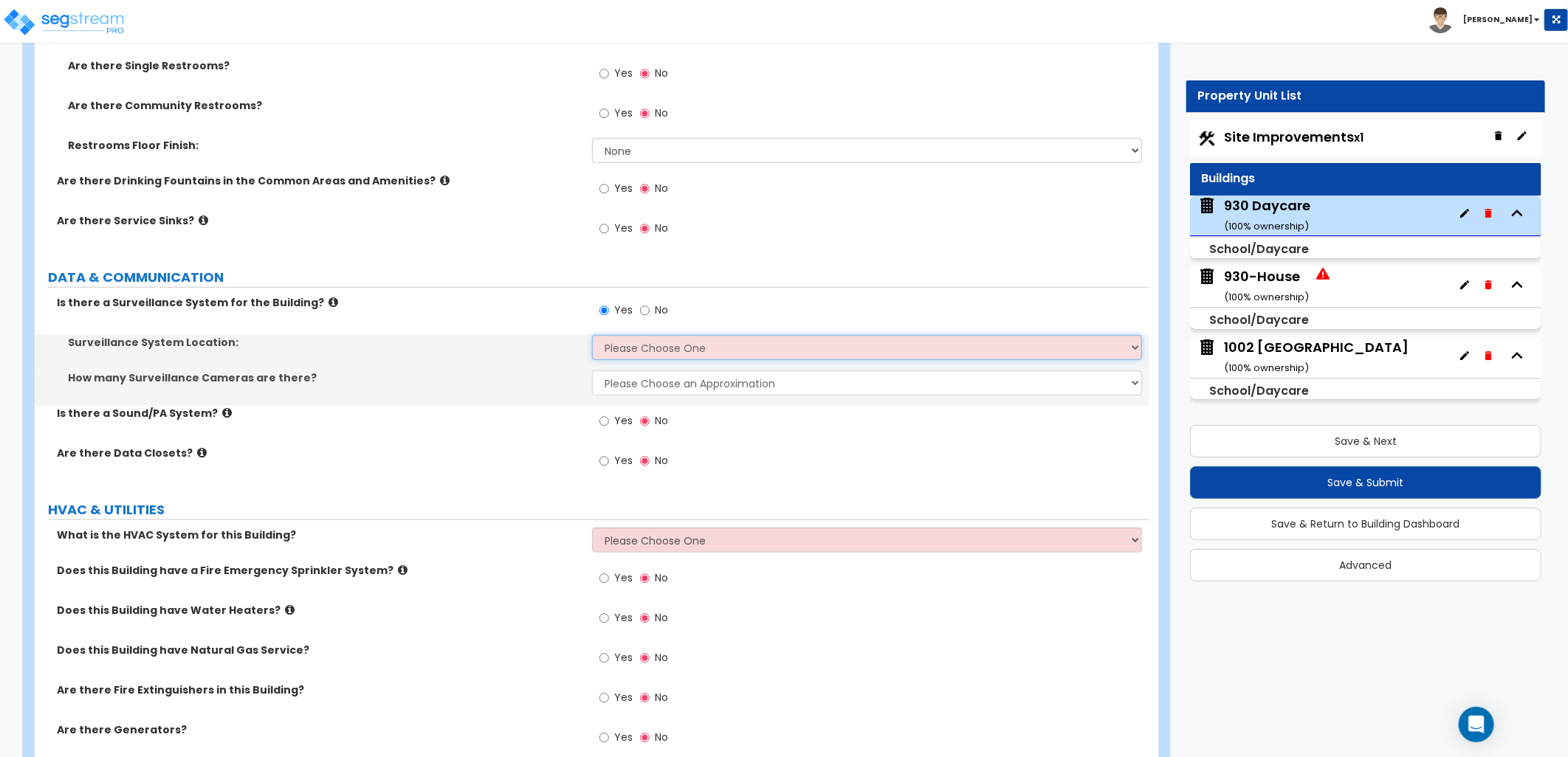
click at [616, 344] on select "Please Choose One Inside the Building Outside the Building Both Inside & Outside" at bounding box center [866, 347] width 550 height 25
select select "3"
click at [592, 335] on select "Please Choose One Inside the Building Outside the Building Both Inside & Outside" at bounding box center [866, 347] width 550 height 25
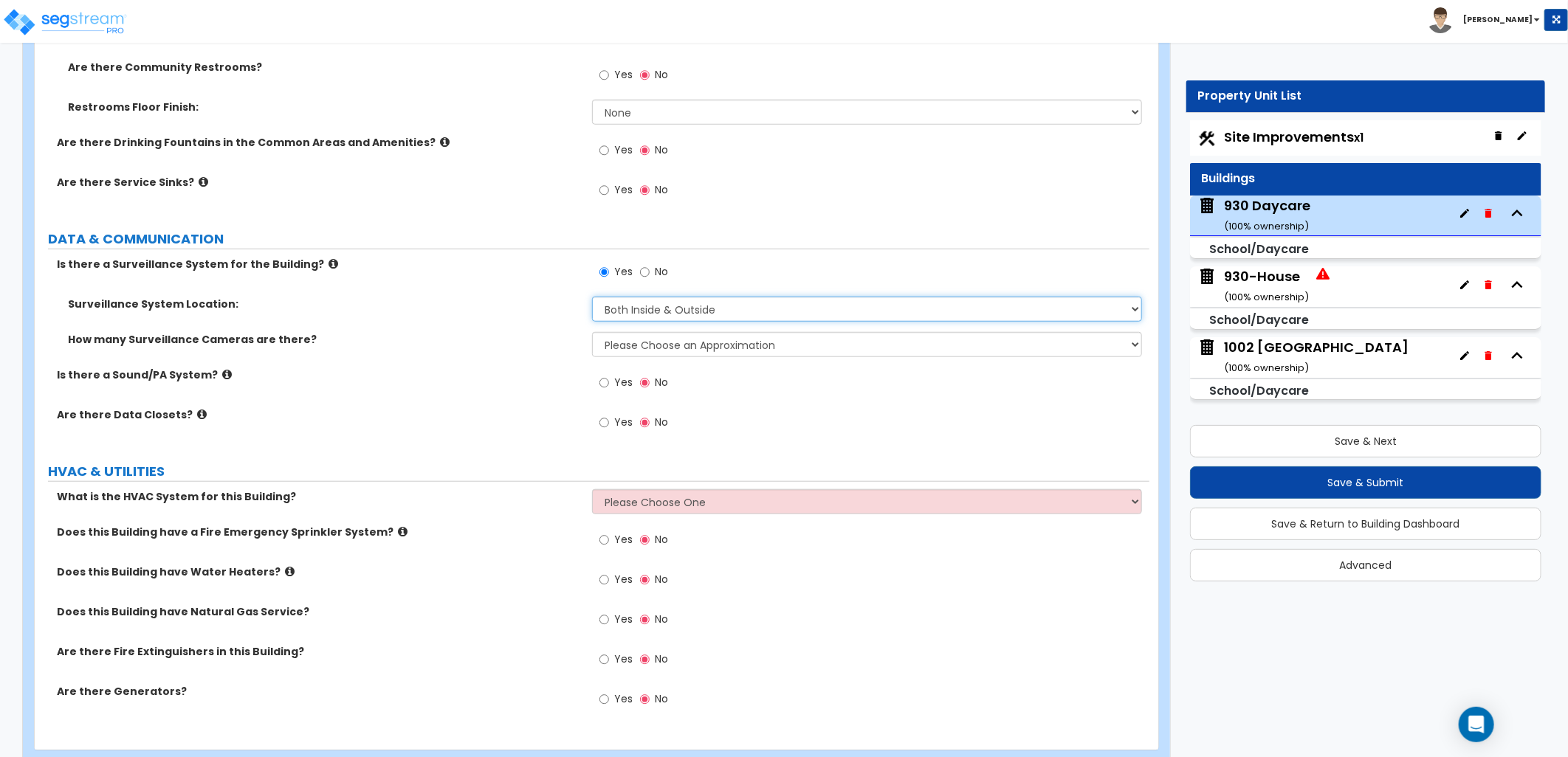
scroll to position [4213, 0]
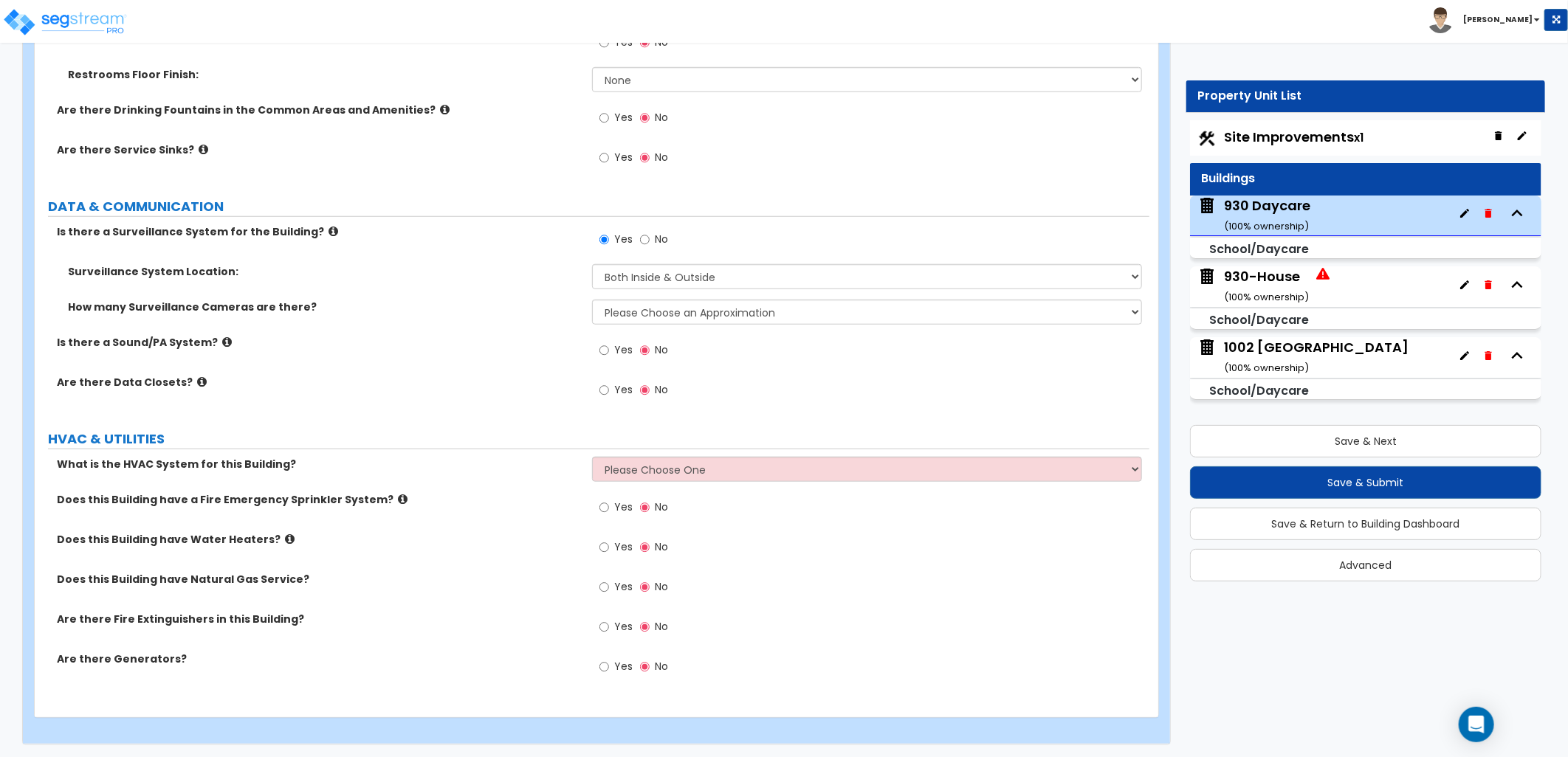
click at [612, 629] on label "Yes" at bounding box center [616, 628] width 34 height 25
click at [609, 629] on input "Yes" at bounding box center [604, 627] width 9 height 16
radio input "true"
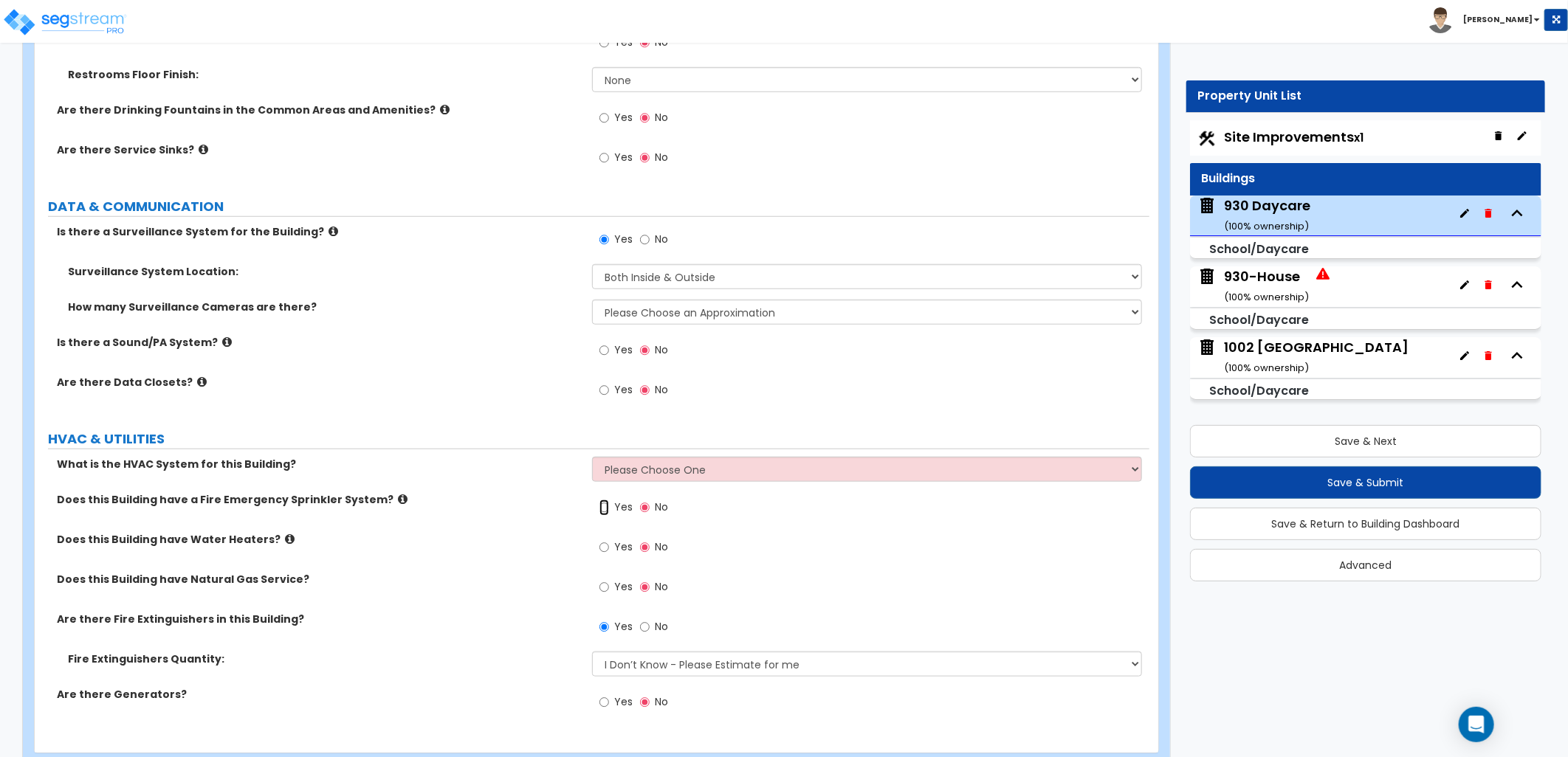
click at [602, 507] on input "Yes" at bounding box center [604, 507] width 9 height 16
radio input "true"
click at [621, 466] on select "Please Choose One Rooftop Unit Split System" at bounding box center [866, 469] width 550 height 25
click at [556, 462] on label "What is the HVAC System for this Building?" at bounding box center [318, 464] width 524 height 15
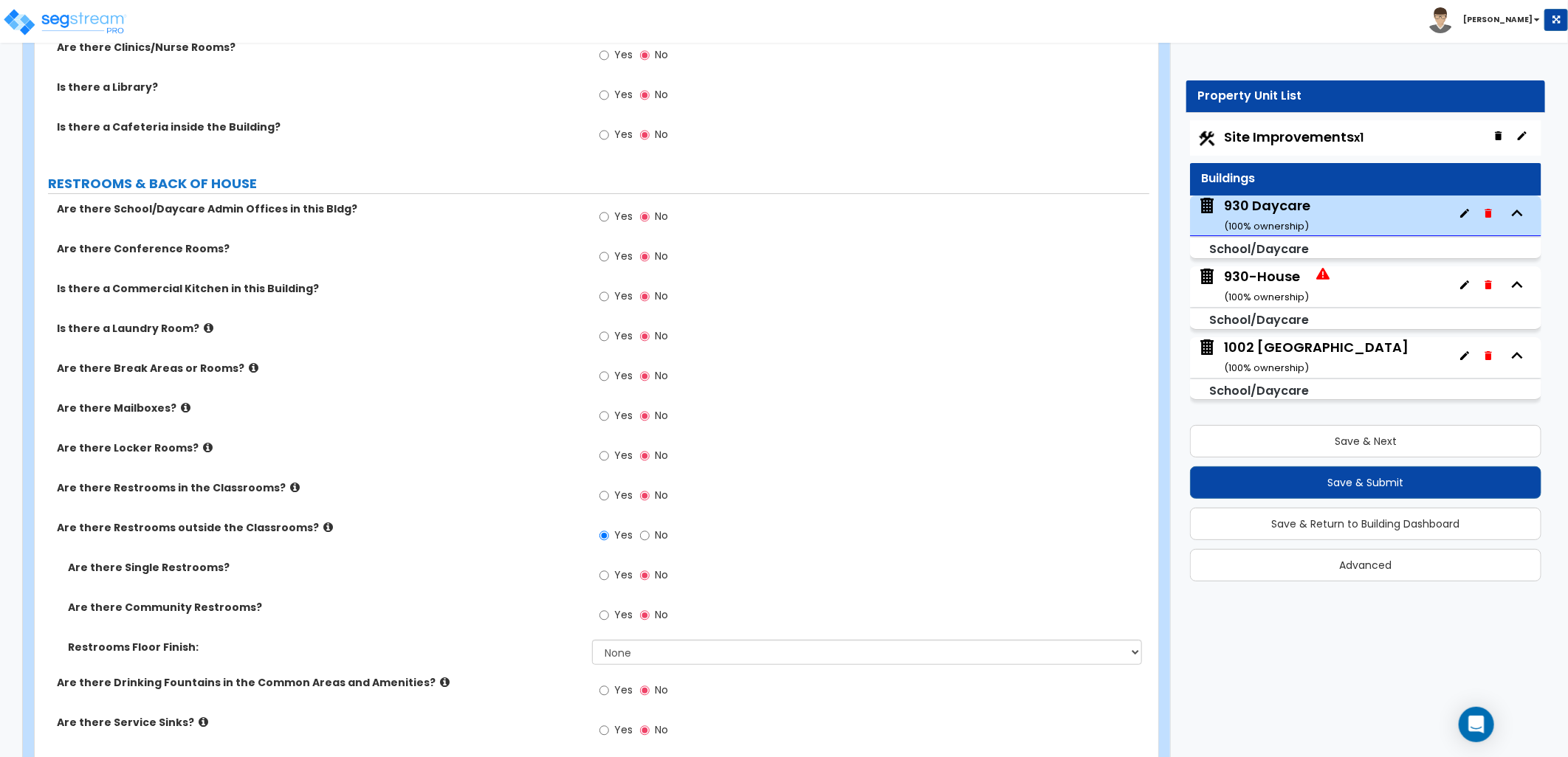
scroll to position [3639, 0]
click at [248, 370] on icon at bounding box center [253, 369] width 9 height 11
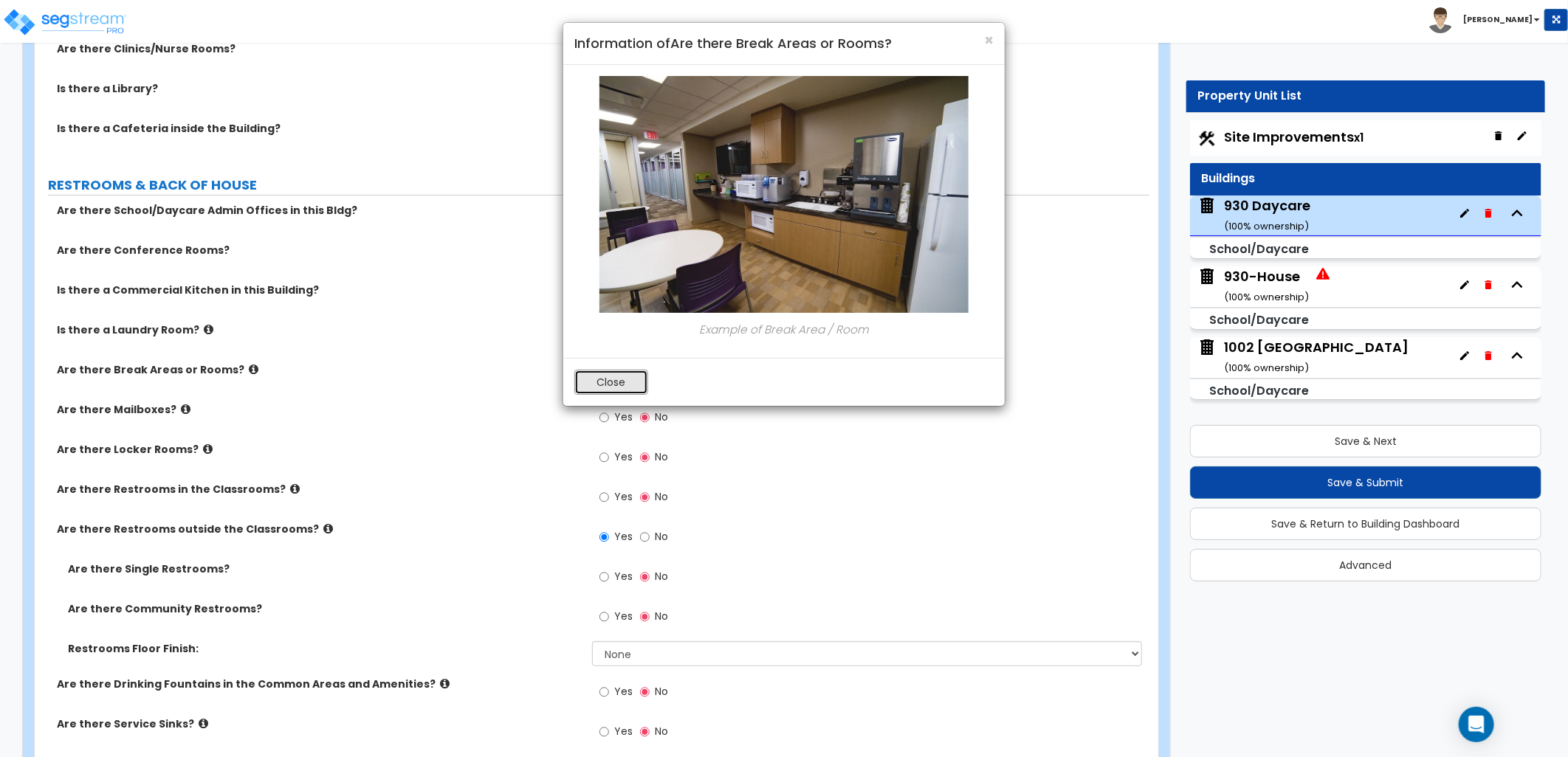
click at [619, 394] on button "Close" at bounding box center [610, 381] width 74 height 25
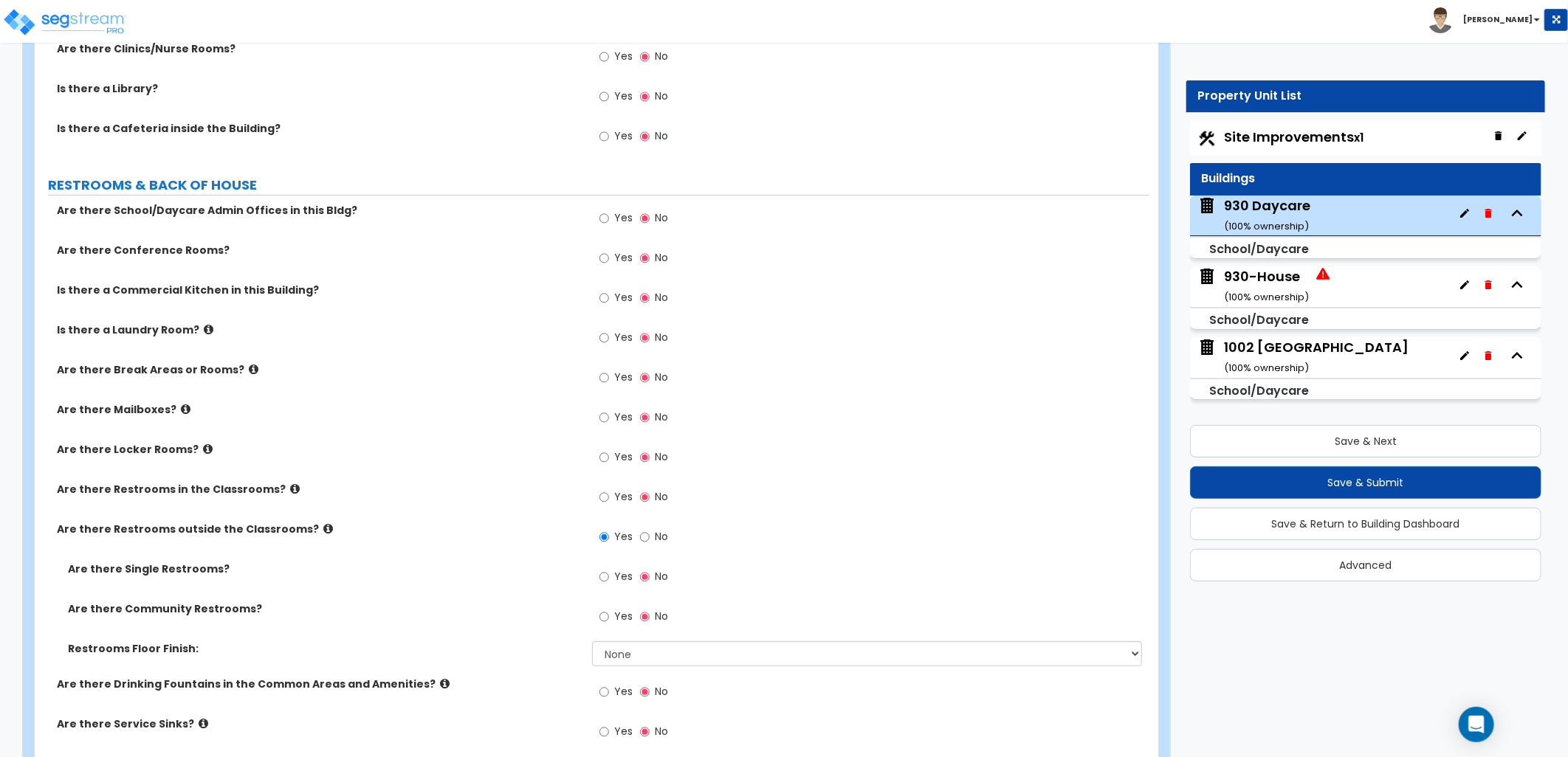
click at [613, 378] on label "Yes" at bounding box center [616, 378] width 34 height 25
click at [609, 378] on input "Yes" at bounding box center [604, 377] width 9 height 16
radio input "true"
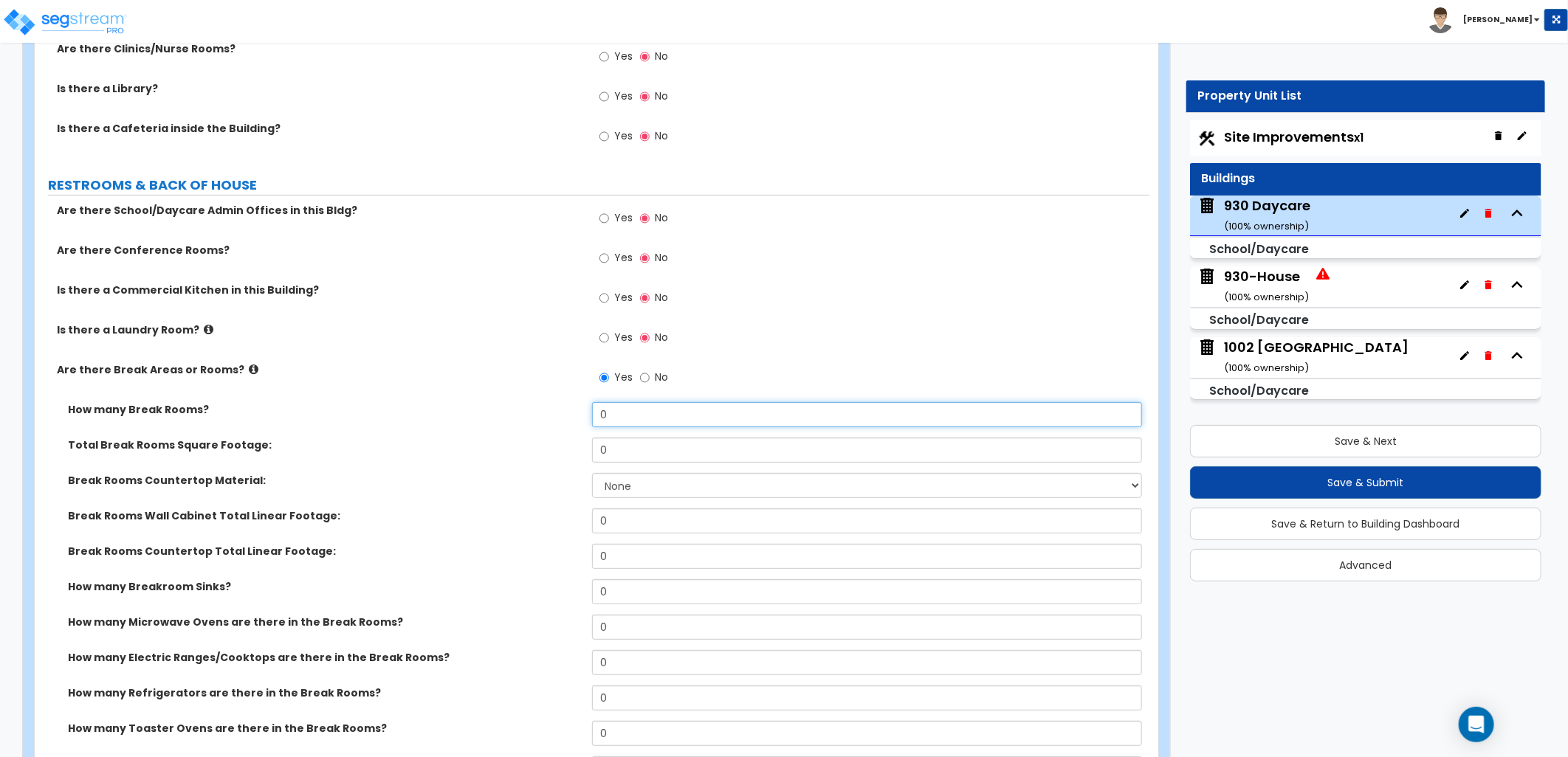
drag, startPoint x: 605, startPoint y: 414, endPoint x: 556, endPoint y: 413, distance: 49.0
click at [556, 413] on div "How many Break Rooms? 0" at bounding box center [592, 419] width 1115 height 35
type input "1"
drag, startPoint x: 641, startPoint y: 445, endPoint x: 542, endPoint y: 429, distance: 100.3
click at [542, 429] on div "How many Break Rooms? 1 Total Break Rooms Square Footage: 0 Break Rooms Counter…" at bounding box center [592, 617] width 1092 height 430
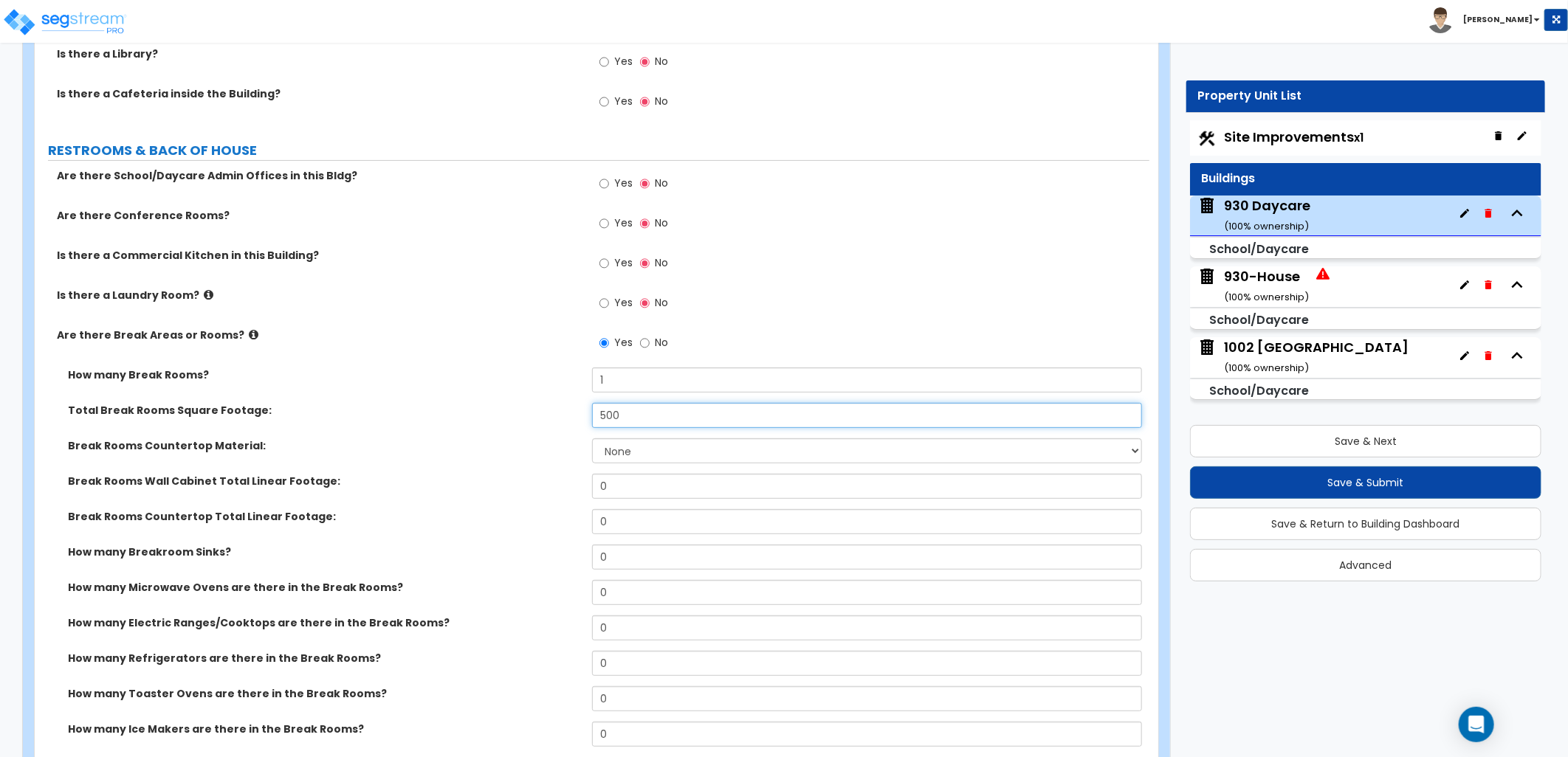
scroll to position [3721, 0]
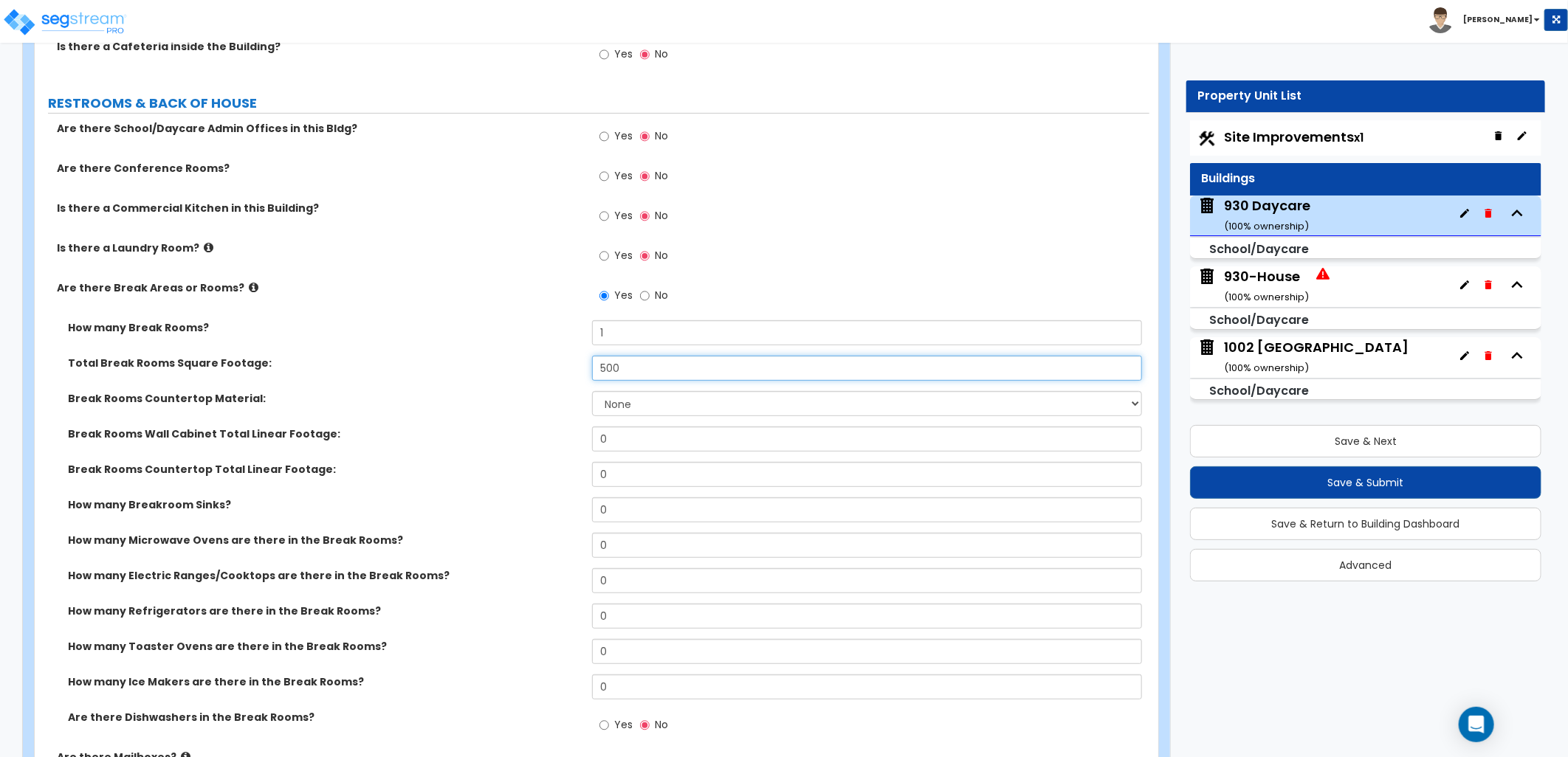
type input "500"
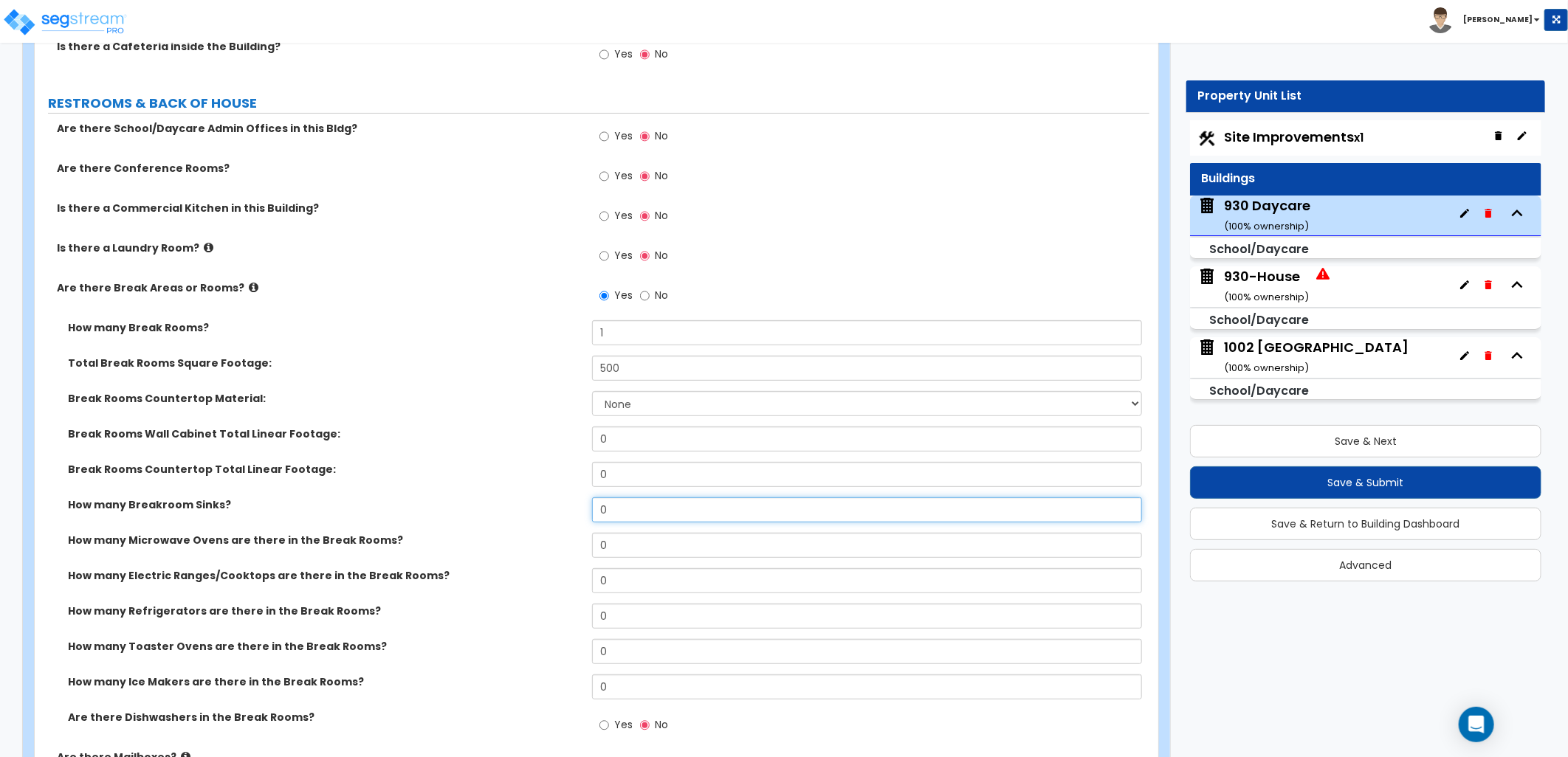
click at [561, 499] on div "How many Breakroom Sinks? 0" at bounding box center [592, 515] width 1115 height 35
type input "1"
select select "1"
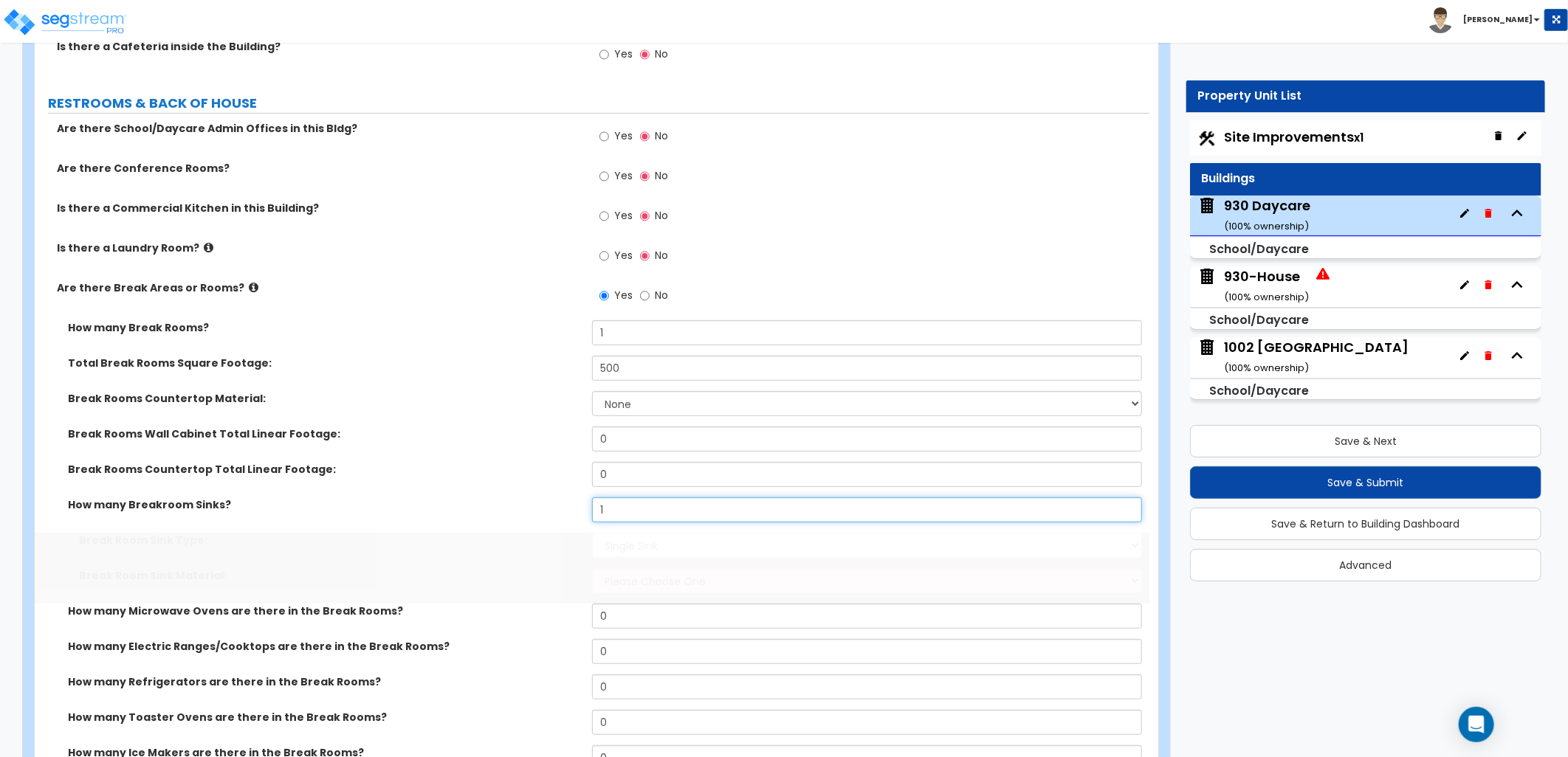
type input "1"
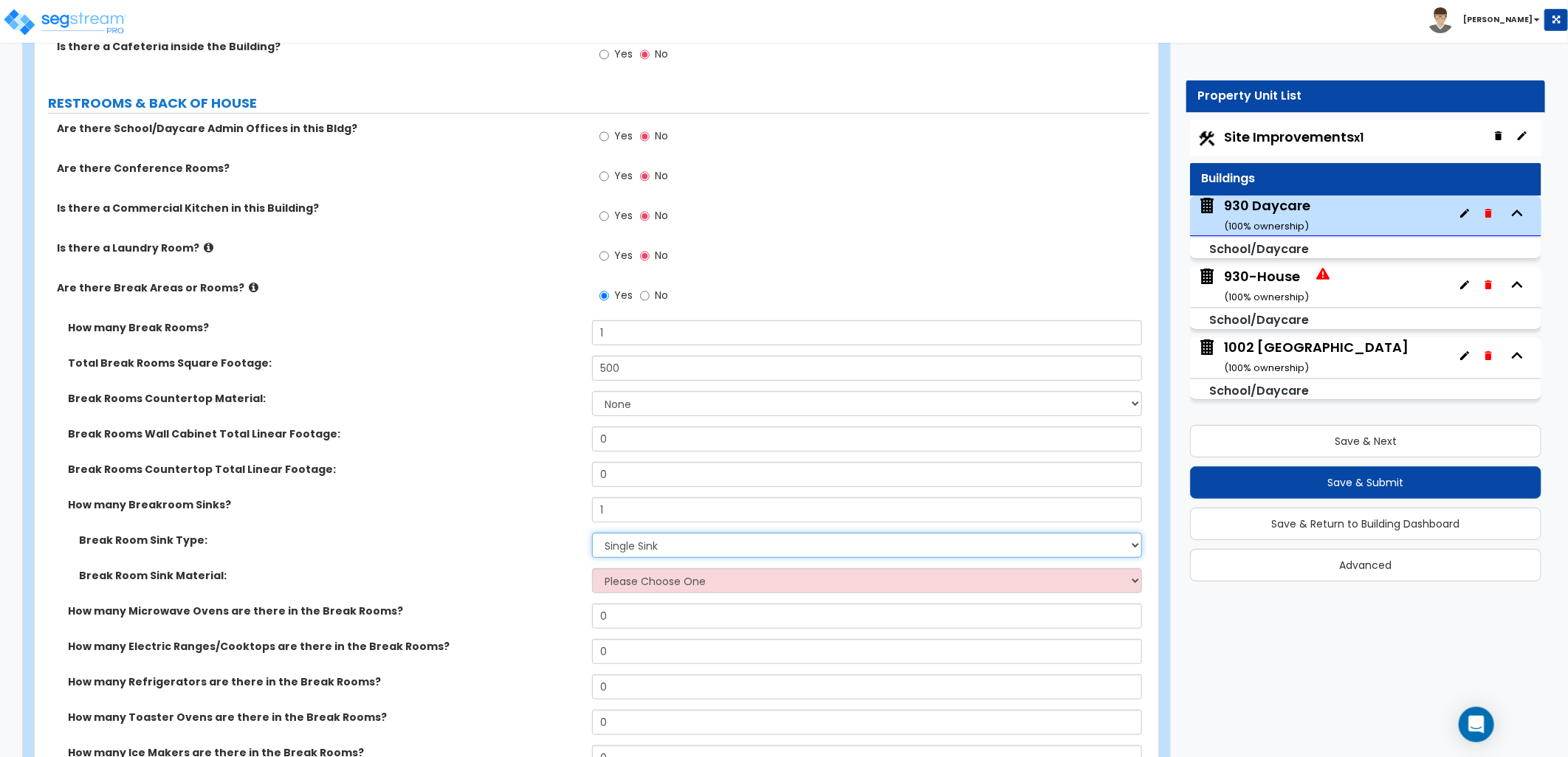
drag, startPoint x: 598, startPoint y: 540, endPoint x: 606, endPoint y: 546, distance: 10.0
click at [599, 540] on select "Please Choose One Single Sink Double Sink" at bounding box center [866, 545] width 550 height 25
select select "2"
click at [592, 533] on select "Please Choose One Single Sink Double Sink" at bounding box center [866, 545] width 550 height 25
click at [630, 583] on select "Please Choose One Stainless Steel Porcelain Enamel Cast Iron" at bounding box center [866, 580] width 550 height 25
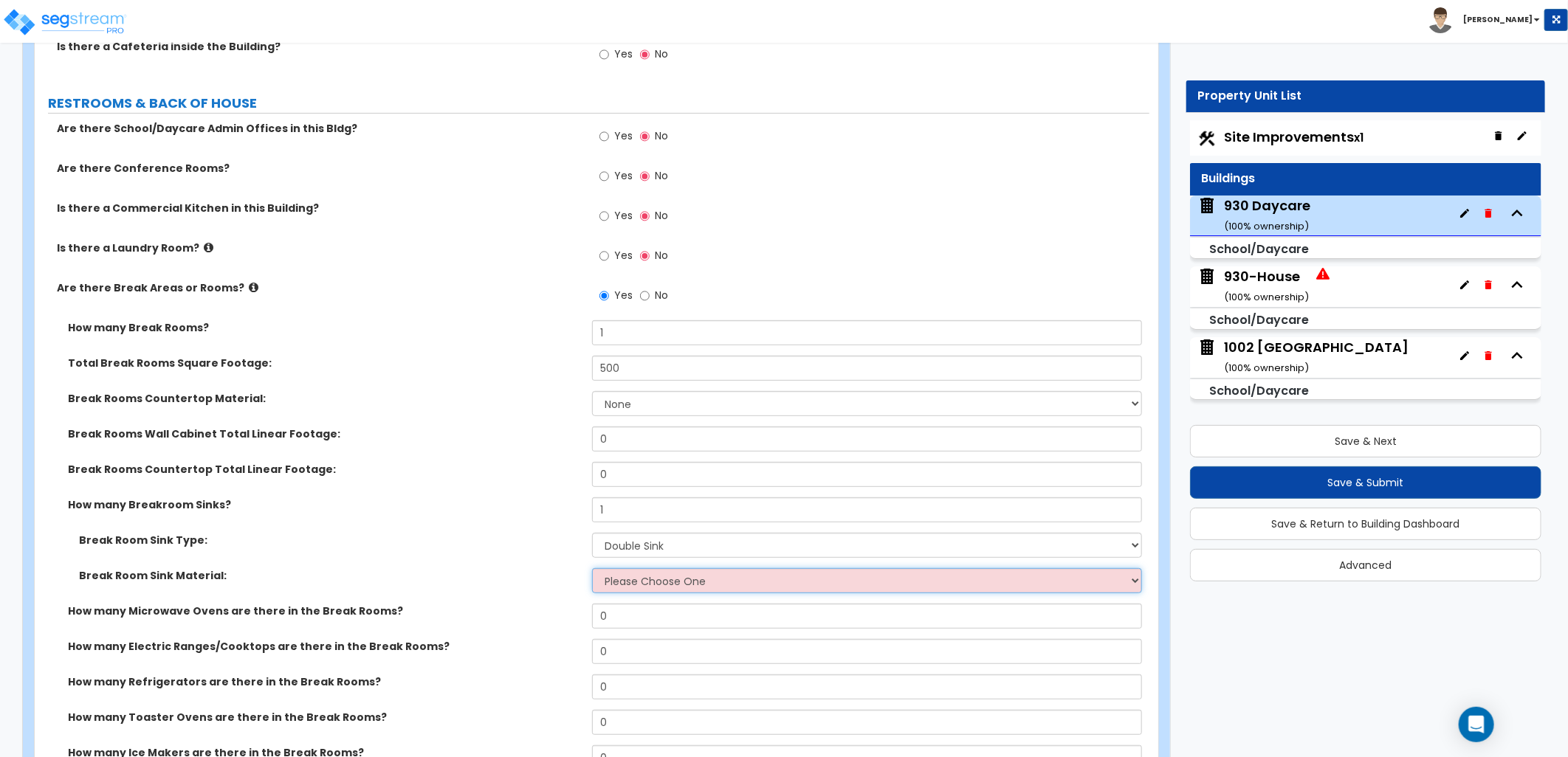
select select "1"
click at [592, 568] on select "Please Choose One Stainless Steel Porcelain Enamel Cast Iron" at bounding box center [866, 580] width 550 height 25
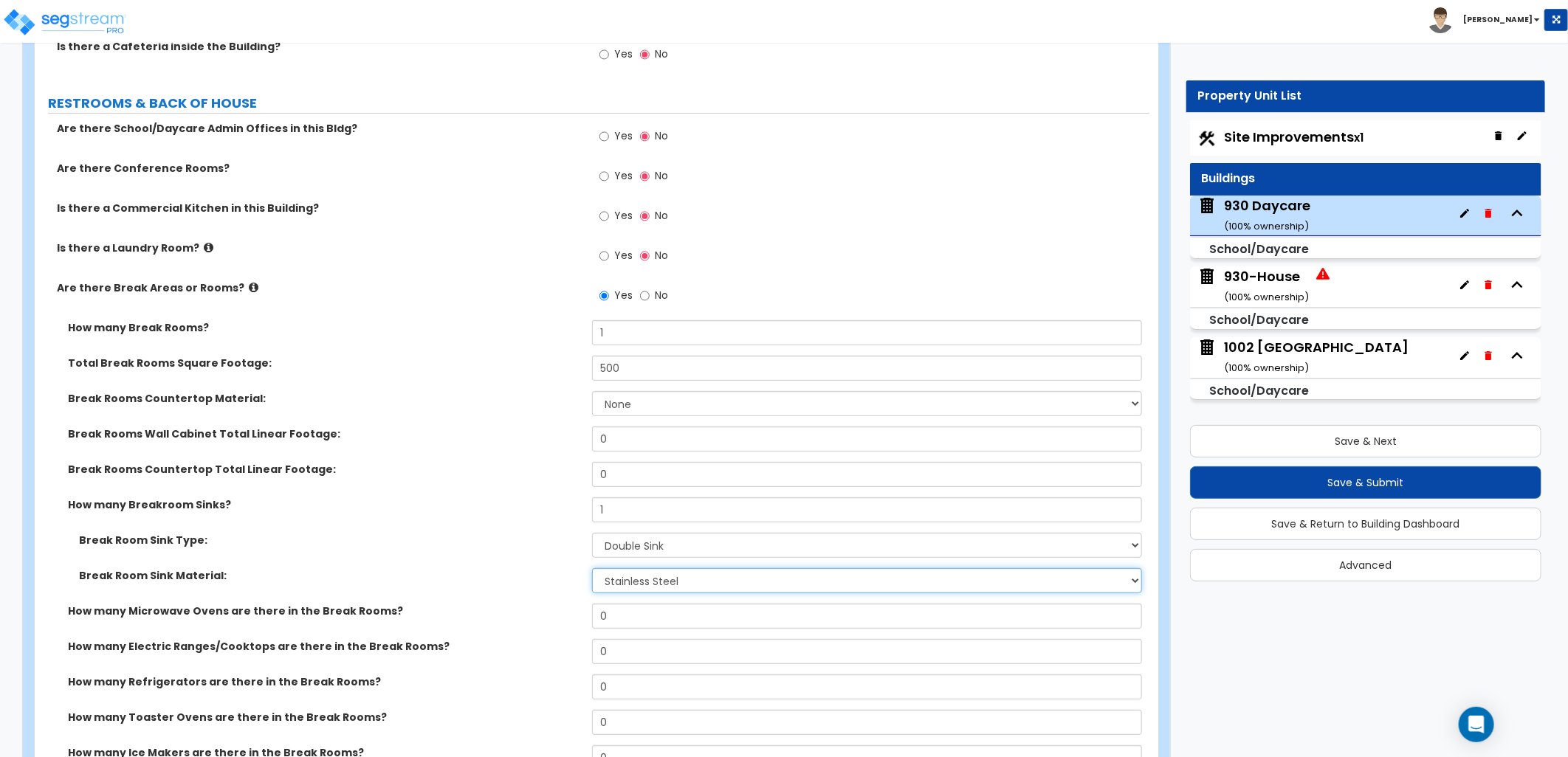
scroll to position [3885, 0]
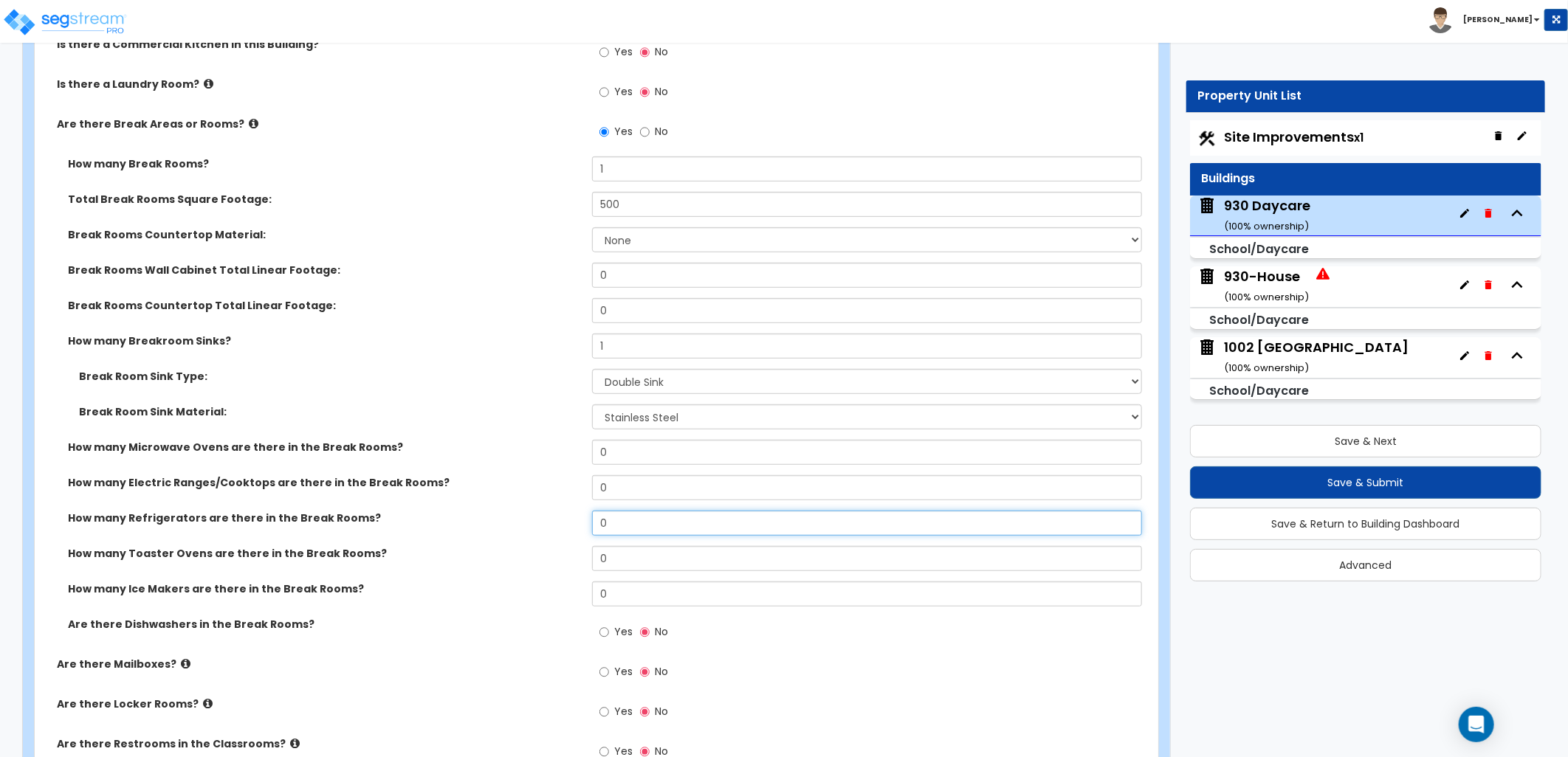
click at [526, 511] on div "How many Refrigerators are there in the Break Rooms? 0" at bounding box center [592, 528] width 1115 height 35
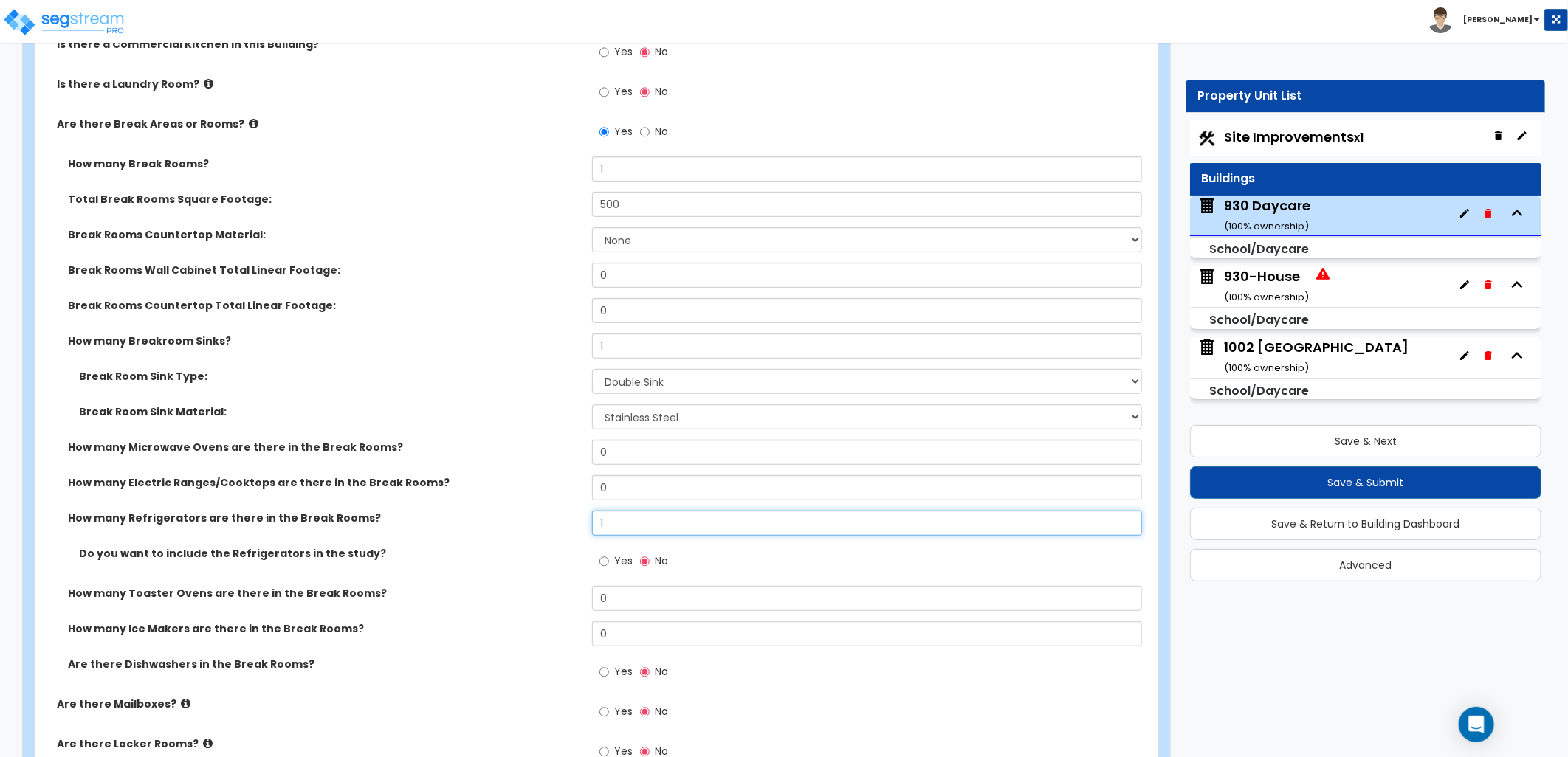
type input "1"
click at [602, 562] on input "Yes" at bounding box center [604, 561] width 9 height 16
radio input "true"
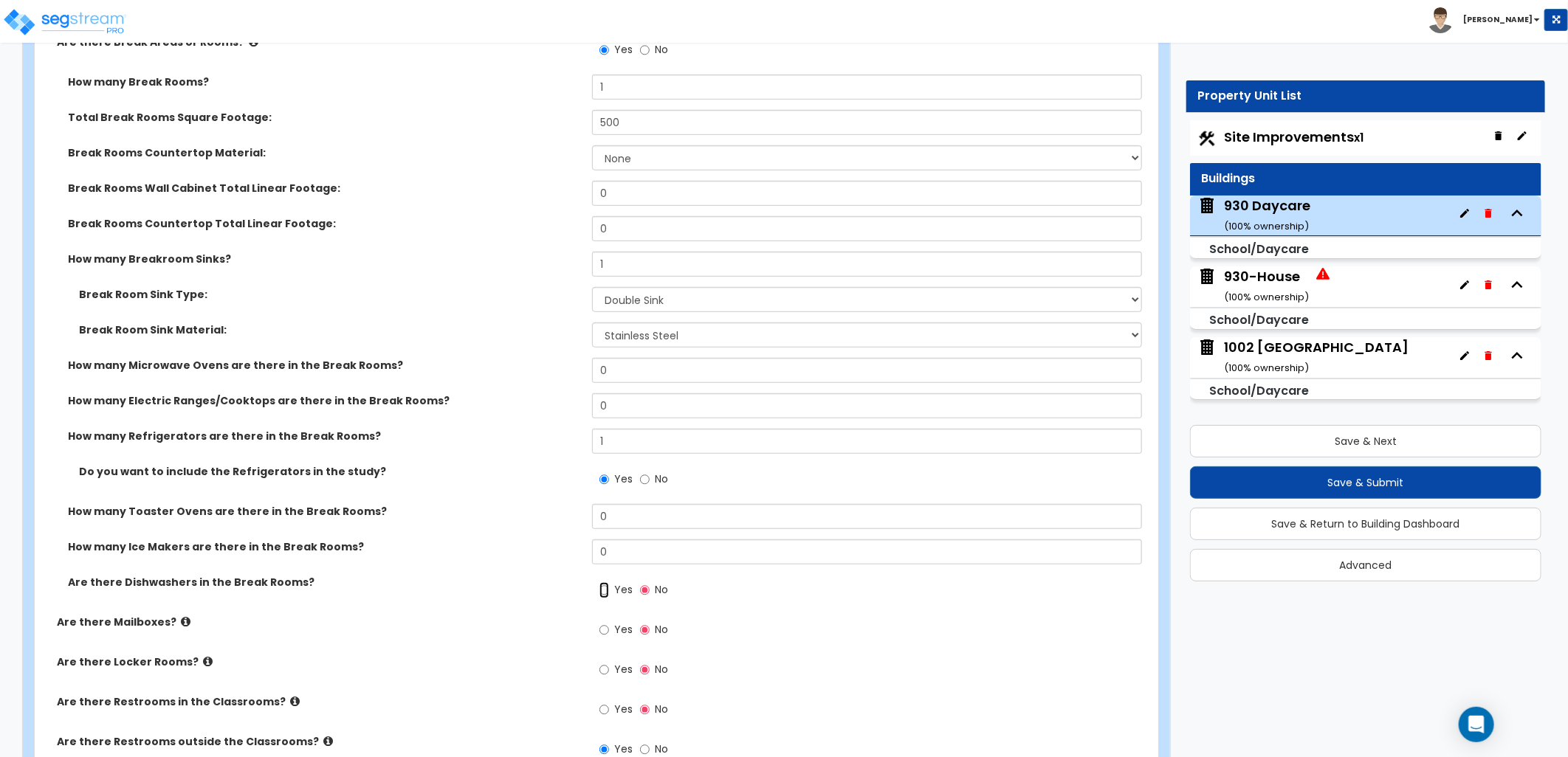
click at [602, 589] on input "Yes" at bounding box center [604, 590] width 9 height 16
radio input "true"
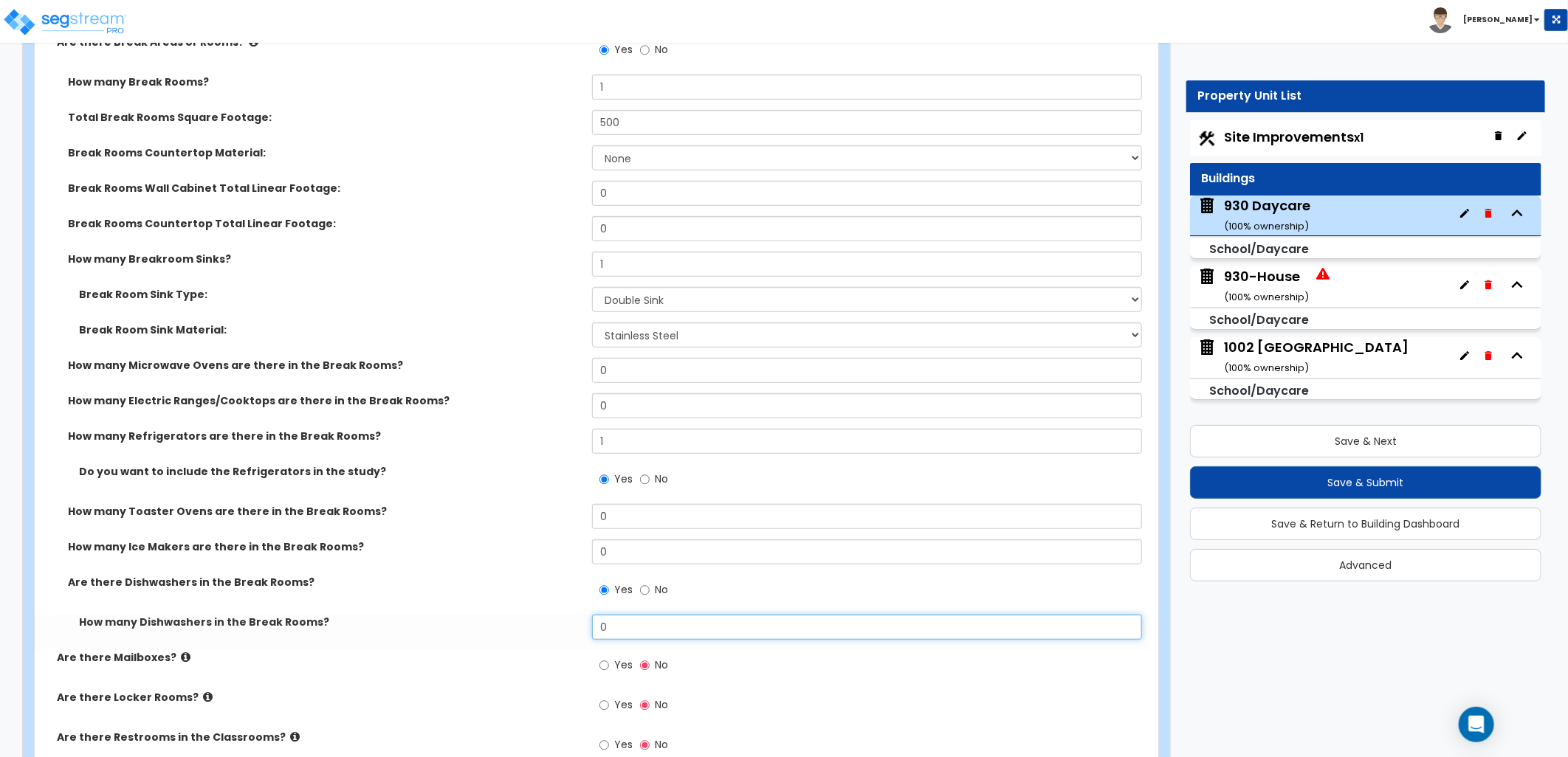
drag, startPoint x: 619, startPoint y: 622, endPoint x: 564, endPoint y: 617, distance: 55.2
click at [564, 617] on div "How many Dishwashers in the Break Rooms? 0" at bounding box center [592, 632] width 1115 height 35
type input "1"
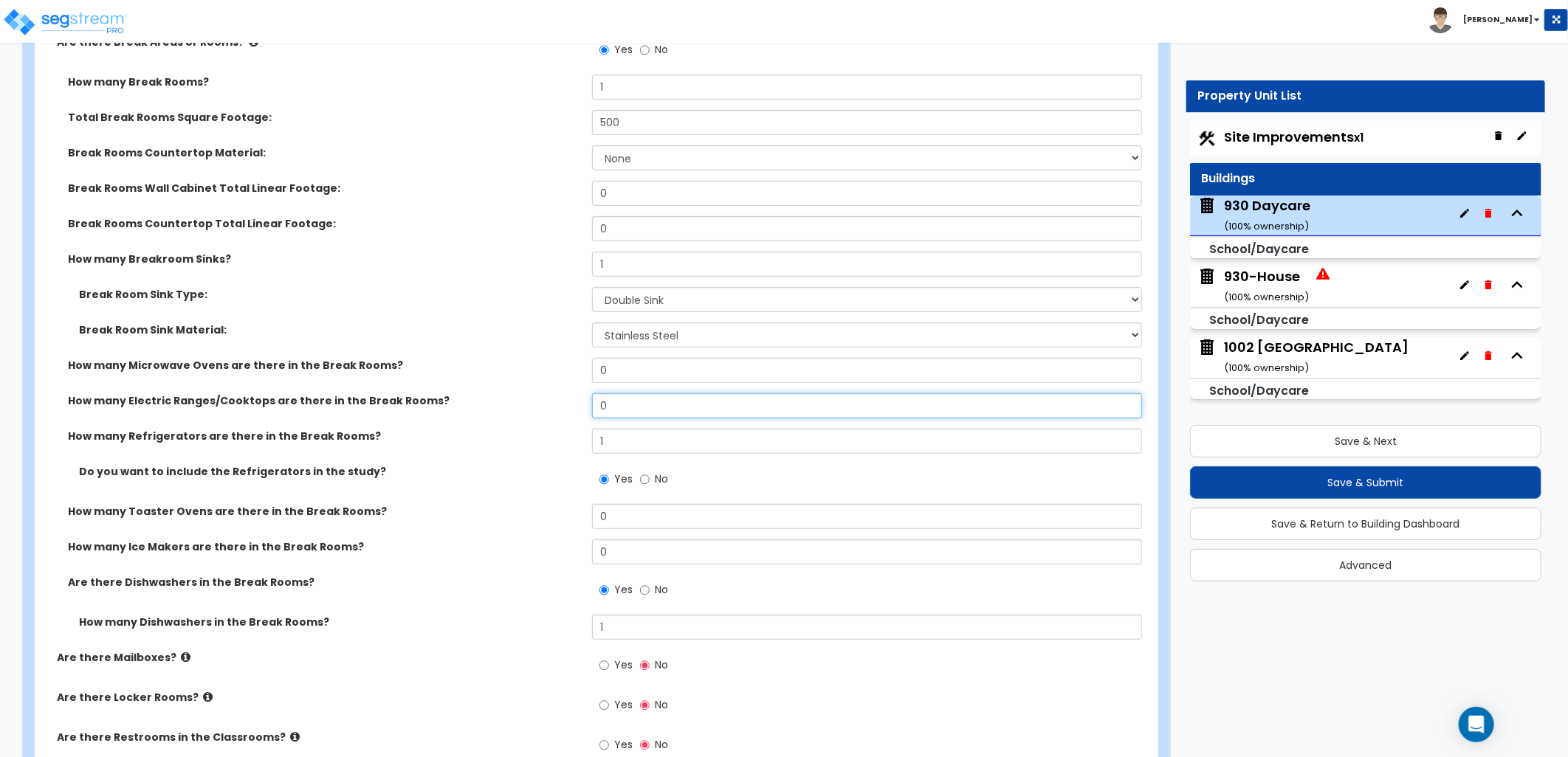
drag, startPoint x: 616, startPoint y: 403, endPoint x: 554, endPoint y: 394, distance: 62.6
click at [556, 394] on div "How many Electric Ranges/Cooktops are there in the Break Rooms? 0" at bounding box center [592, 411] width 1115 height 35
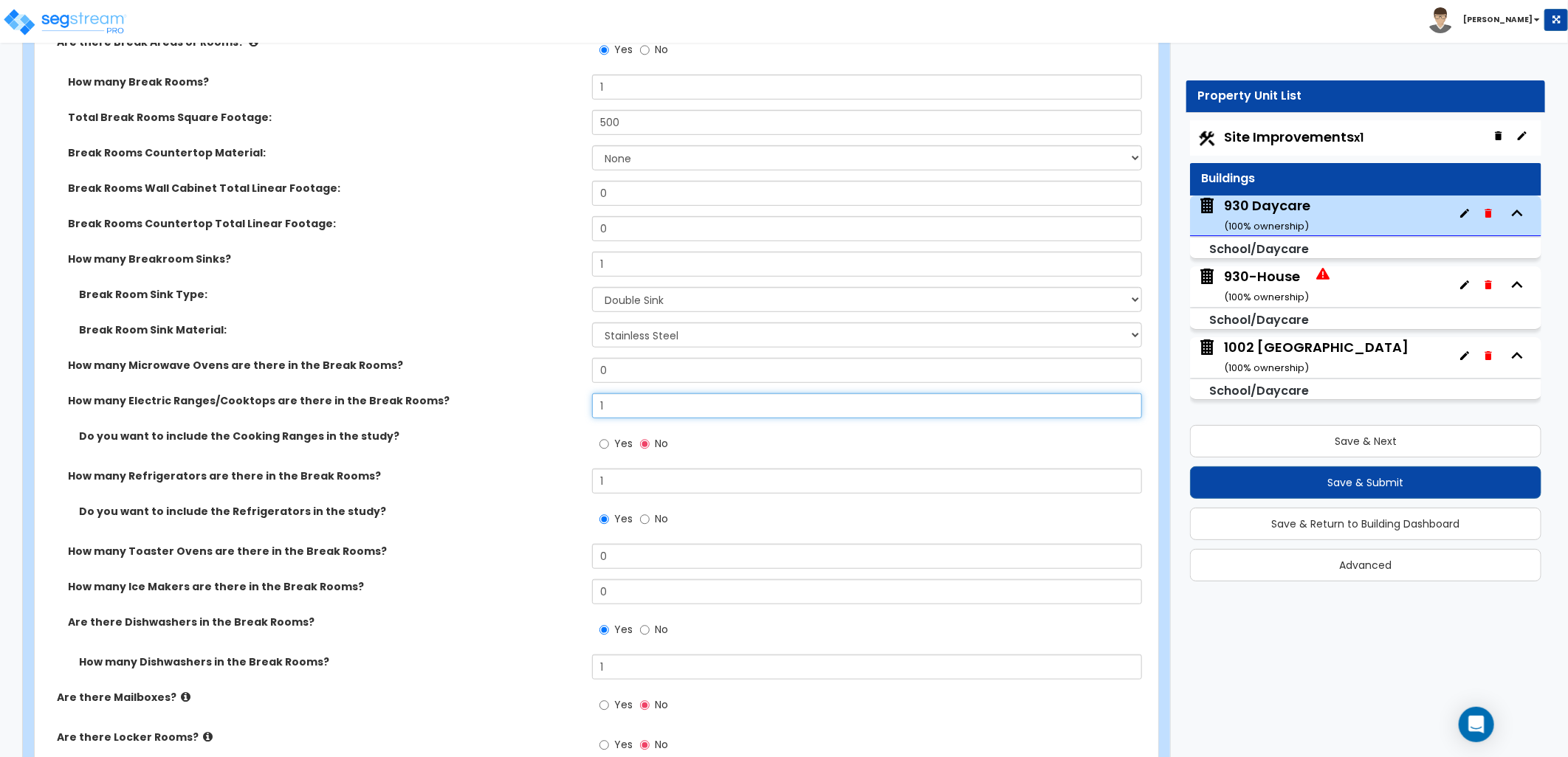
type input "1"
click at [607, 445] on input "Yes" at bounding box center [604, 444] width 9 height 16
radio input "true"
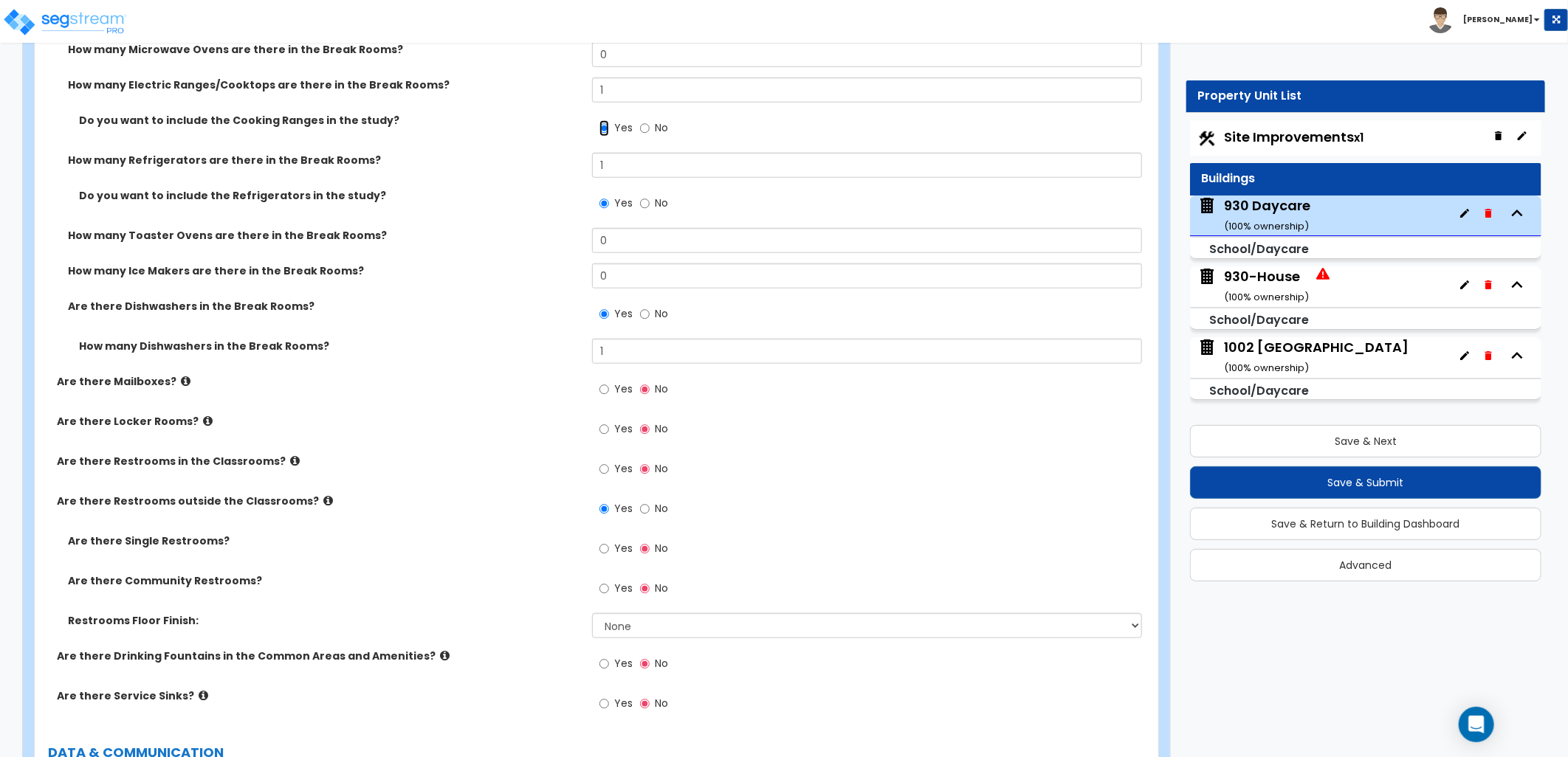
scroll to position [4458, 0]
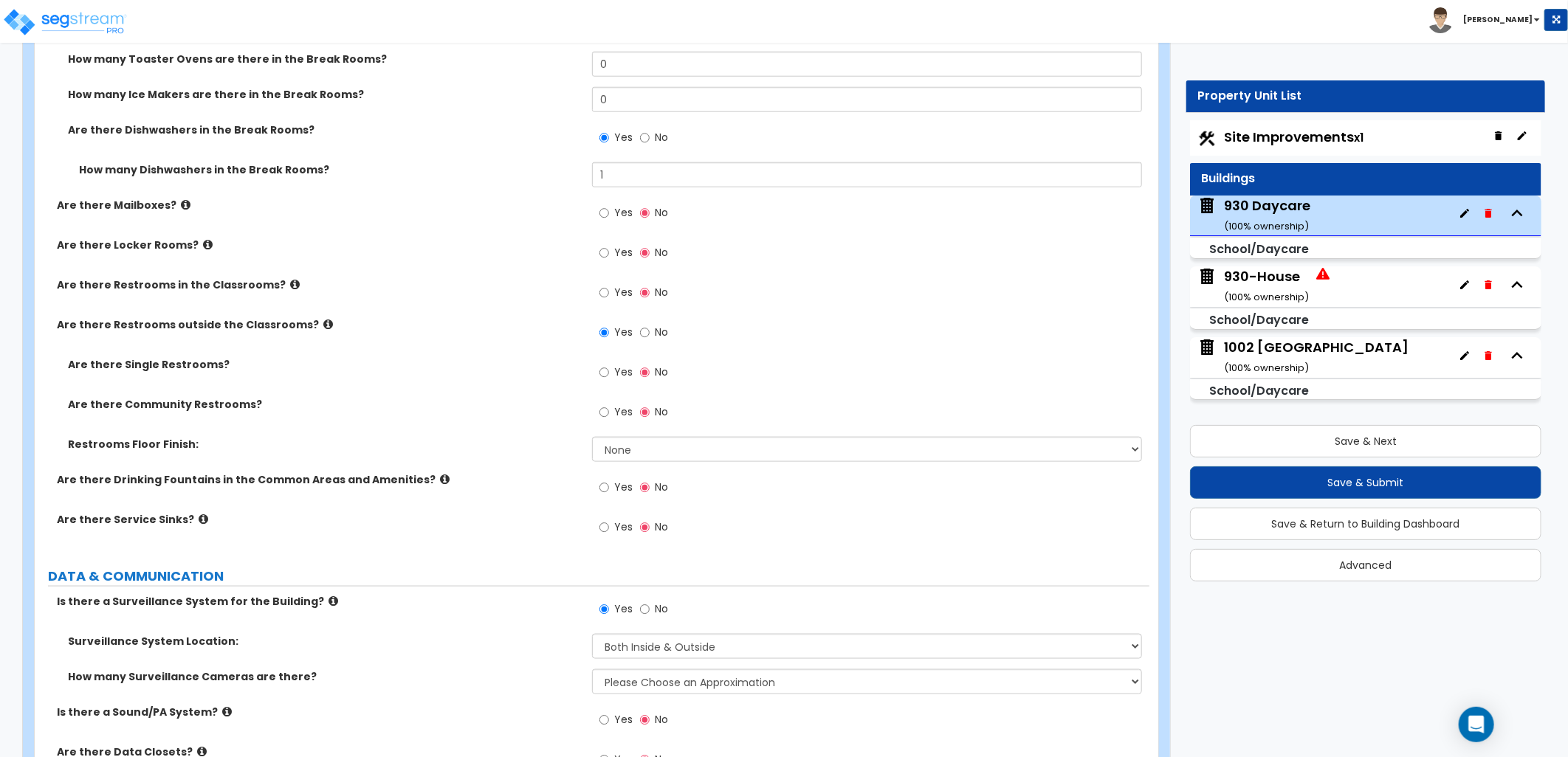
click at [198, 513] on icon at bounding box center [203, 519] width 9 height 11
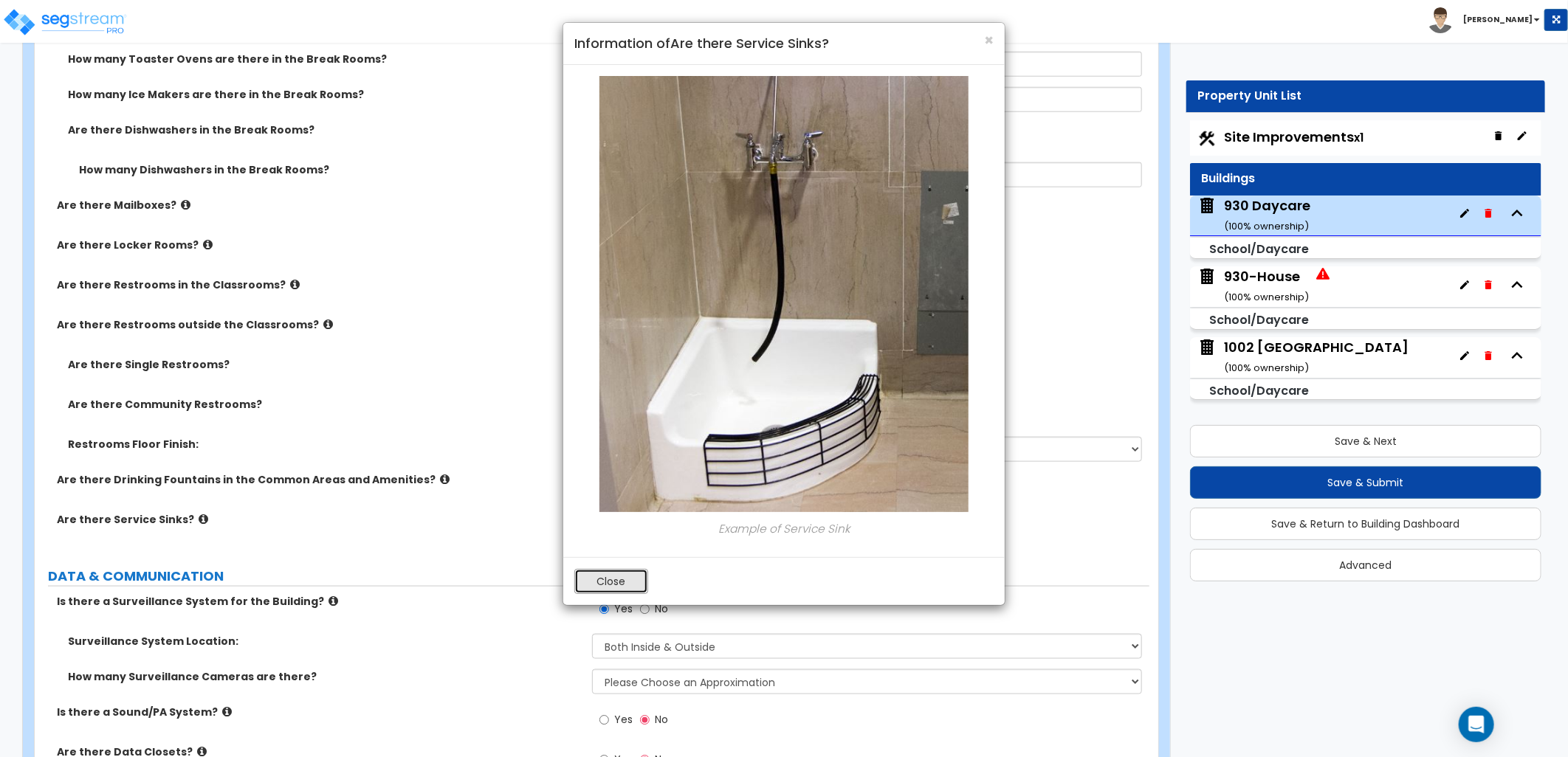
drag, startPoint x: 604, startPoint y: 577, endPoint x: 537, endPoint y: 559, distance: 69.4
click at [601, 577] on button "Close" at bounding box center [610, 581] width 74 height 25
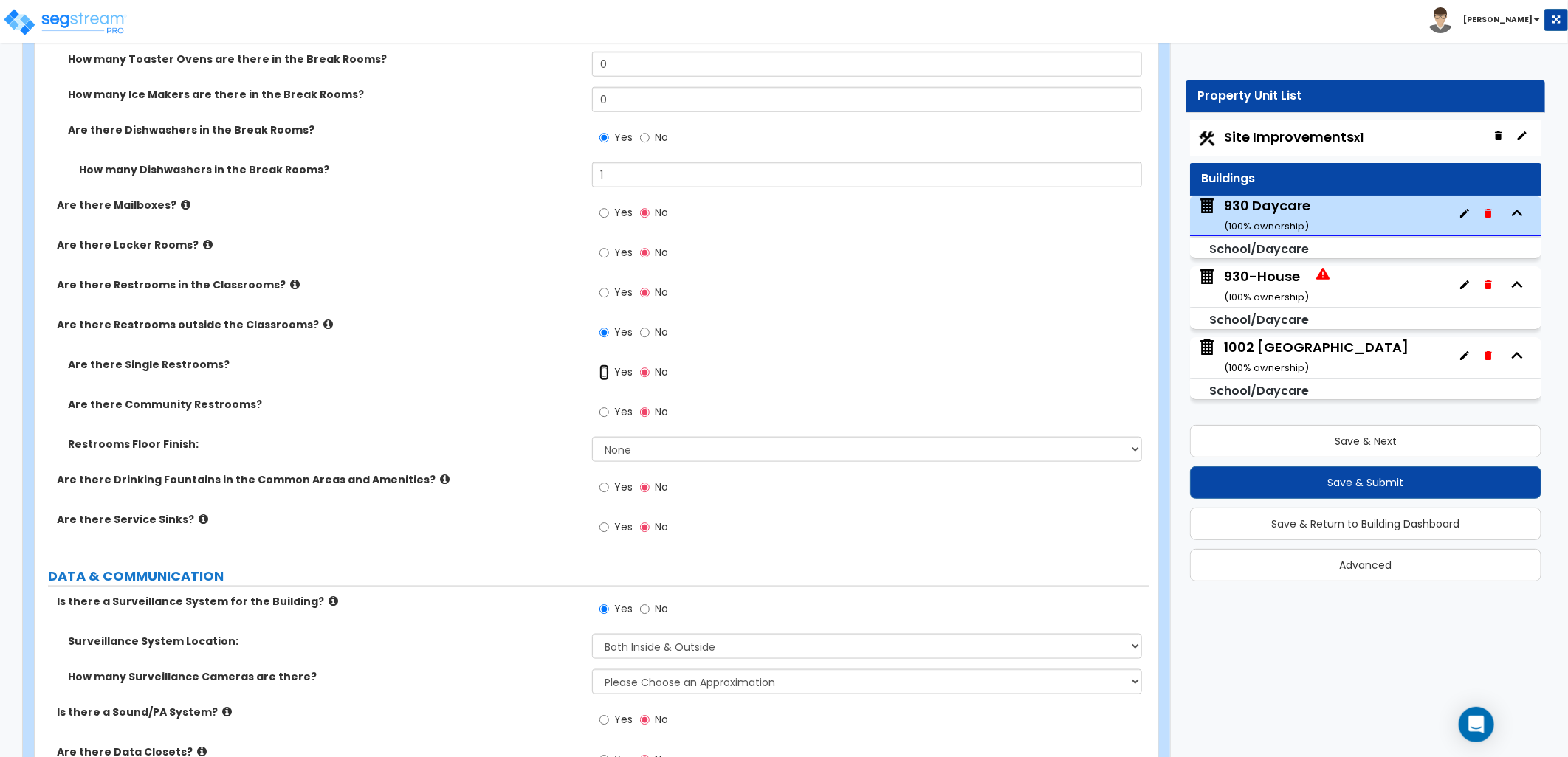
click at [604, 367] on input "Yes" at bounding box center [604, 372] width 9 height 16
radio input "true"
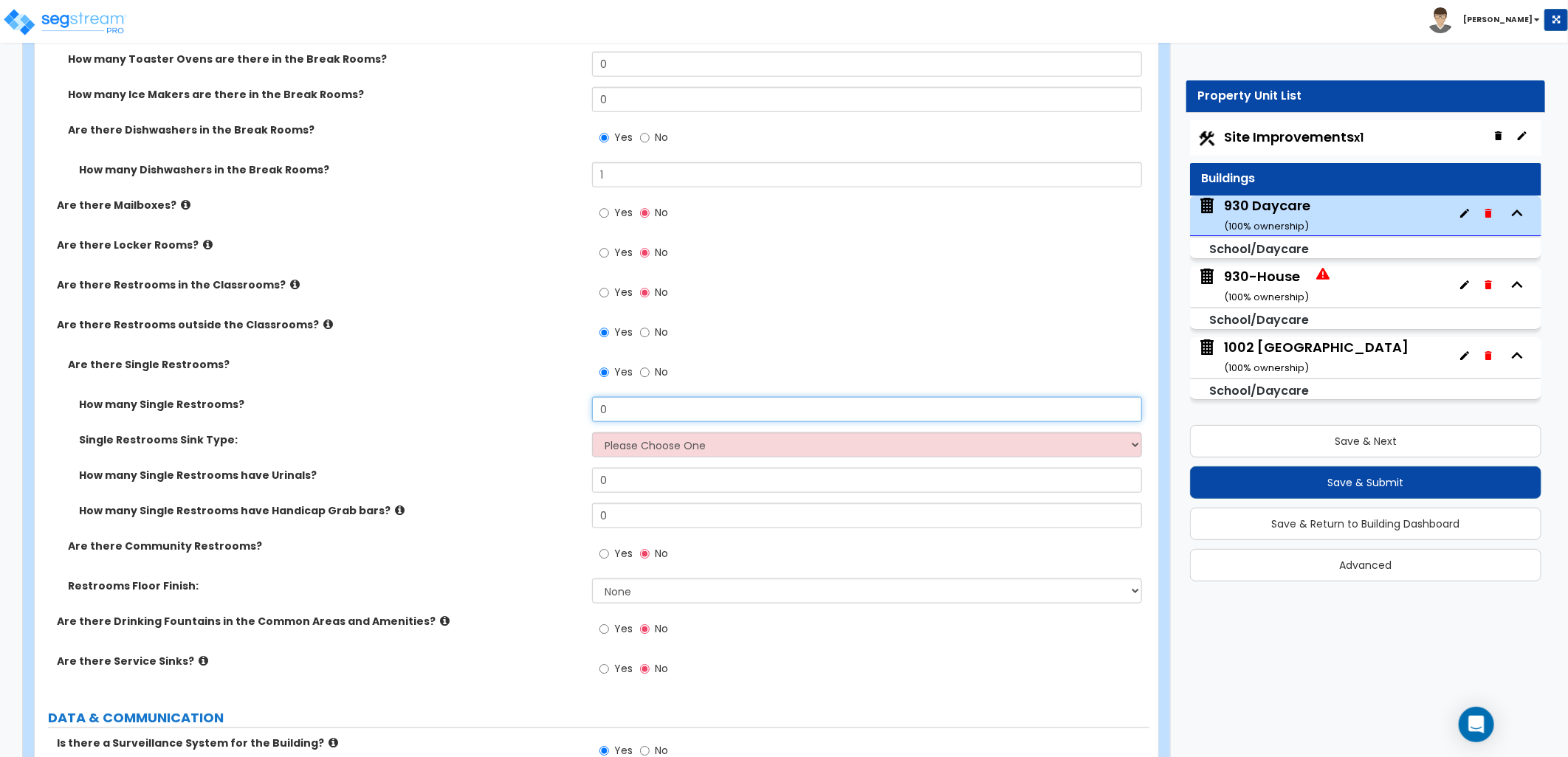
drag, startPoint x: 609, startPoint y: 405, endPoint x: 564, endPoint y: 407, distance: 45.0
click at [567, 408] on div "How many Single Restrooms? 0" at bounding box center [592, 415] width 1115 height 35
type input "1"
click at [622, 438] on select "Please Choose One Wall-mounted Vanity-mounted Pedestal-mounted" at bounding box center [866, 445] width 550 height 25
select select "1"
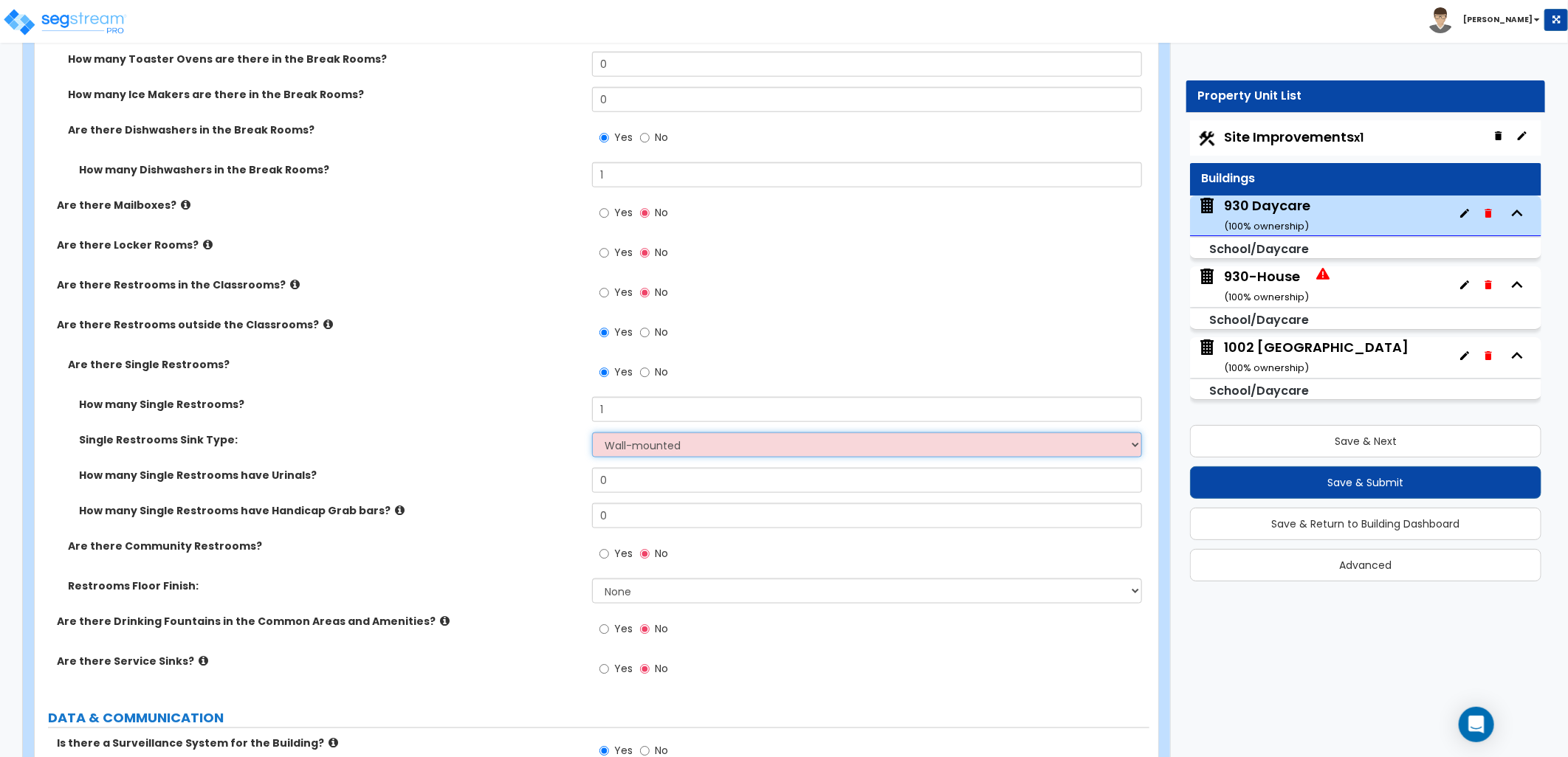
click at [592, 432] on select "Please Choose One Wall-mounted Vanity-mounted Pedestal-mounted" at bounding box center [866, 445] width 550 height 25
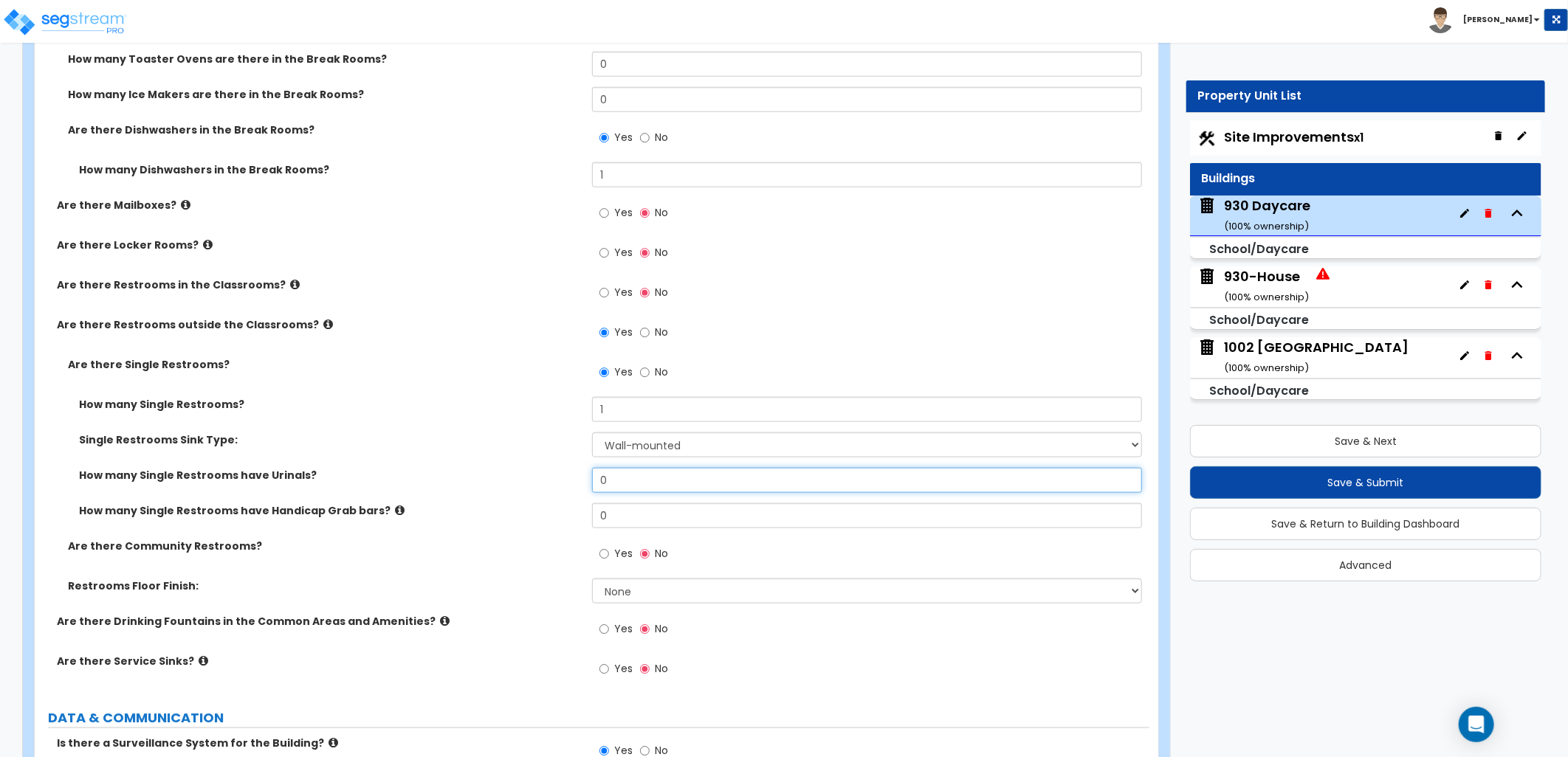
drag, startPoint x: 585, startPoint y: 478, endPoint x: 562, endPoint y: 477, distance: 23.0
click at [562, 477] on div "How many Single Restrooms have Urinals? 0" at bounding box center [592, 485] width 1115 height 35
drag, startPoint x: 637, startPoint y: 506, endPoint x: 581, endPoint y: 506, distance: 56.0
click at [581, 506] on div "How many Single Restrooms have Handicap Grab bars? 0" at bounding box center [592, 521] width 1115 height 35
type input "1"
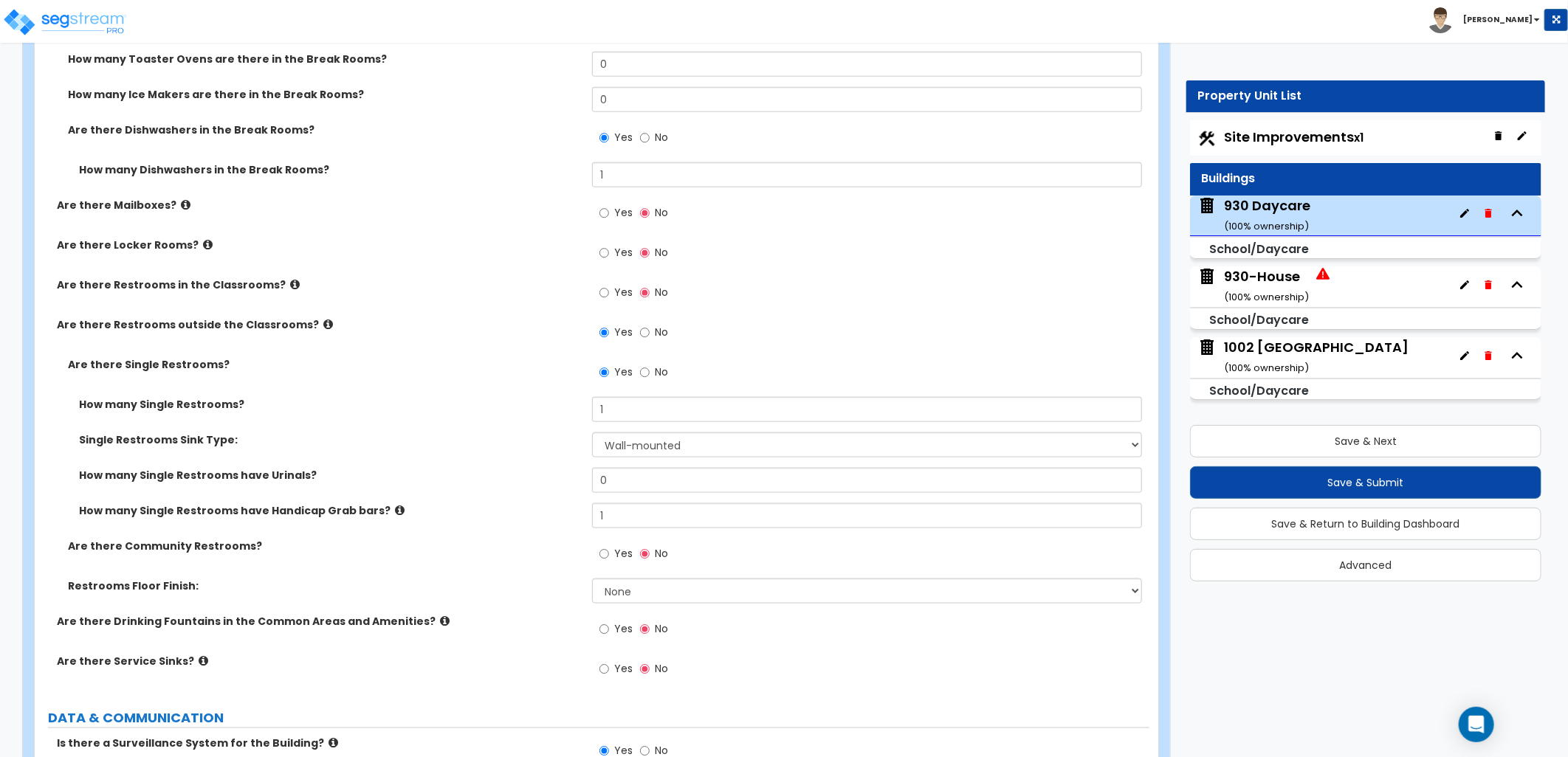
click at [537, 540] on label "Are there Community Restrooms?" at bounding box center [324, 546] width 513 height 15
click at [602, 252] on input "Yes" at bounding box center [604, 252] width 9 height 16
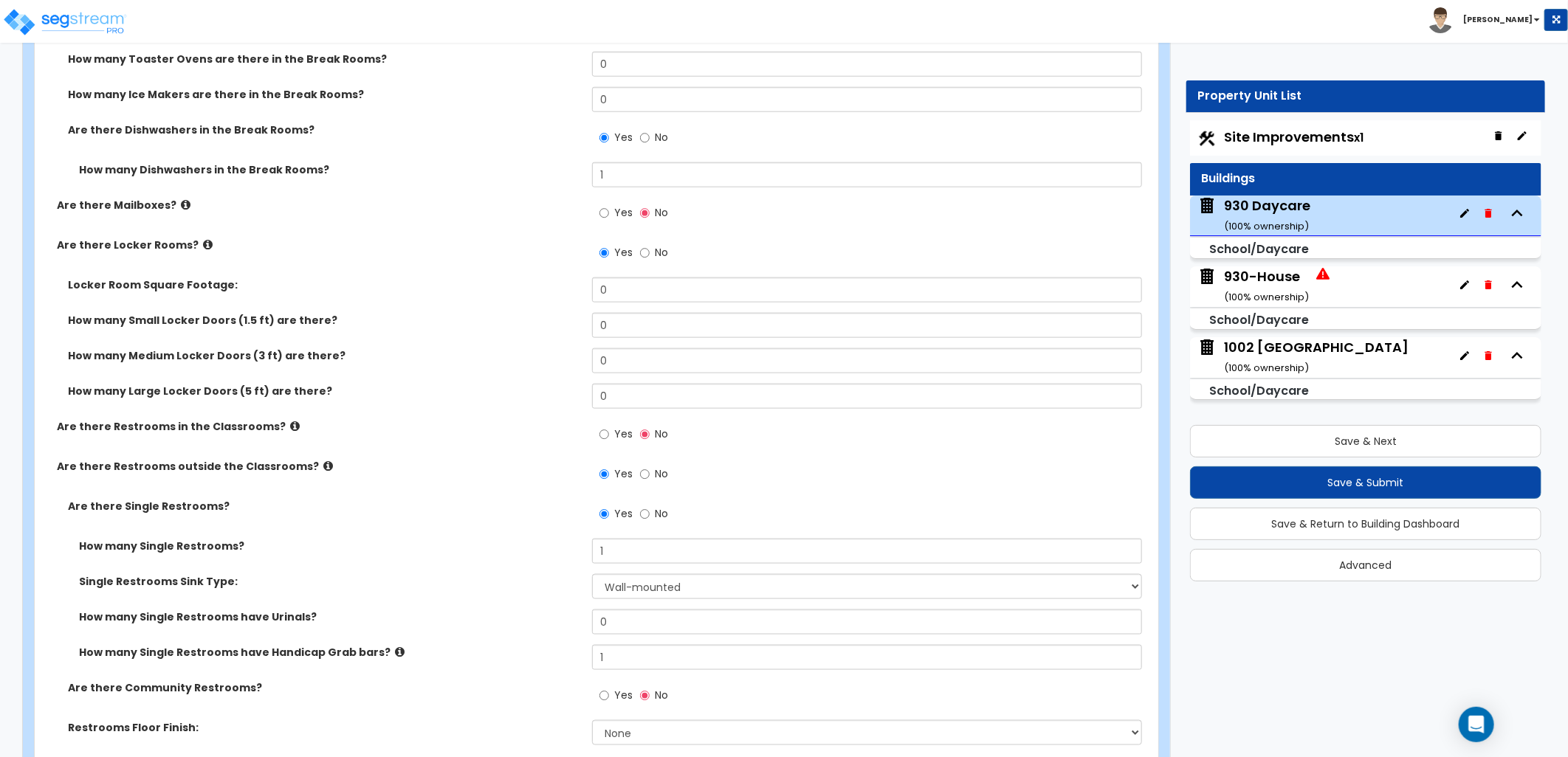
click at [637, 252] on div "Yes No" at bounding box center [634, 254] width 84 height 33
click at [640, 252] on input "No" at bounding box center [645, 252] width 9 height 16
radio input "false"
radio input "true"
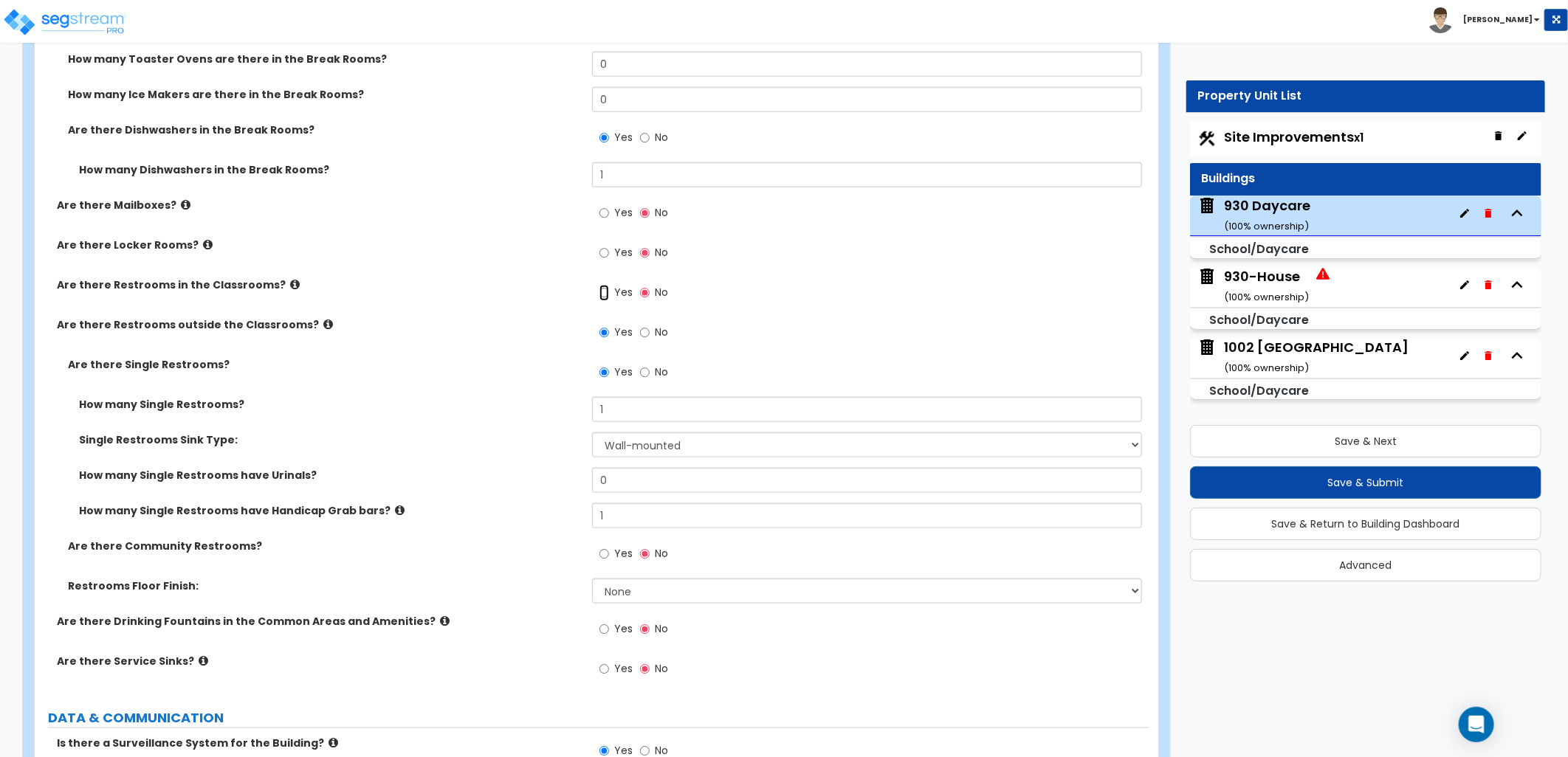
click at [603, 291] on input "Yes" at bounding box center [604, 292] width 9 height 16
radio input "true"
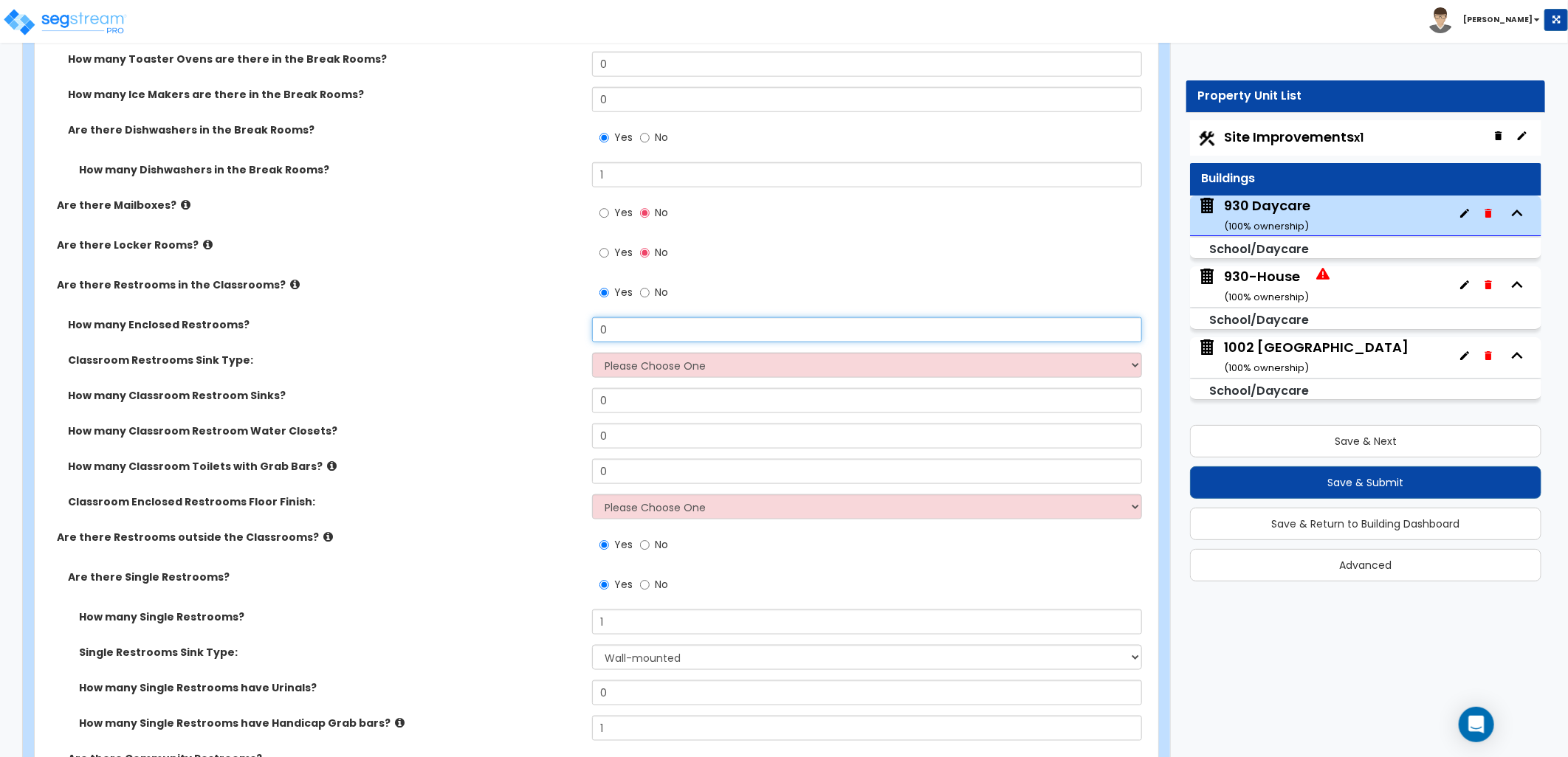
drag, startPoint x: 641, startPoint y: 326, endPoint x: 535, endPoint y: 321, distance: 106.1
click at [537, 321] on div "How many Enclosed Restrooms? 0" at bounding box center [592, 335] width 1115 height 35
type input "1"
click at [627, 371] on select "Please Choose One Wall-mounted Pedestal-mounted Vanity-mounted" at bounding box center [866, 365] width 550 height 25
select select "1"
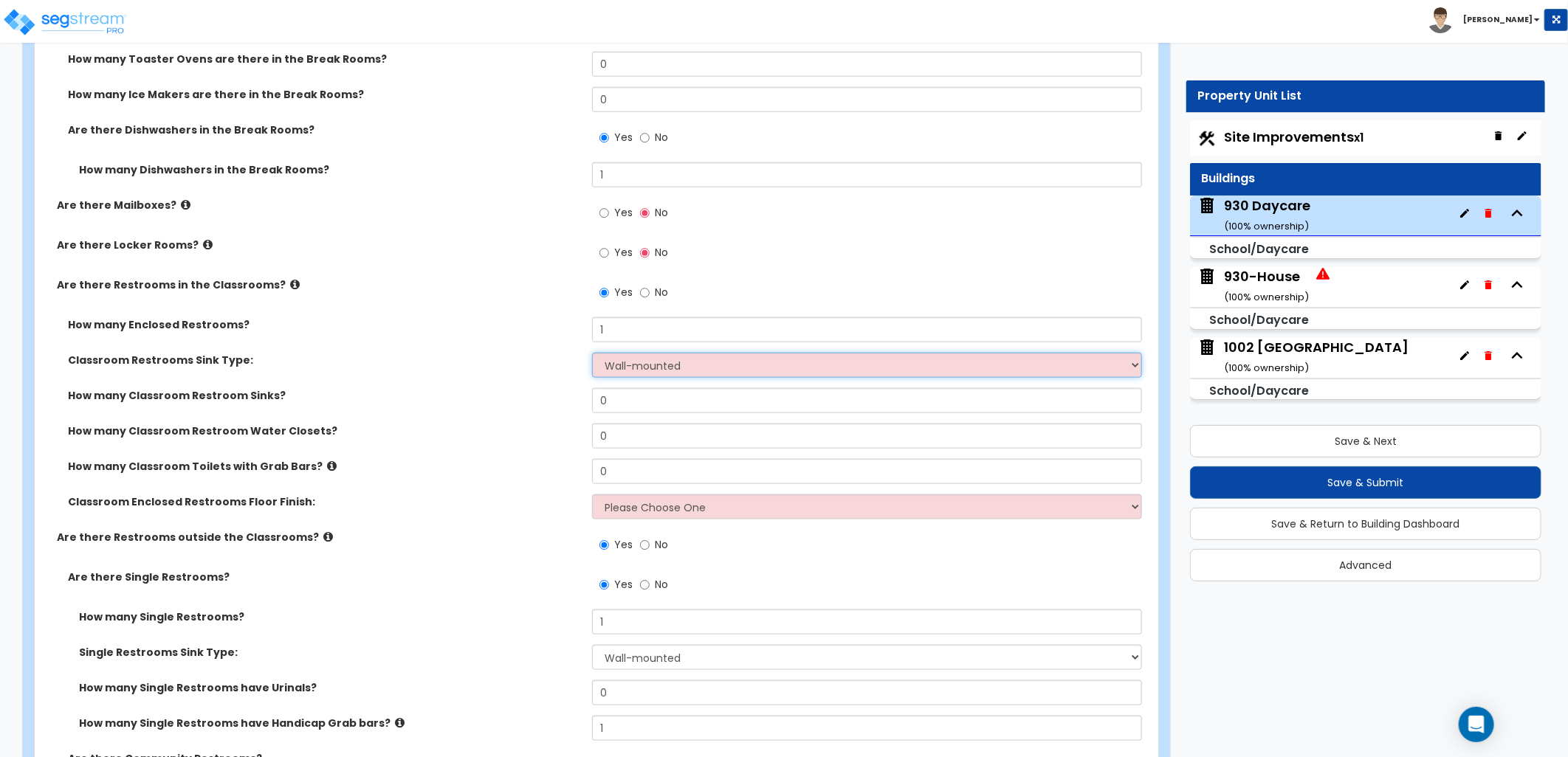
click at [592, 352] on select "Please Choose One Wall-mounted Pedestal-mounted Vanity-mounted" at bounding box center [866, 365] width 550 height 25
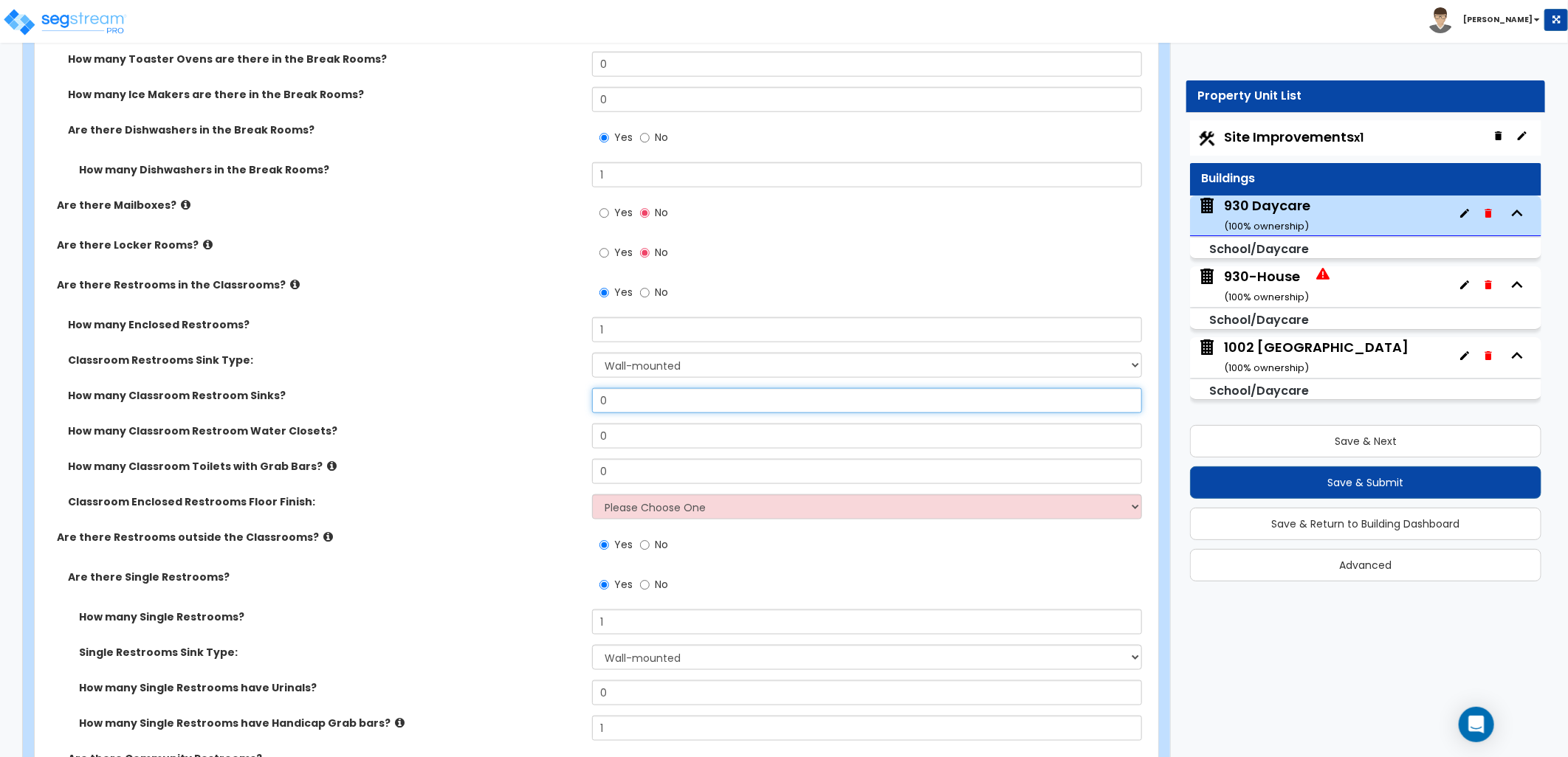
drag, startPoint x: 589, startPoint y: 404, endPoint x: 573, endPoint y: 412, distance: 17.9
click at [569, 405] on div "How many Classroom Restroom Sinks? 0" at bounding box center [592, 405] width 1115 height 35
type input "1"
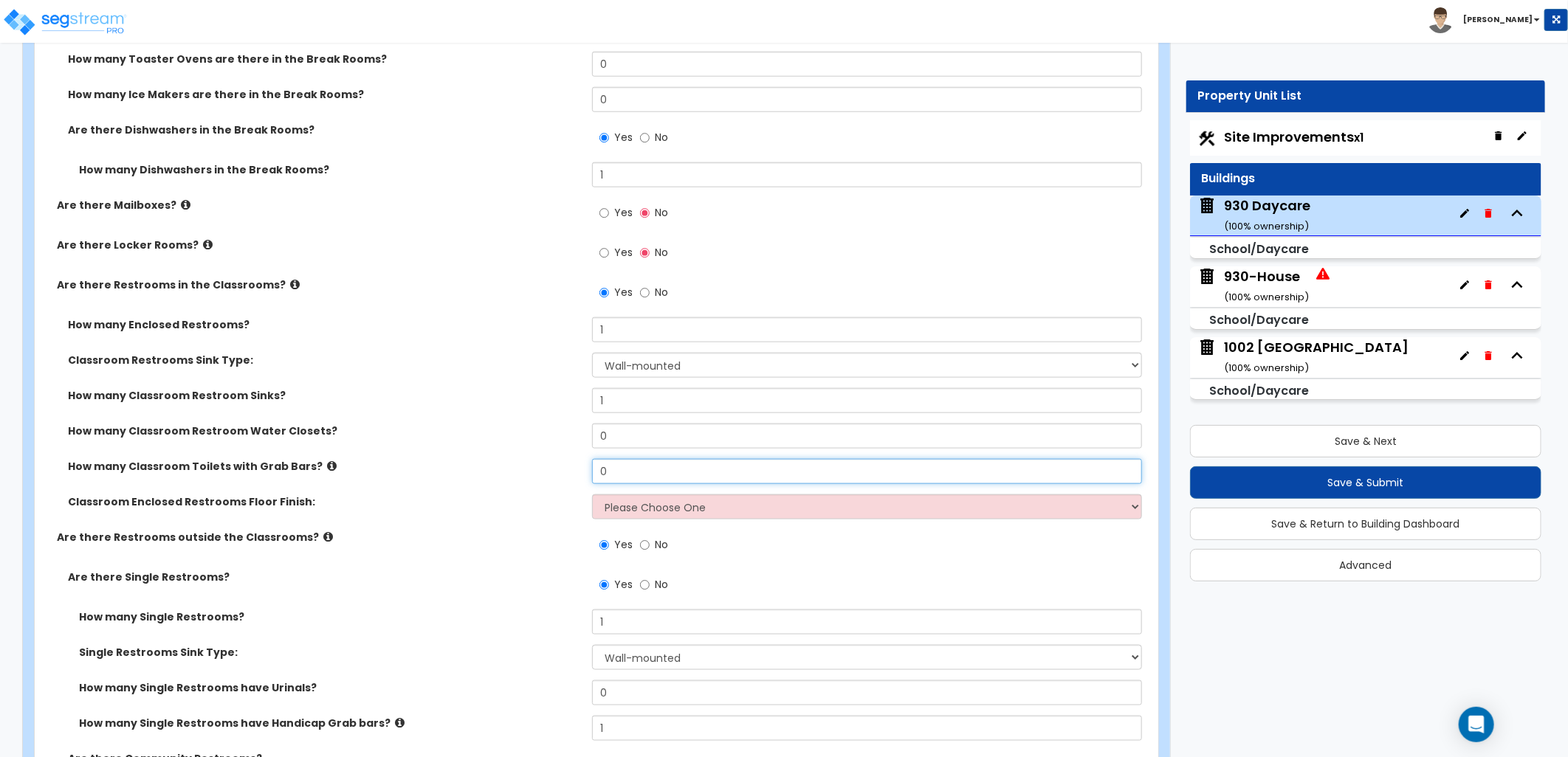
drag, startPoint x: 603, startPoint y: 468, endPoint x: 519, endPoint y: 458, distance: 84.6
click at [562, 460] on div "How many Classroom Toilets with Grab Bars? 0" at bounding box center [592, 476] width 1115 height 35
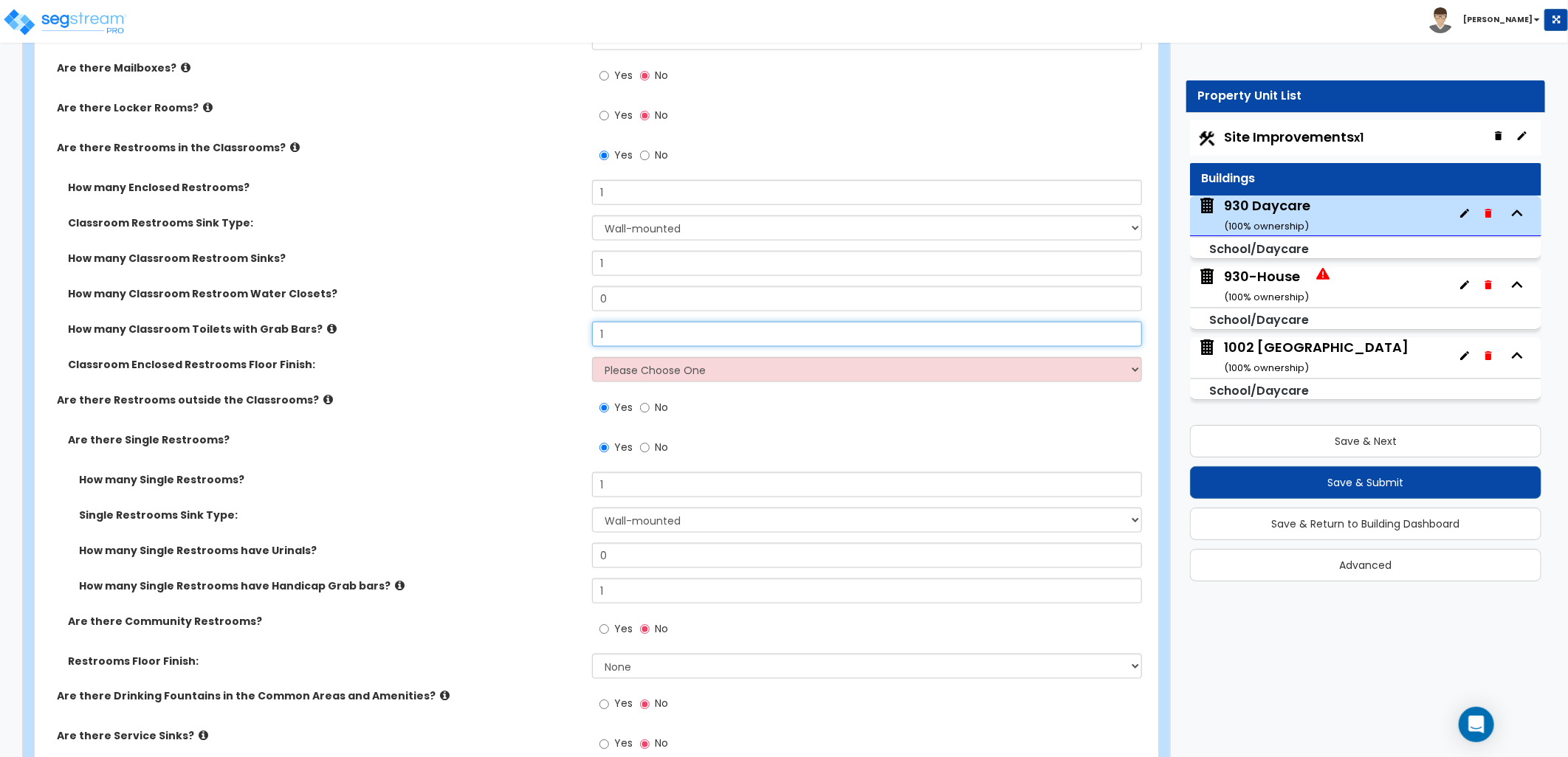
scroll to position [4623, 0]
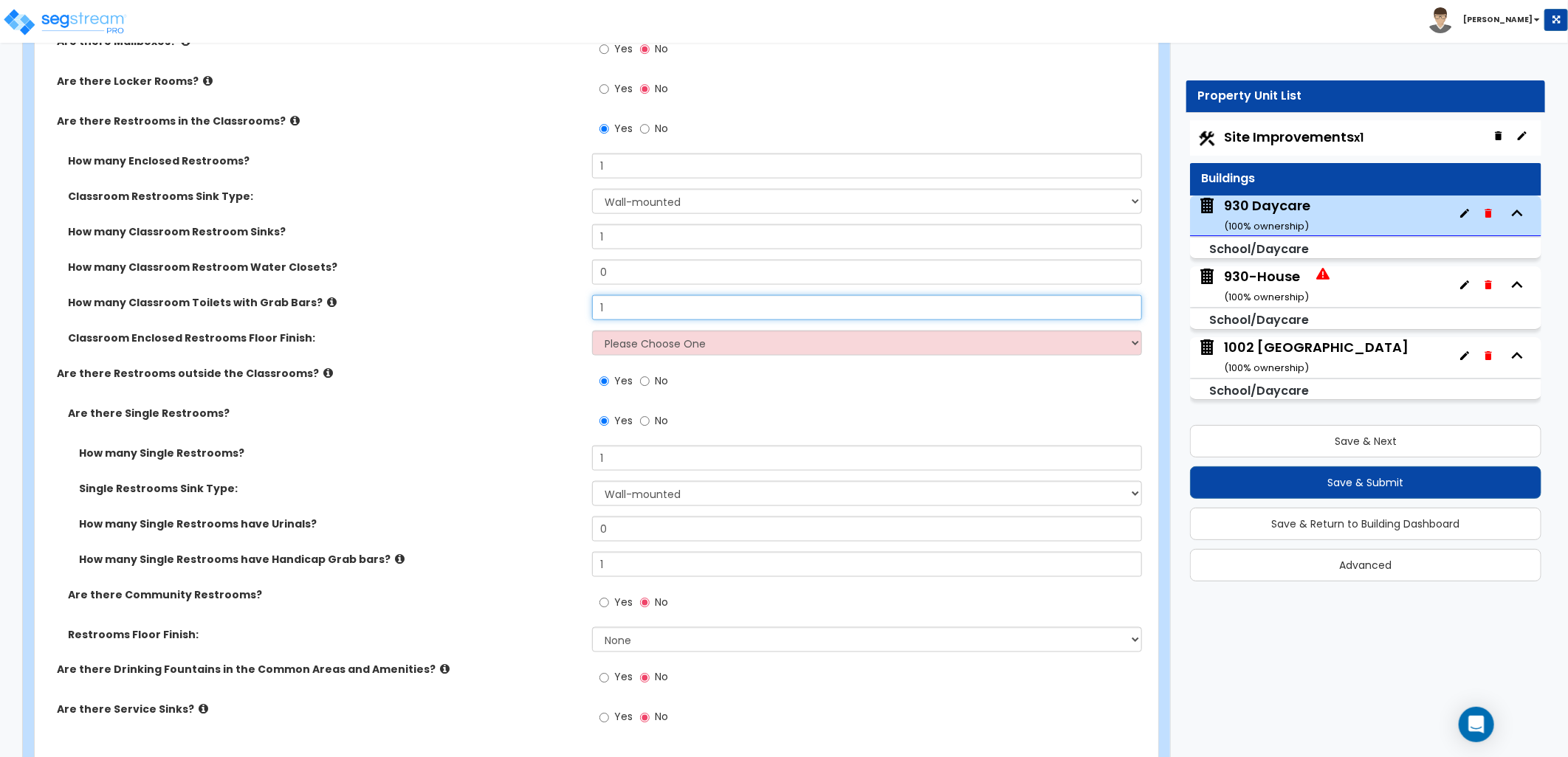
type input "1"
drag, startPoint x: 616, startPoint y: 340, endPoint x: 621, endPoint y: 354, distance: 14.9
click at [617, 340] on select "Please Choose One Tile Flooring Resilient Laminate Flooring VCT Flooring Sheet …" at bounding box center [866, 342] width 550 height 25
select select "1"
click at [592, 330] on select "Please Choose One Tile Flooring Resilient Laminate Flooring VCT Flooring Sheet …" at bounding box center [866, 342] width 550 height 25
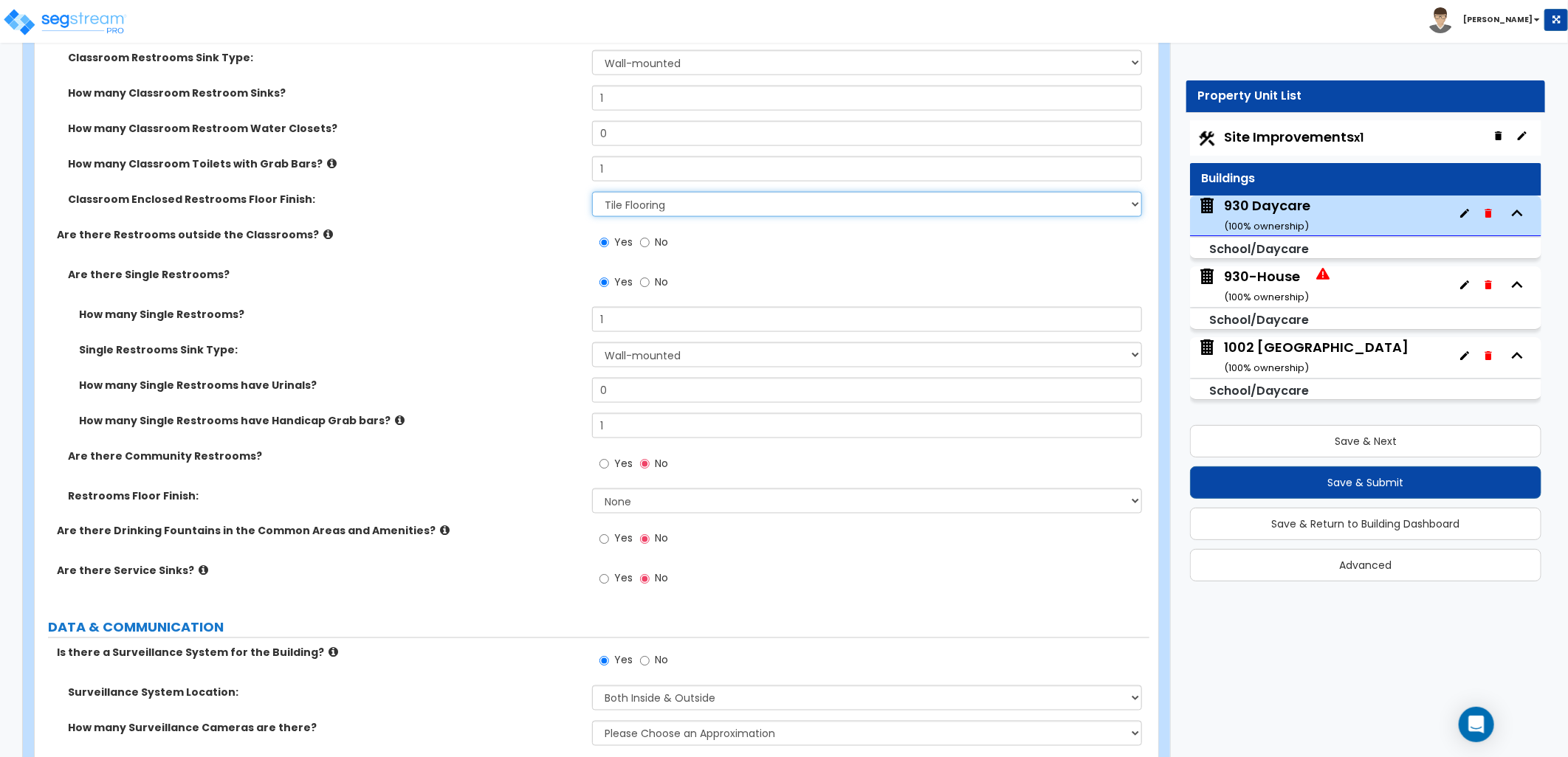
scroll to position [4787, 0]
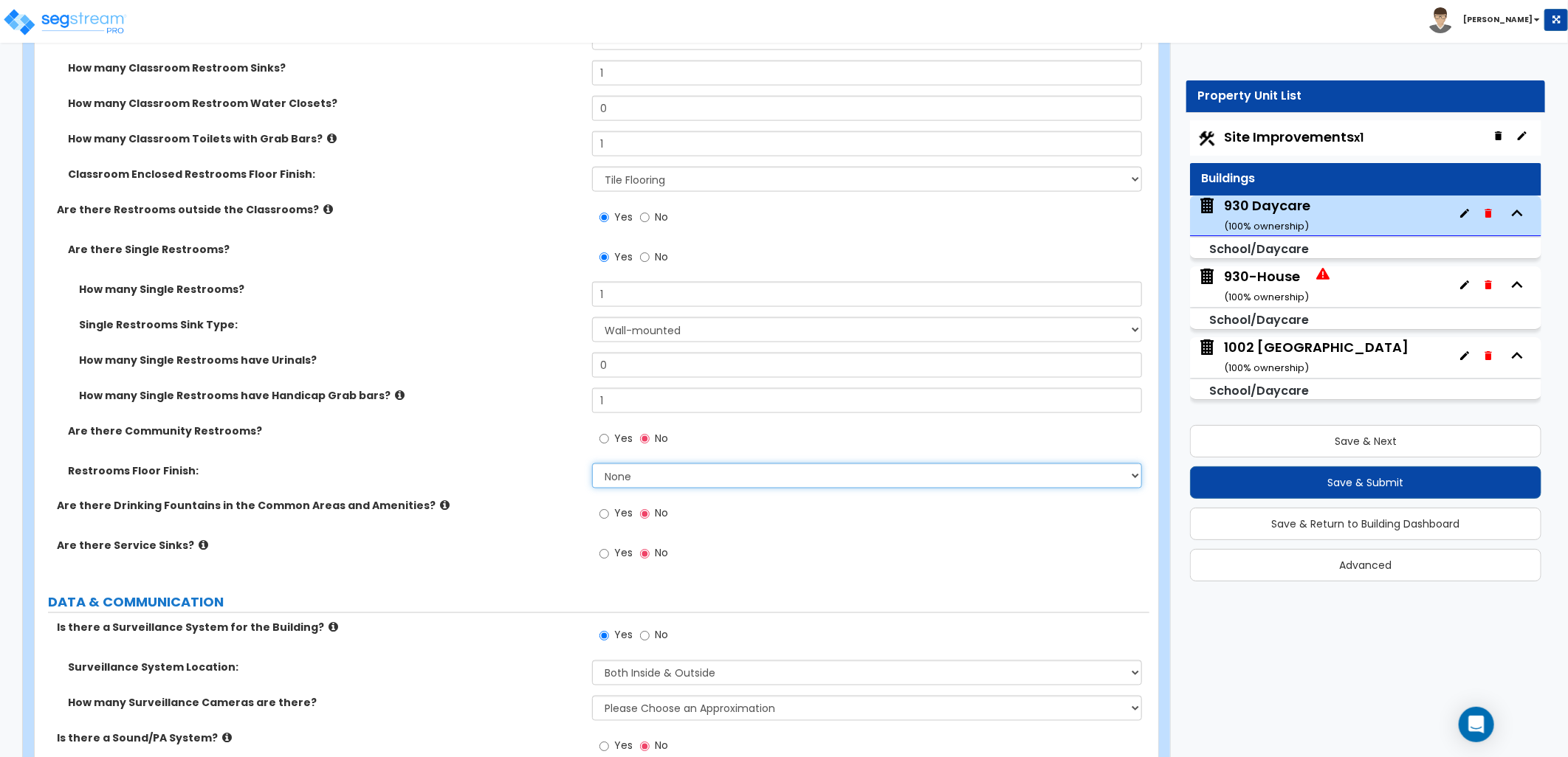
click at [665, 475] on select "None Tile Flooring Resilient Laminate Flooring VCT Flooring Sheet Vinyl Flooring" at bounding box center [866, 475] width 550 height 25
select select "1"
click at [592, 463] on select "None Tile Flooring Resilient Laminate Flooring VCT Flooring Sheet Vinyl Flooring" at bounding box center [866, 475] width 550 height 25
click at [516, 500] on label "Are there Drinking Fountains in the Common Areas and Amenities?" at bounding box center [318, 506] width 524 height 15
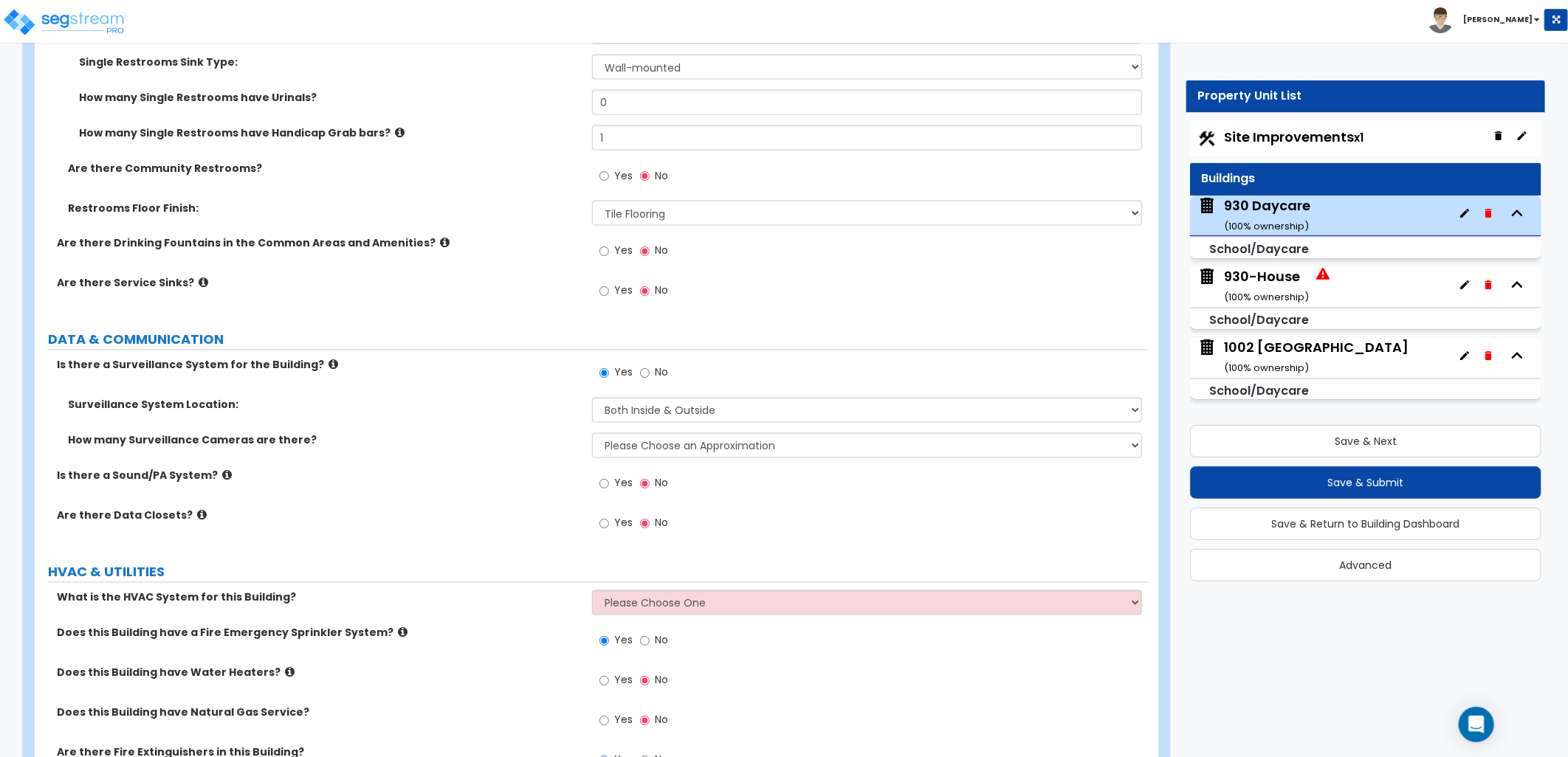
scroll to position [4951, 0]
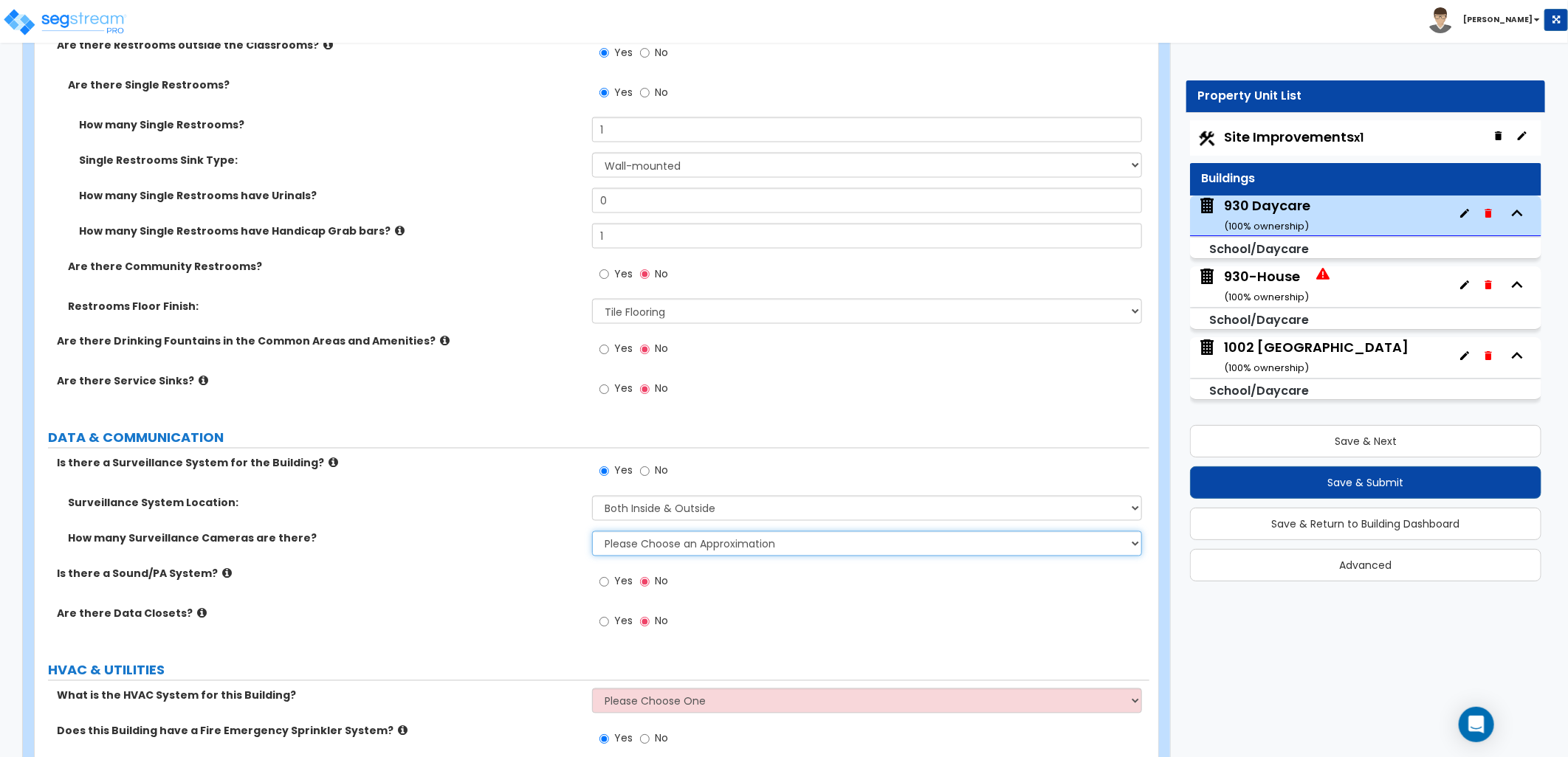
click at [664, 538] on select "Please Choose an Approximation Barely Noticed Any Noticed a Couple Frequently S…" at bounding box center [866, 543] width 550 height 25
select select "2"
click at [592, 531] on select "Please Choose an Approximation Barely Noticed Any Noticed a Couple Frequently S…" at bounding box center [866, 543] width 550 height 25
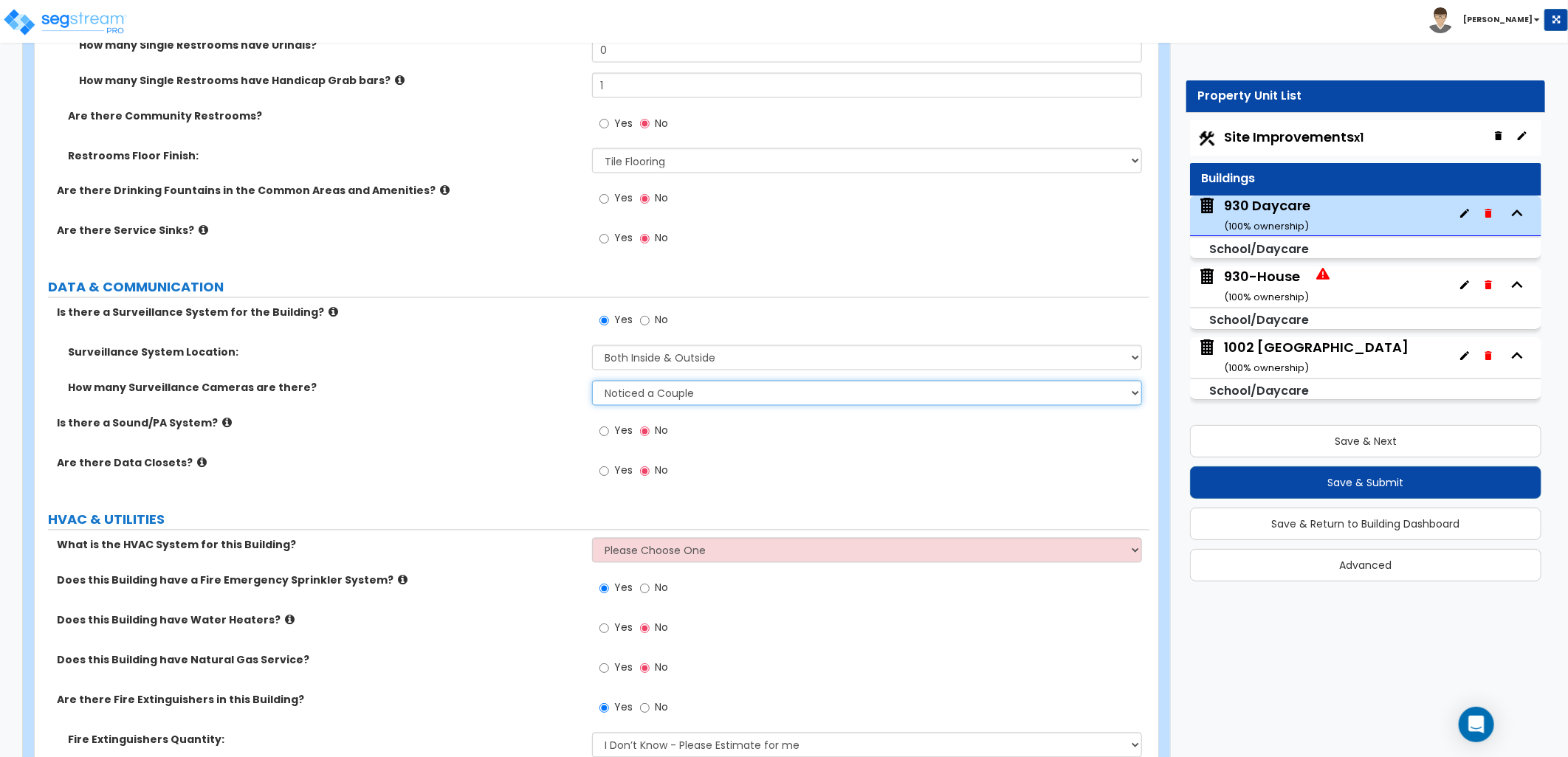
scroll to position [5197, 0]
